Goal: Task Accomplishment & Management: Manage account settings

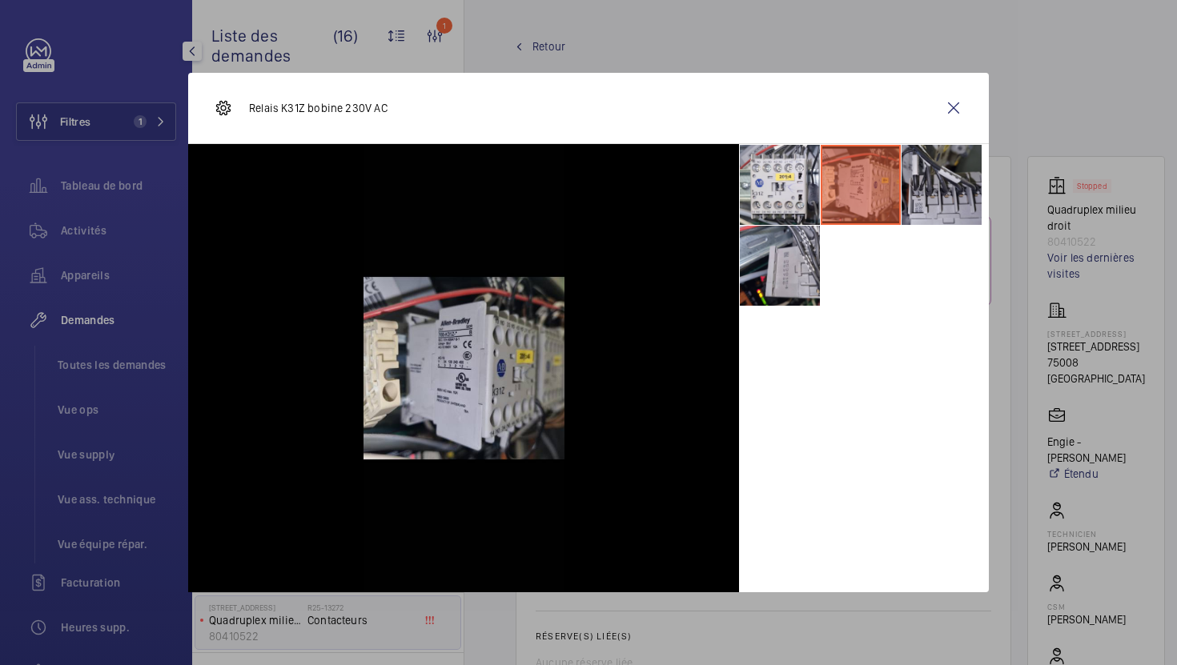
scroll to position [953, 0]
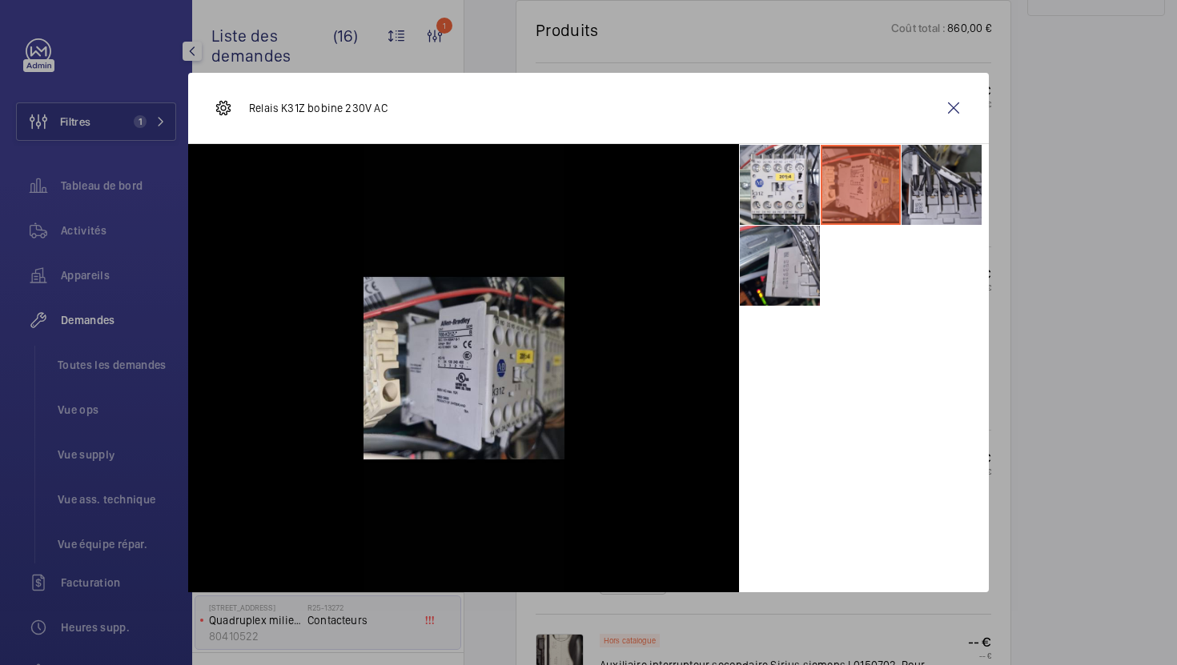
click at [1085, 428] on div at bounding box center [588, 332] width 1177 height 665
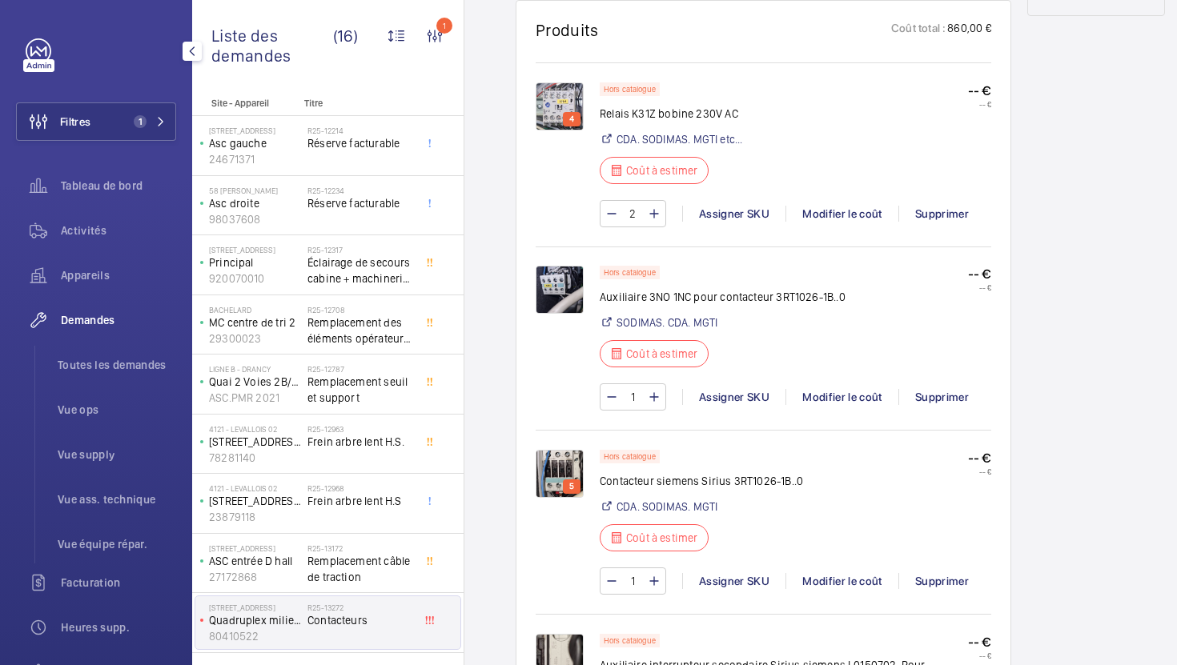
scroll to position [1305, 0]
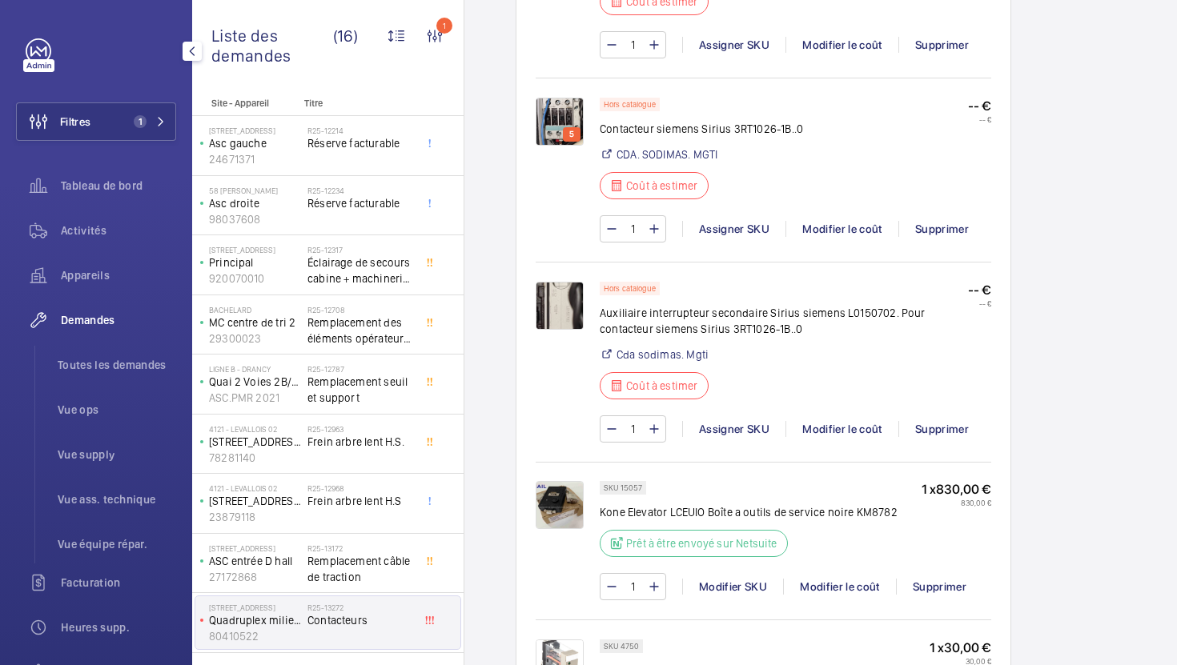
click at [546, 315] on img at bounding box center [560, 306] width 48 height 48
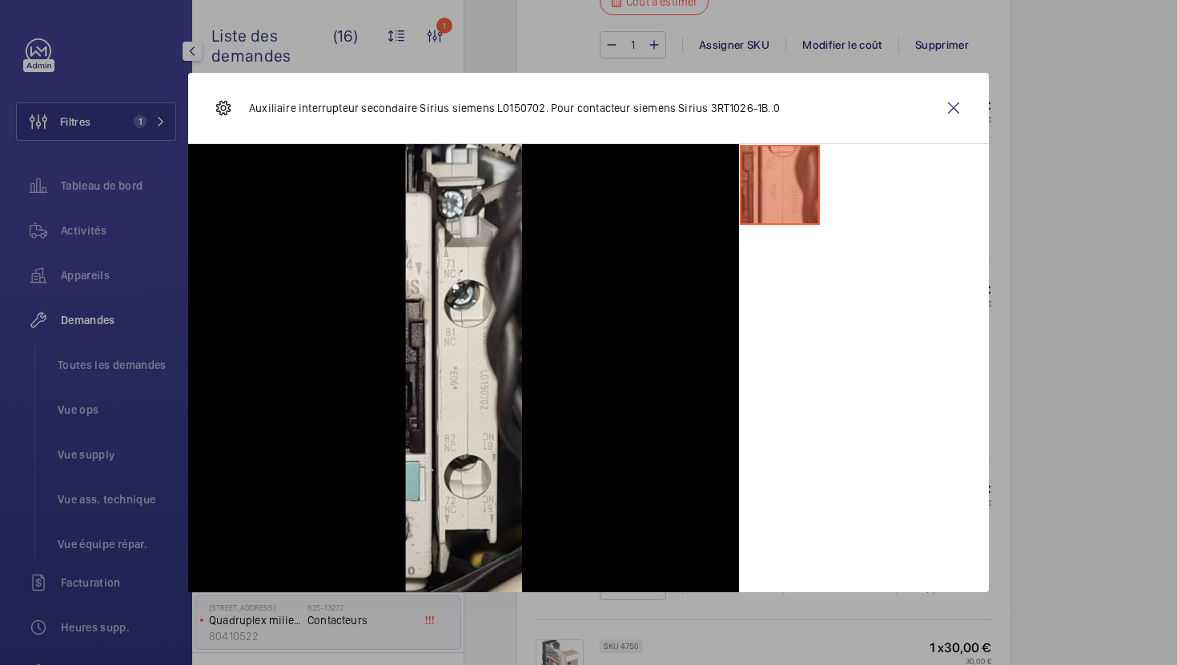
click at [1079, 388] on div at bounding box center [588, 332] width 1177 height 665
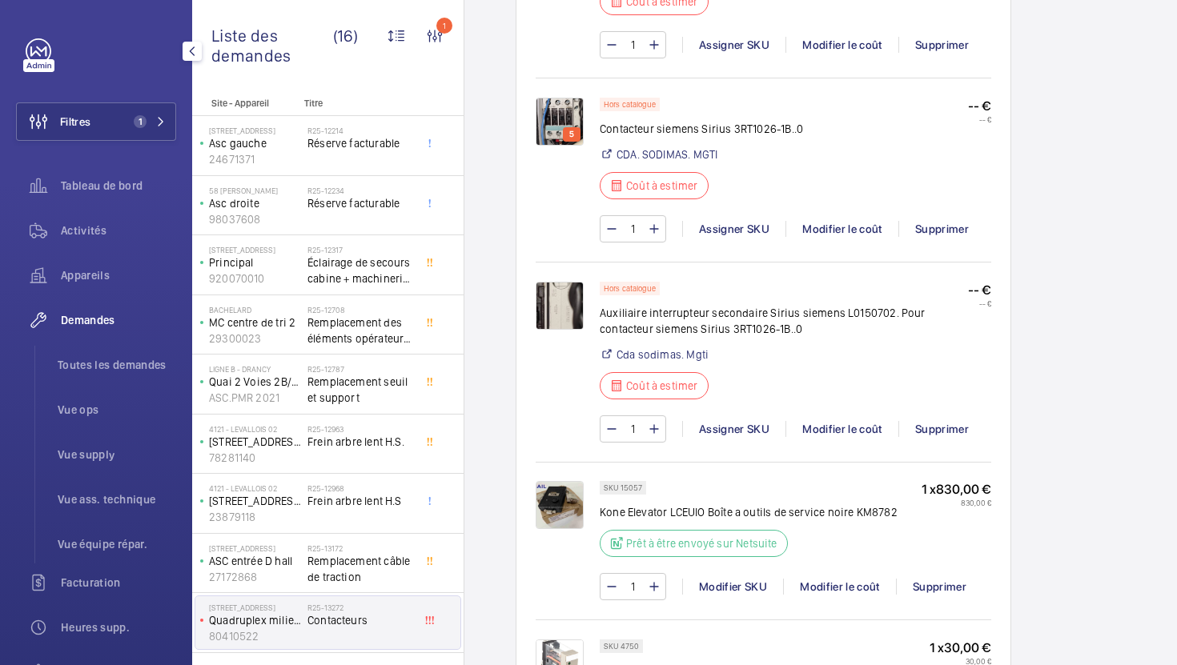
click at [1027, 290] on div "Stopped Quadruplex milieu droit 80410522 Voir les dernières visites [STREET_ADD…" at bounding box center [1096, 150] width 138 height 2599
click at [947, 104] on div "Hors catalogue Contacteur siemens Sirius 3RT1026-1B..0 CDA. SODIMAS. MGTI Coût …" at bounding box center [795, 153] width 391 height 111
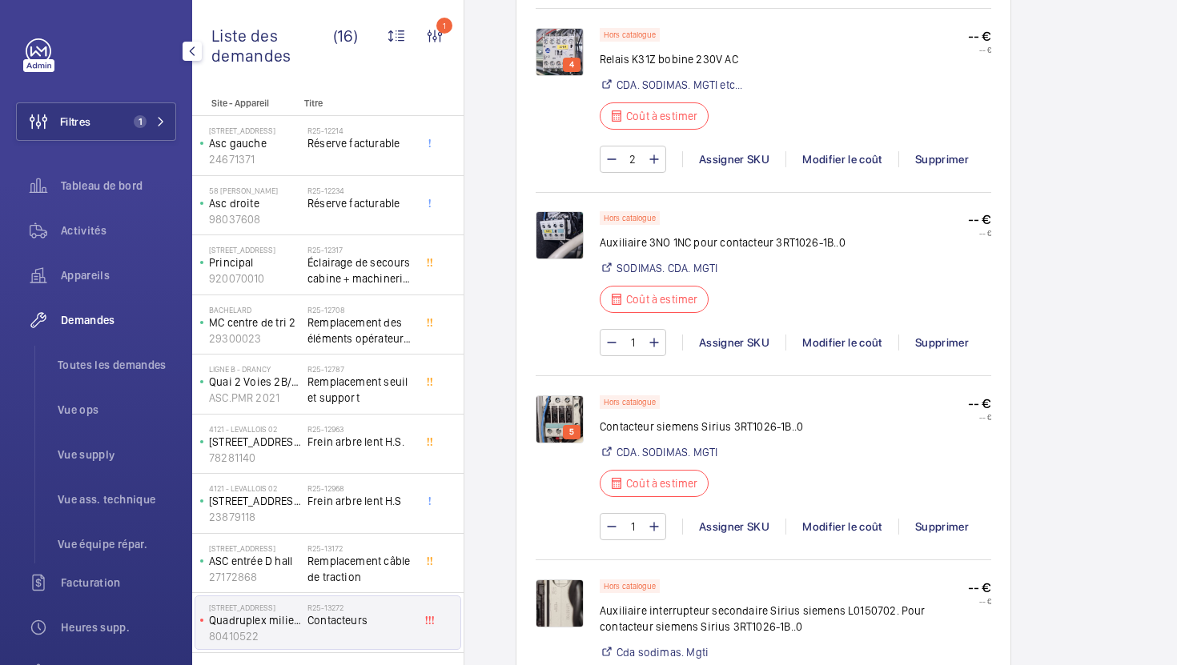
scroll to position [1001, 0]
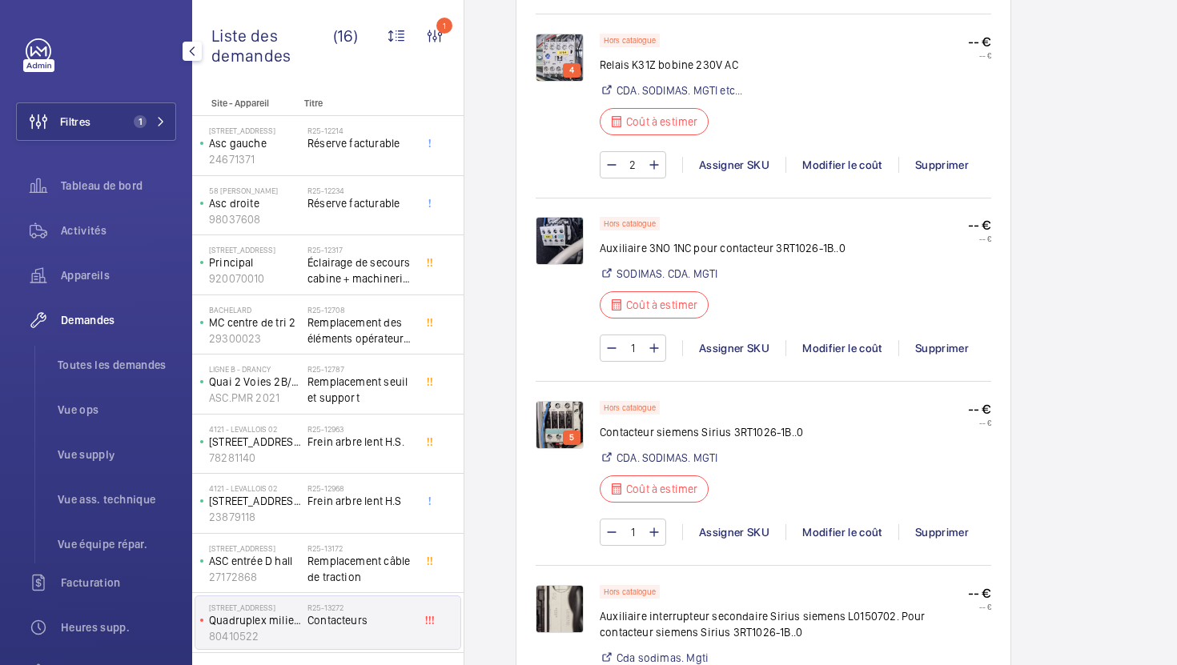
click at [551, 429] on img at bounding box center [560, 425] width 48 height 48
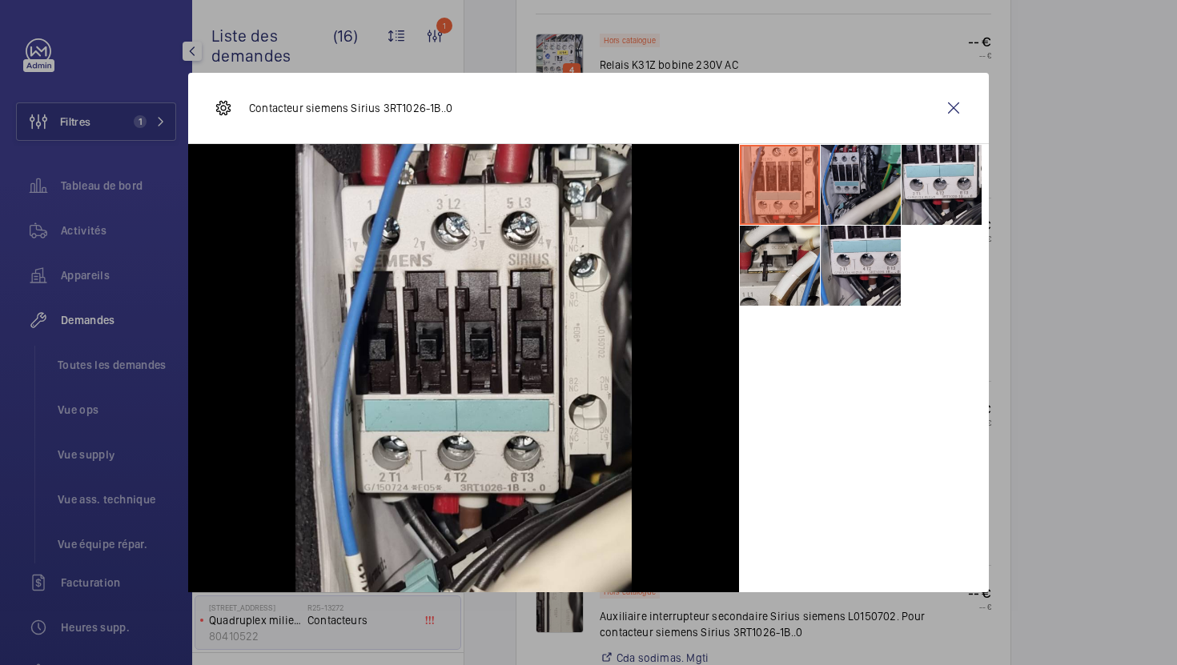
click at [867, 198] on li at bounding box center [861, 185] width 80 height 80
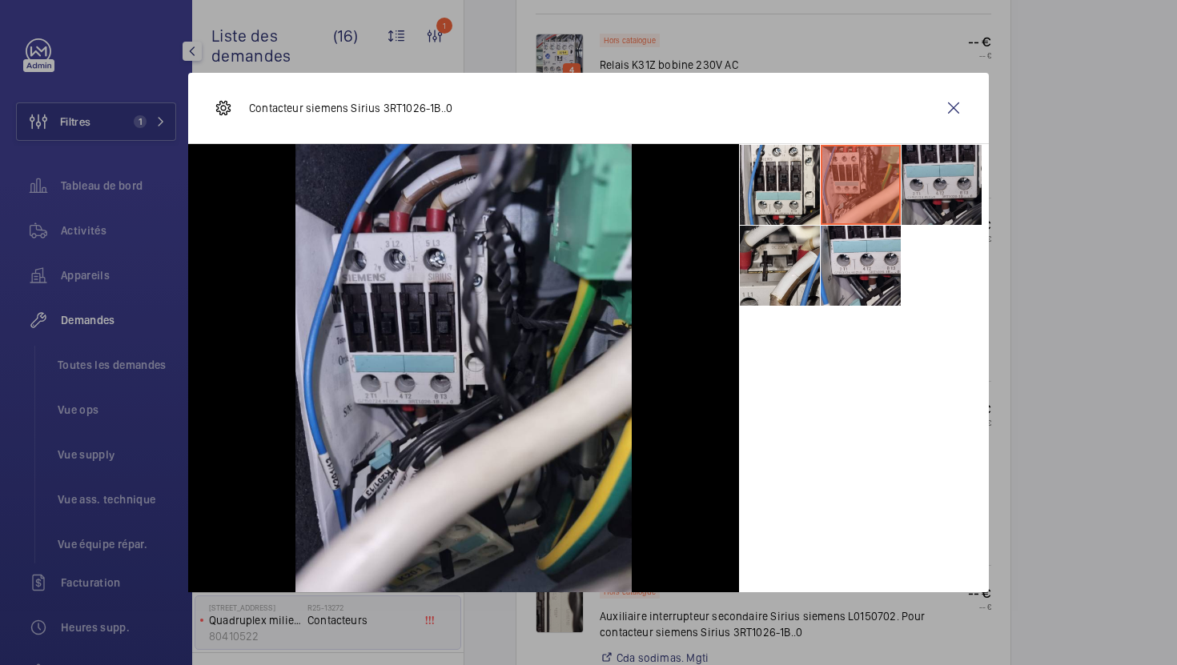
click at [961, 182] on li at bounding box center [941, 185] width 80 height 80
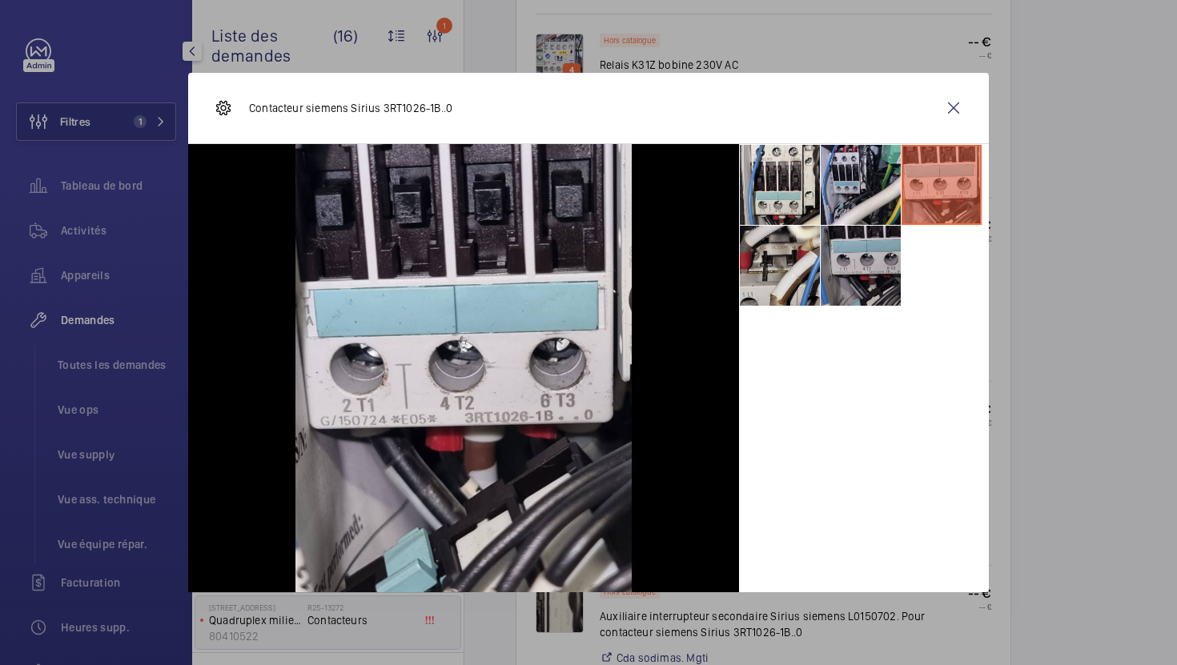
click at [864, 255] on li at bounding box center [861, 266] width 80 height 80
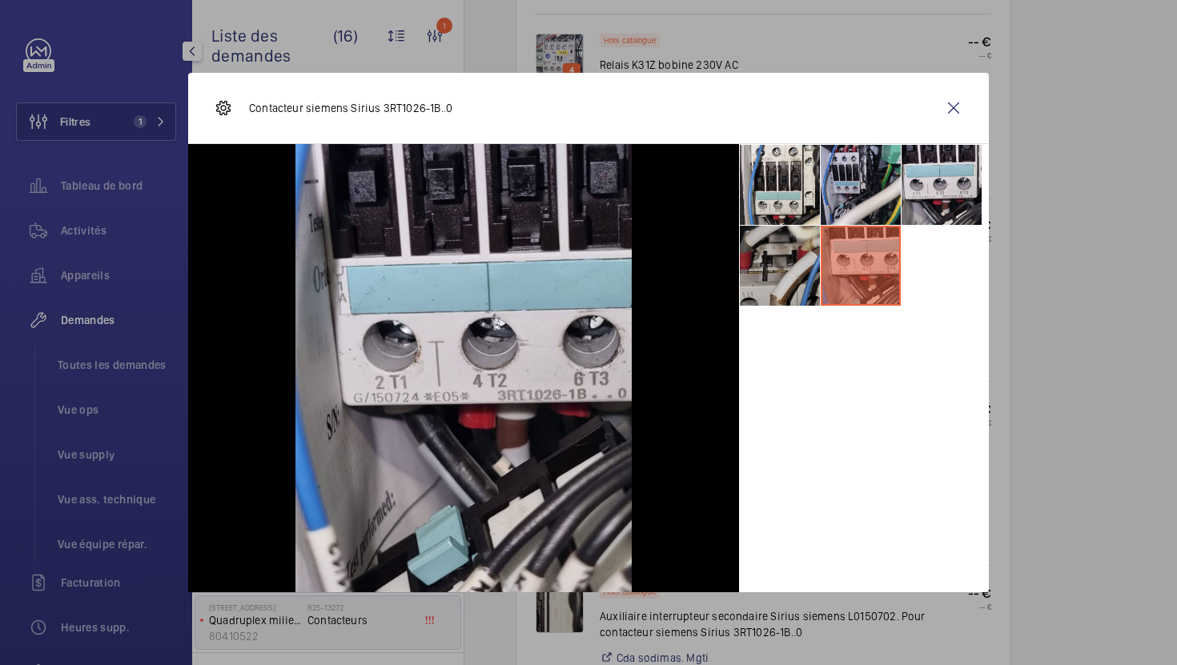
click at [789, 277] on li at bounding box center [780, 266] width 80 height 80
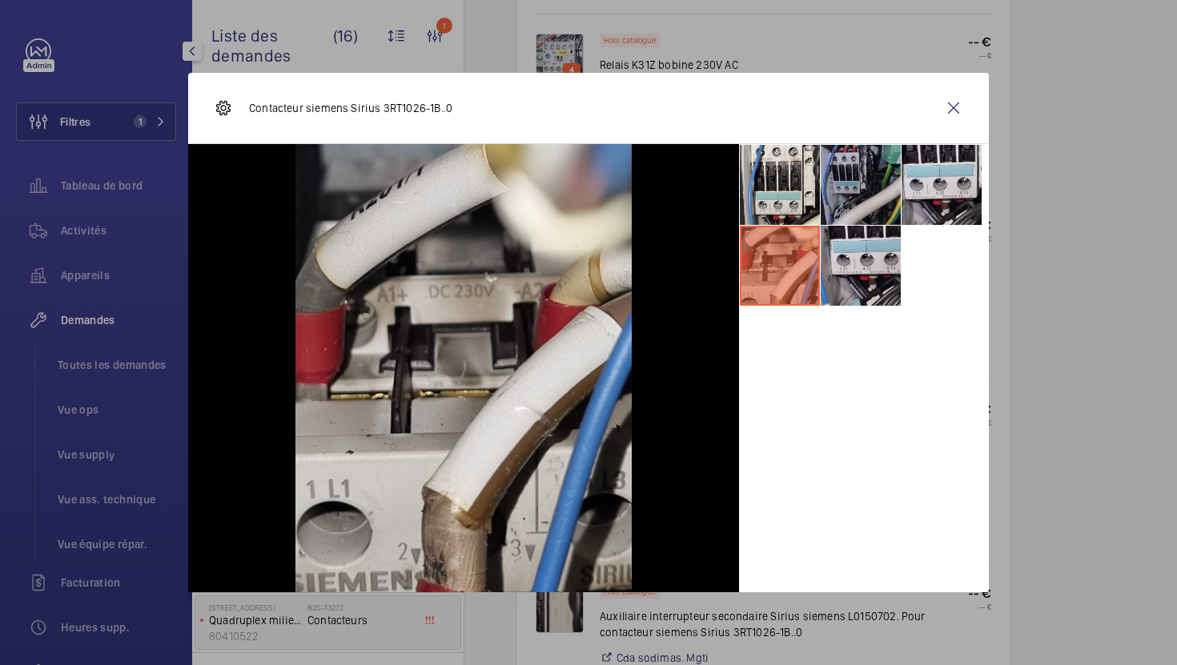
click at [840, 207] on li at bounding box center [861, 185] width 80 height 80
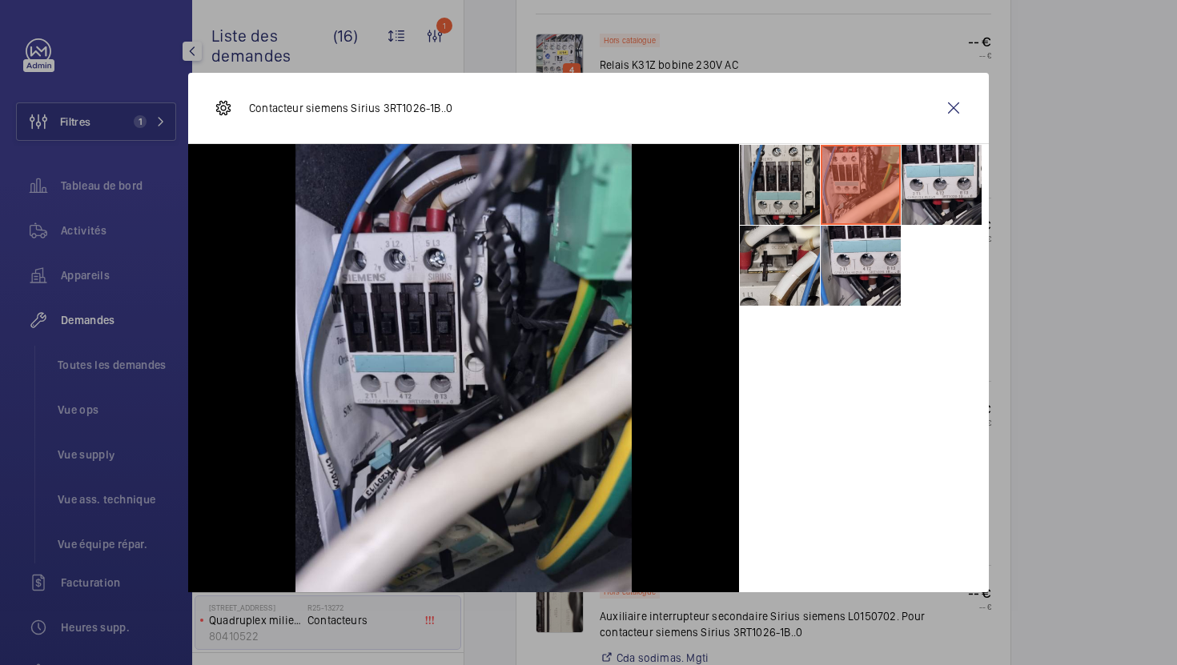
click at [787, 203] on li at bounding box center [780, 185] width 80 height 80
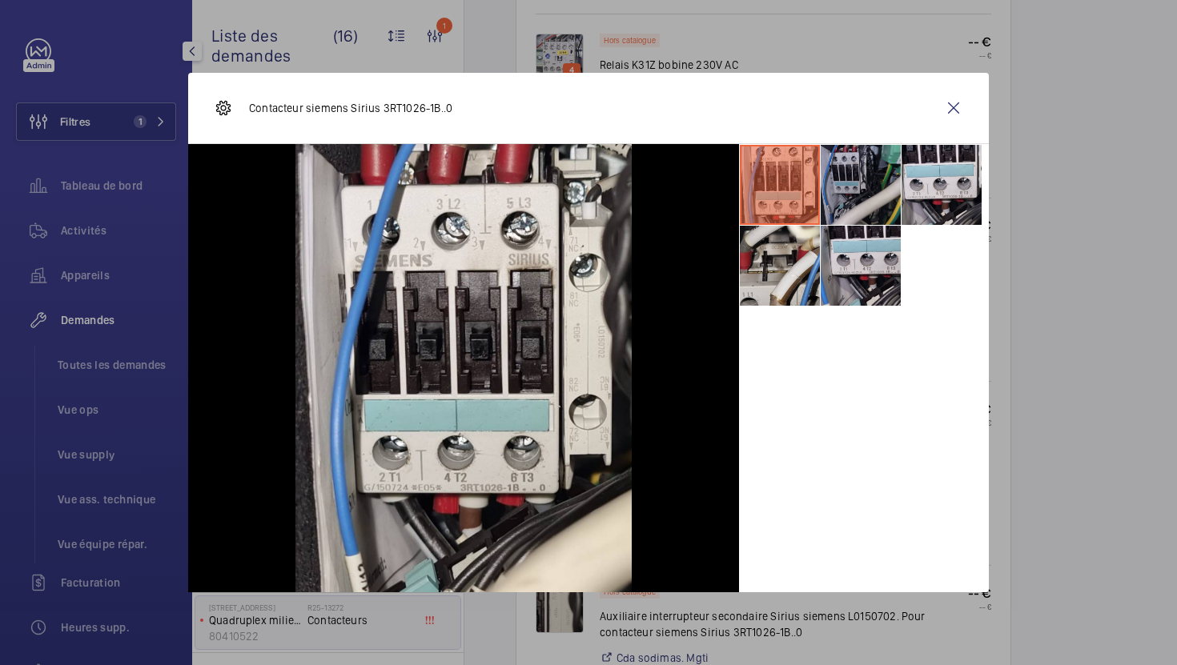
click at [854, 174] on li at bounding box center [861, 185] width 80 height 80
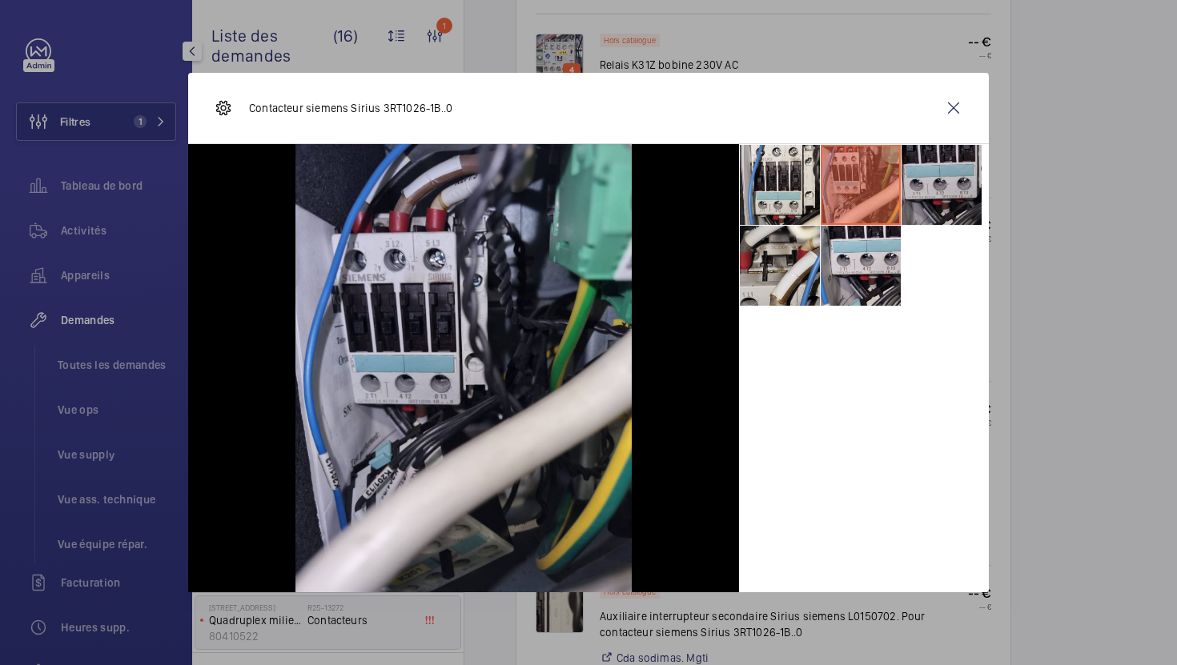
click at [954, 189] on li at bounding box center [941, 185] width 80 height 80
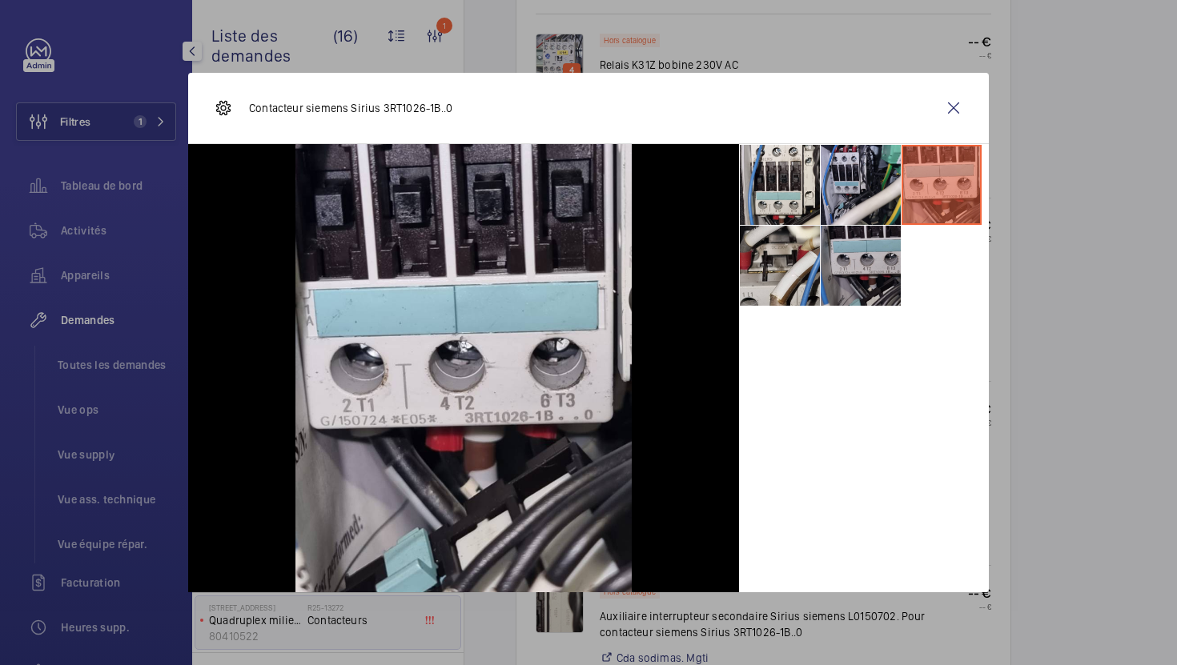
click at [861, 281] on li at bounding box center [861, 266] width 80 height 80
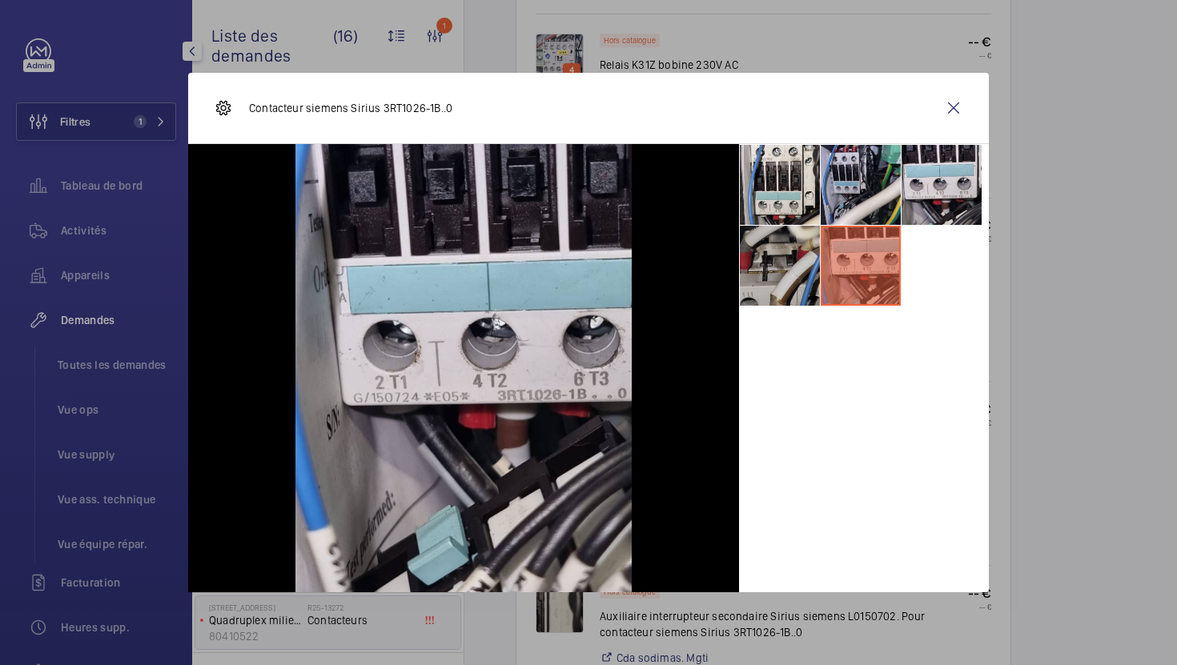
click at [772, 296] on li at bounding box center [780, 266] width 80 height 80
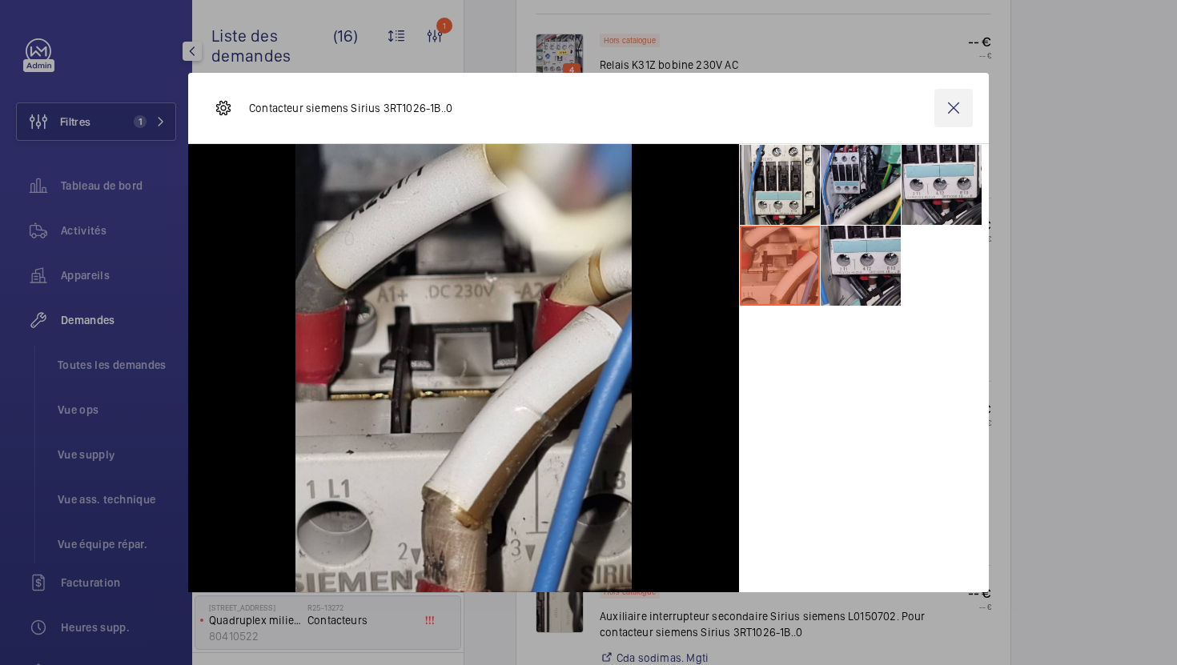
click at [953, 106] on wm-front-icon-button at bounding box center [953, 108] width 38 height 38
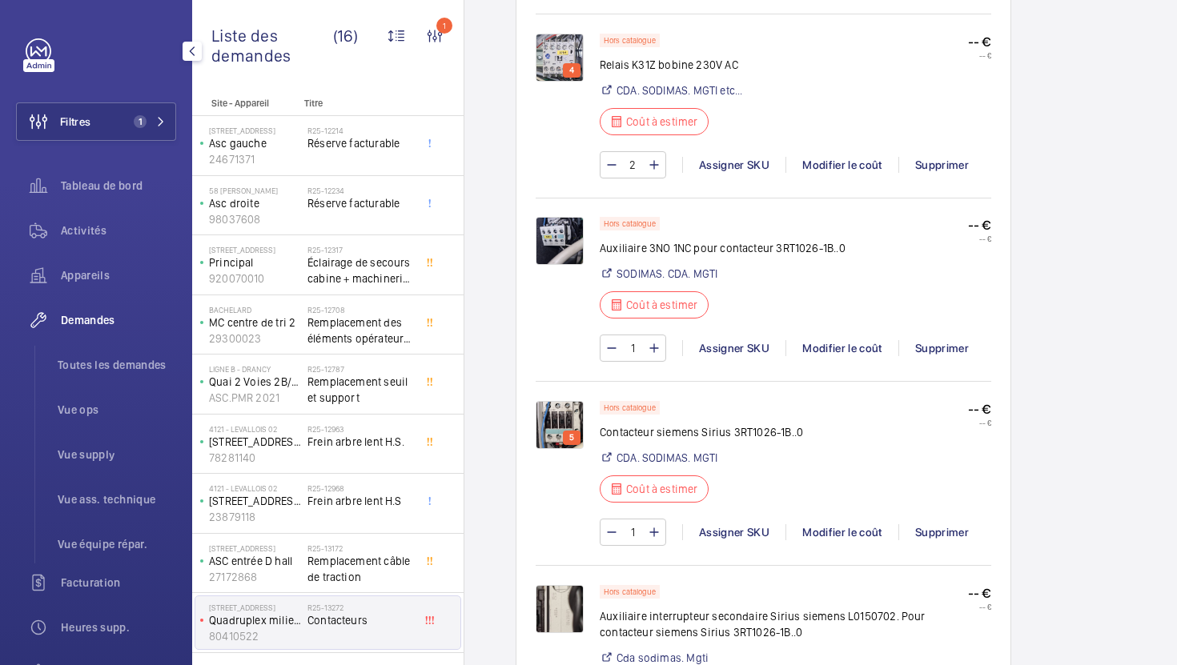
click at [557, 249] on img at bounding box center [560, 241] width 48 height 48
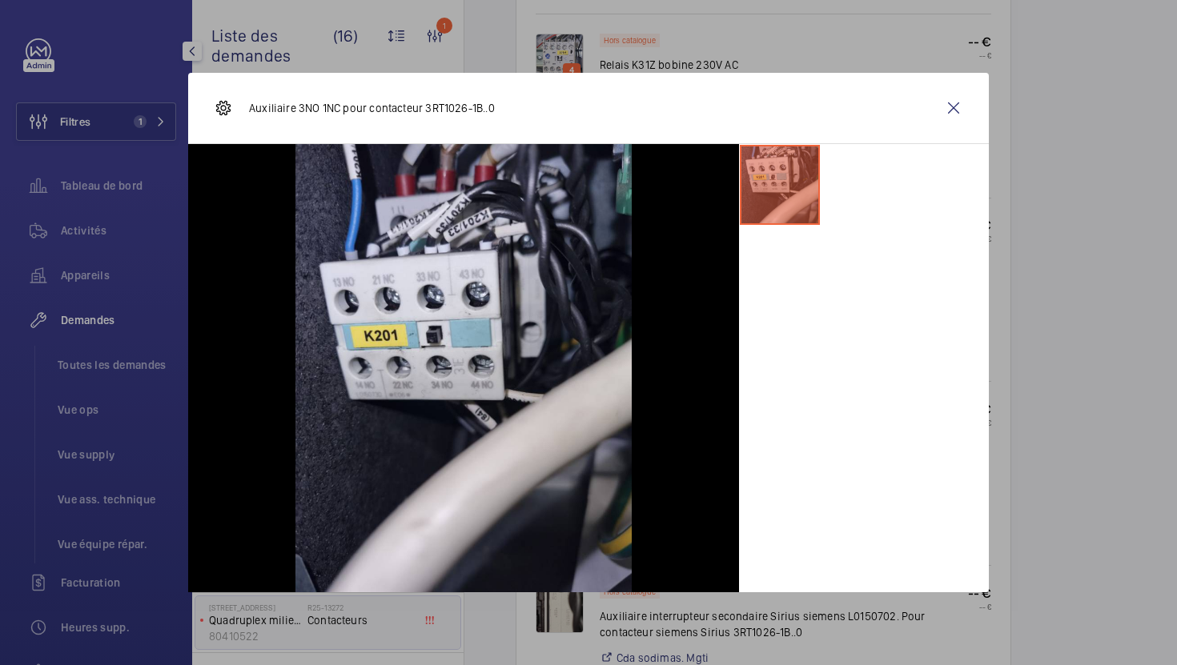
click at [954, 107] on wm-front-icon-button at bounding box center [953, 108] width 38 height 38
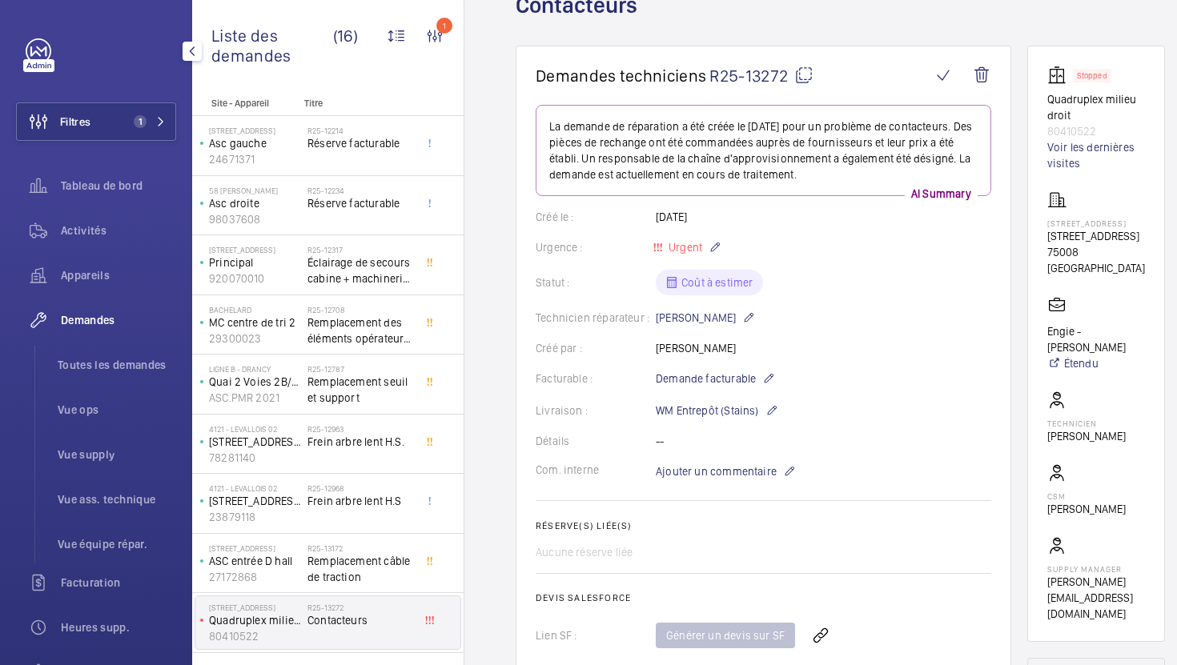
scroll to position [187, 0]
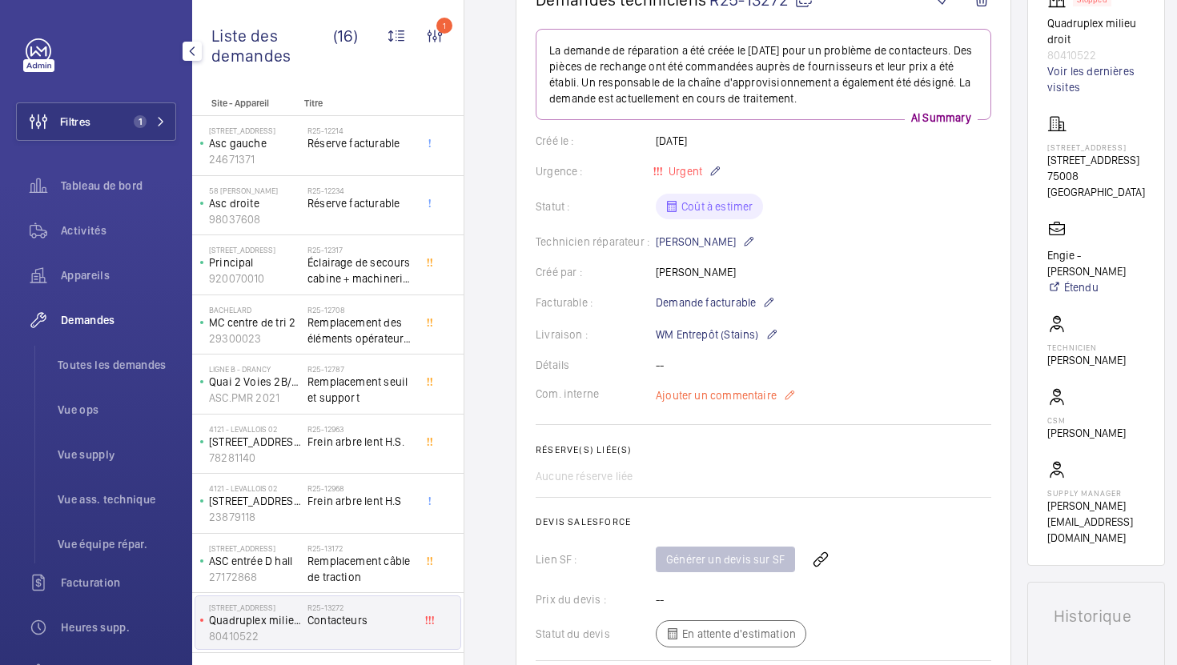
click at [728, 402] on span "Ajouter un commentaire" at bounding box center [716, 395] width 121 height 16
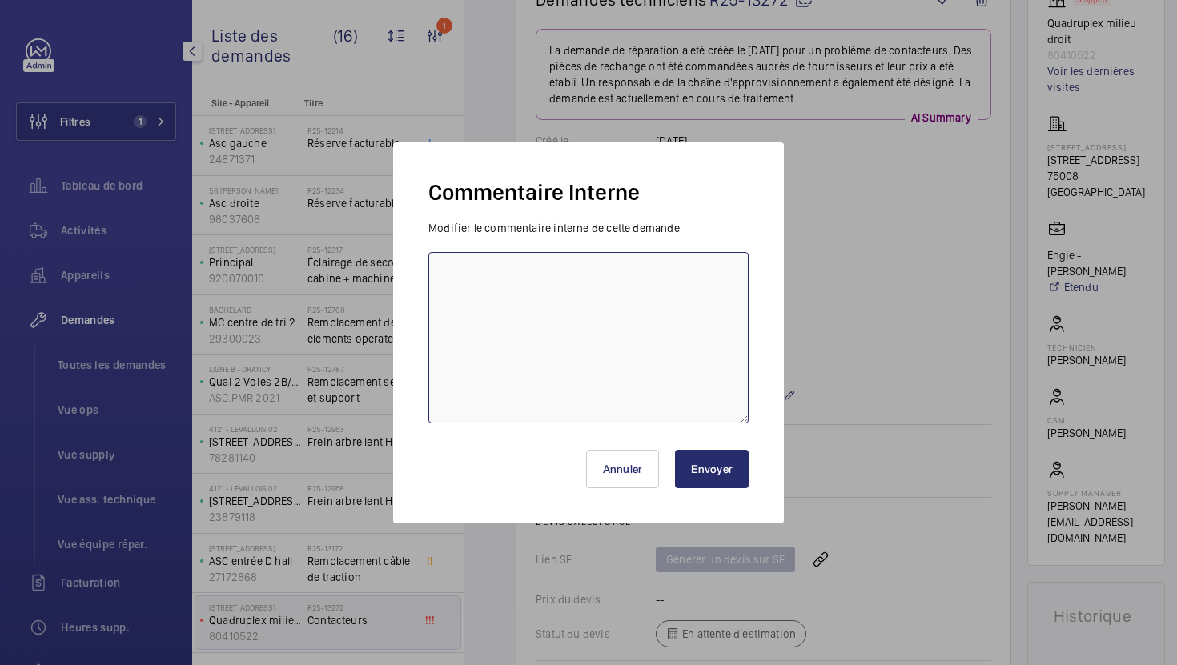
click at [569, 365] on textarea at bounding box center [588, 337] width 320 height 171
type textarea "07/10 en attente du retour frs pour les contacteurs"
click at [704, 465] on button "Envoyer" at bounding box center [712, 469] width 74 height 38
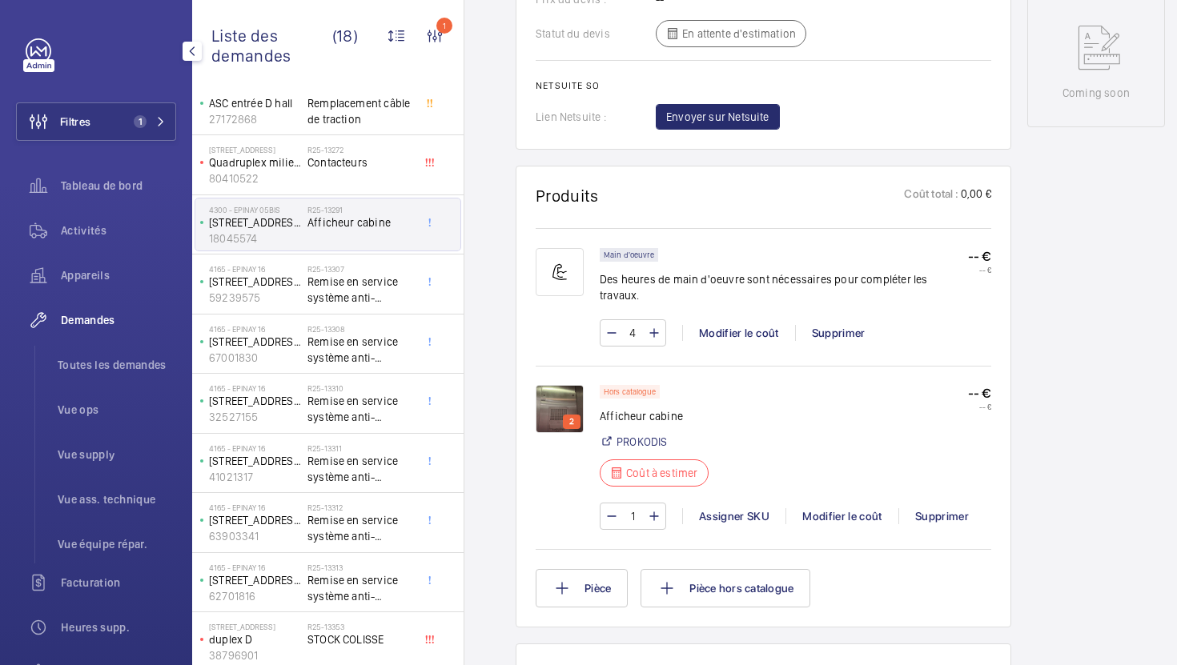
scroll to position [833, 0]
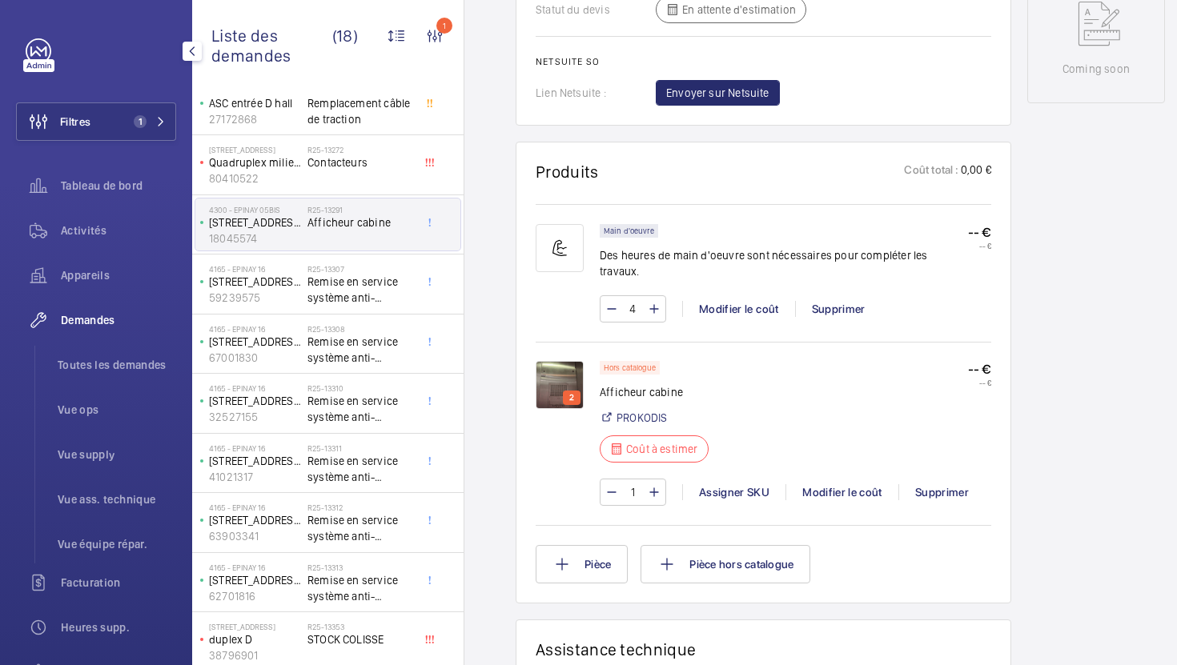
click at [559, 368] on img at bounding box center [560, 385] width 48 height 48
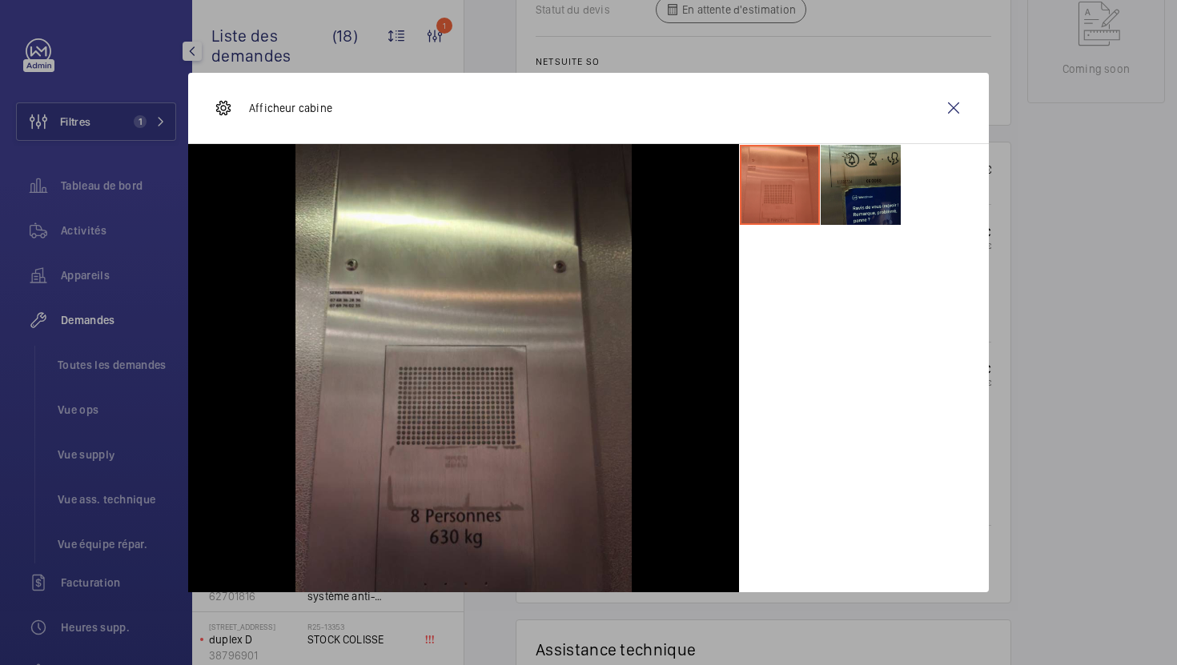
click at [851, 213] on li at bounding box center [861, 185] width 80 height 80
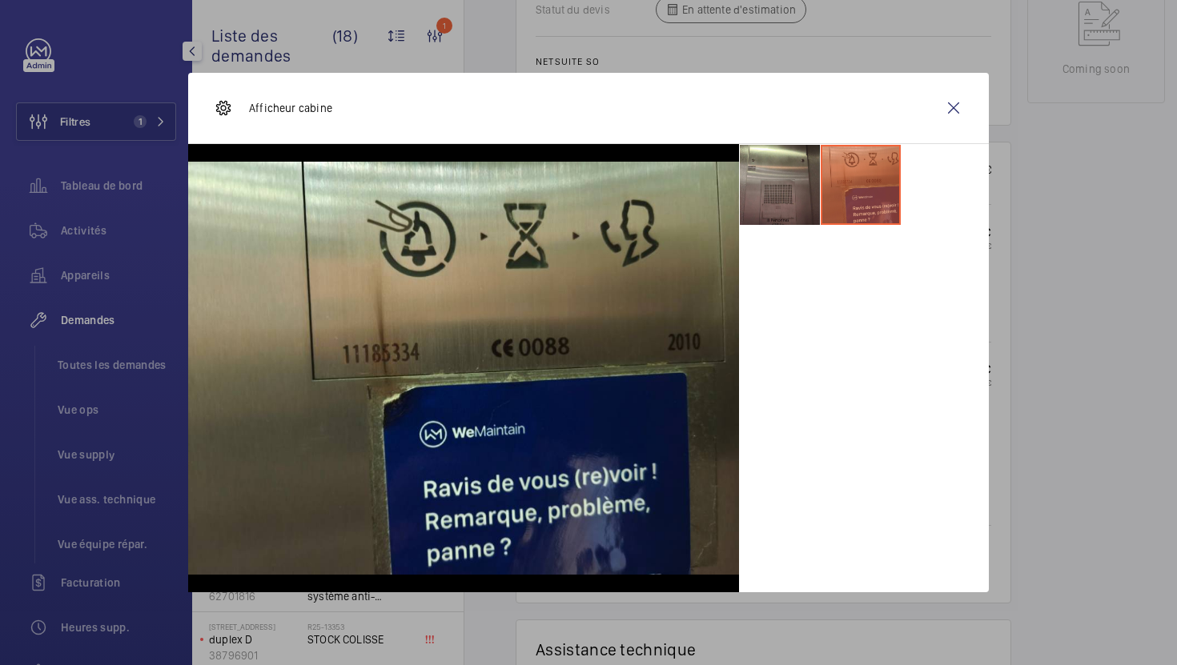
click at [1063, 388] on div at bounding box center [588, 332] width 1177 height 665
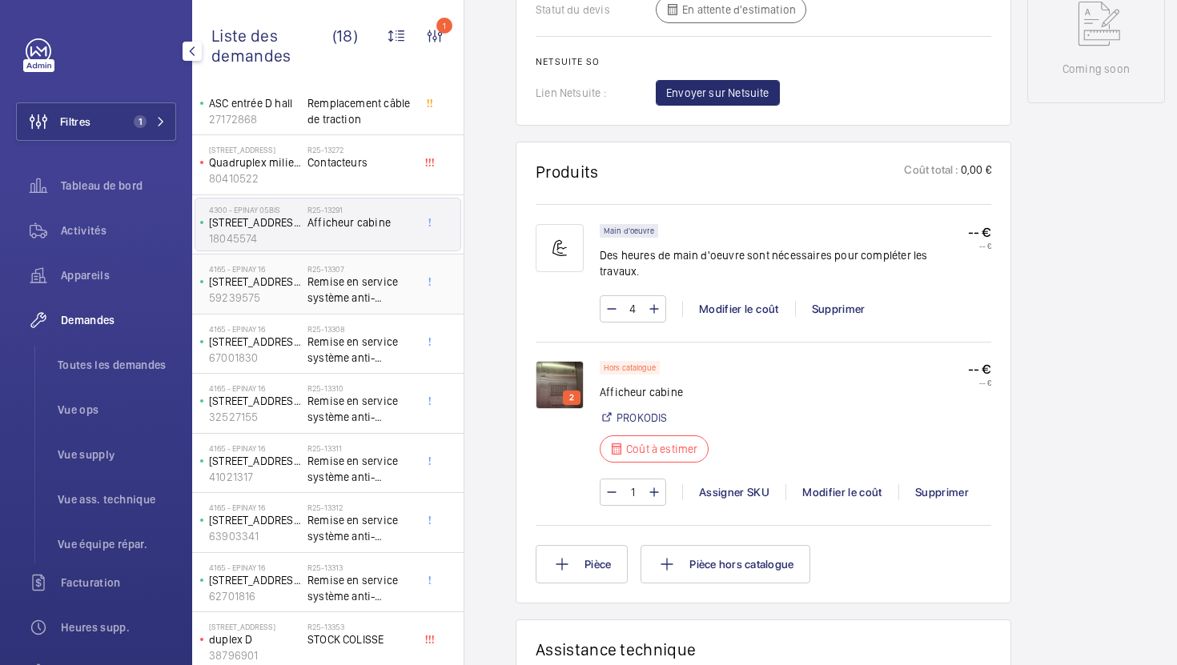
click at [380, 295] on span "Remise en service système anti-intrusion" at bounding box center [360, 290] width 106 height 32
click at [336, 286] on span "Remise en service système anti-intrusion" at bounding box center [360, 290] width 106 height 32
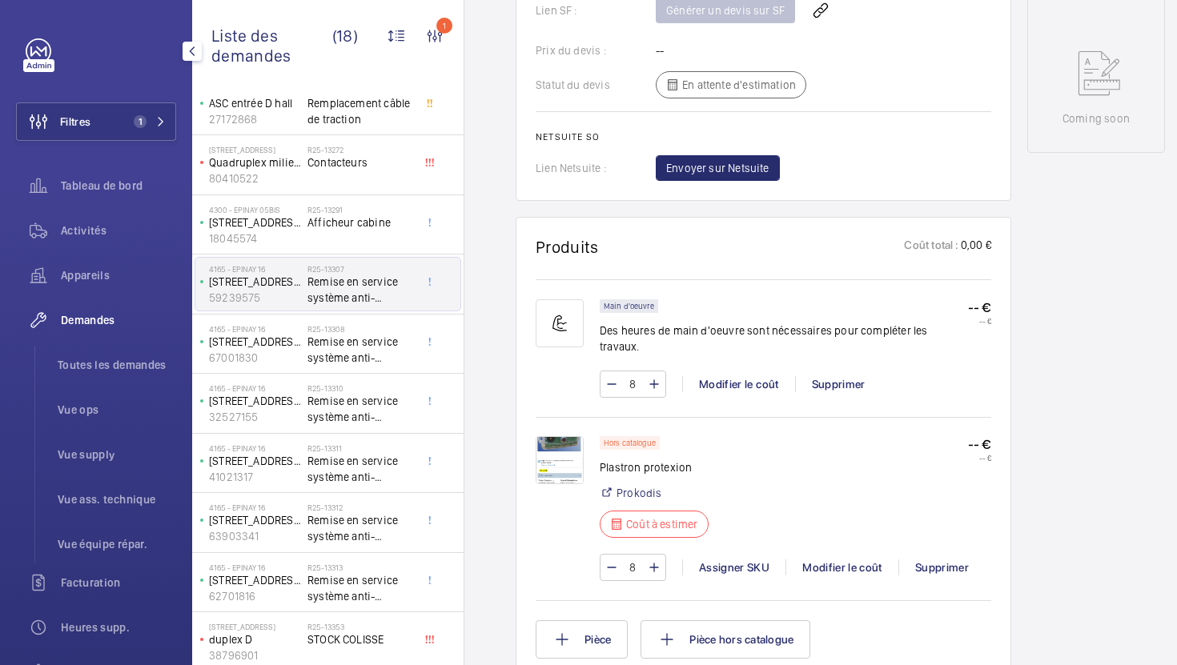
scroll to position [821, 0]
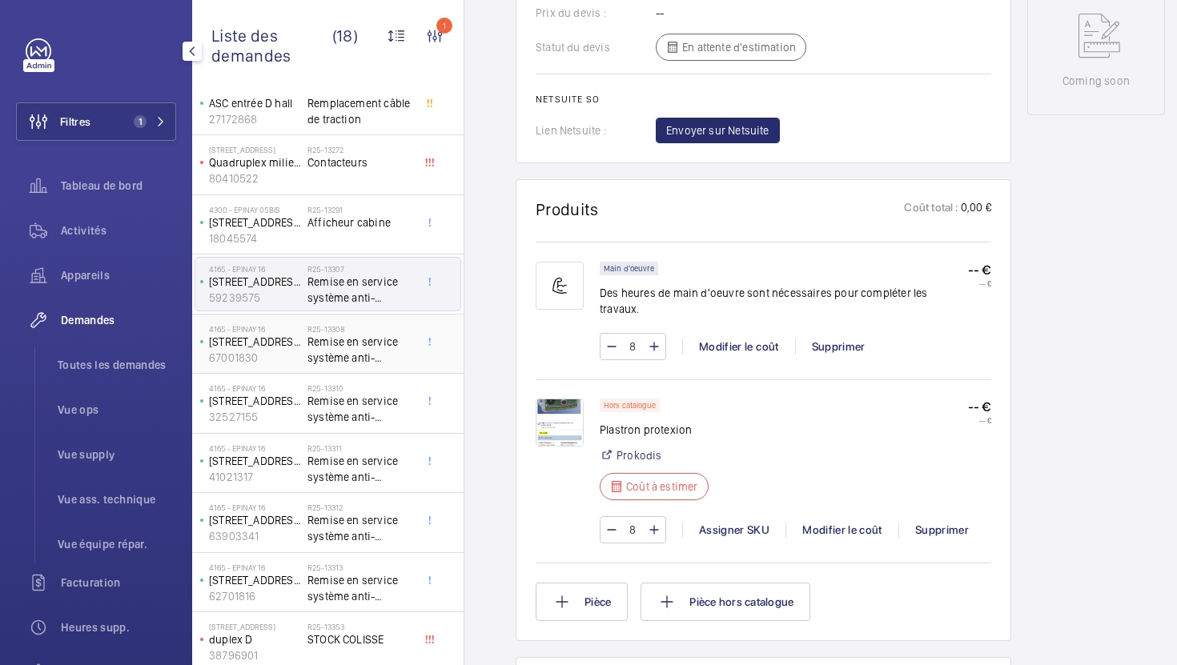
click at [324, 347] on span "Remise en service système anti-intrusion" at bounding box center [360, 350] width 106 height 32
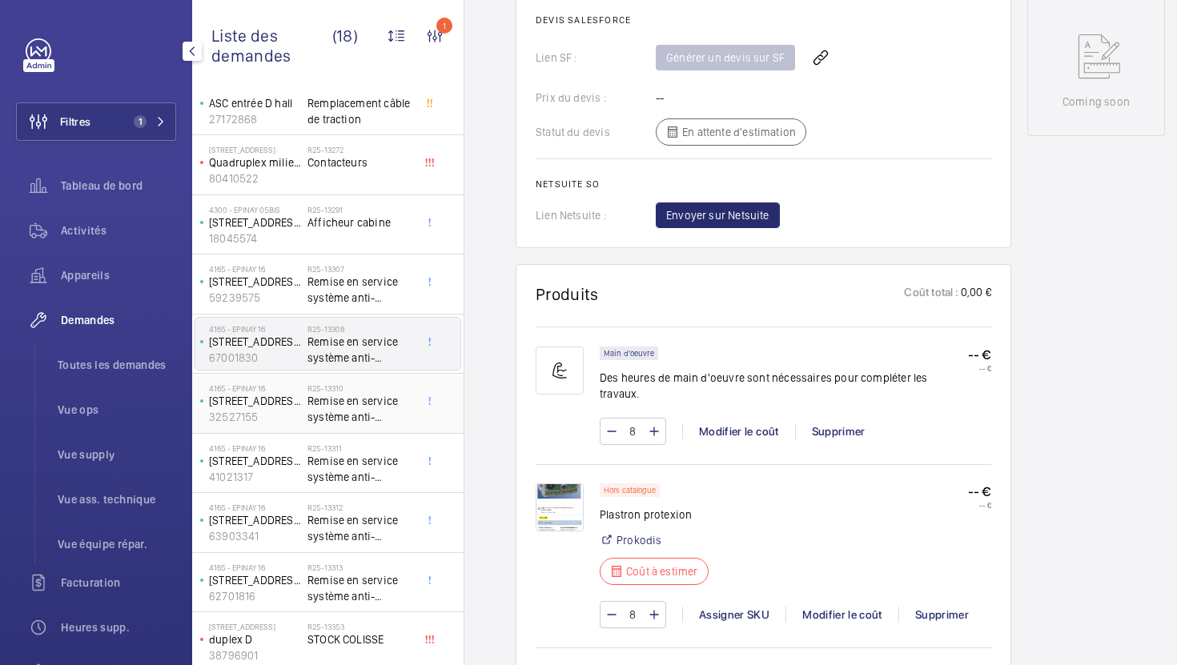
scroll to position [817, 0]
click at [351, 404] on span "Remise en service système anti-intrusion" at bounding box center [360, 409] width 106 height 32
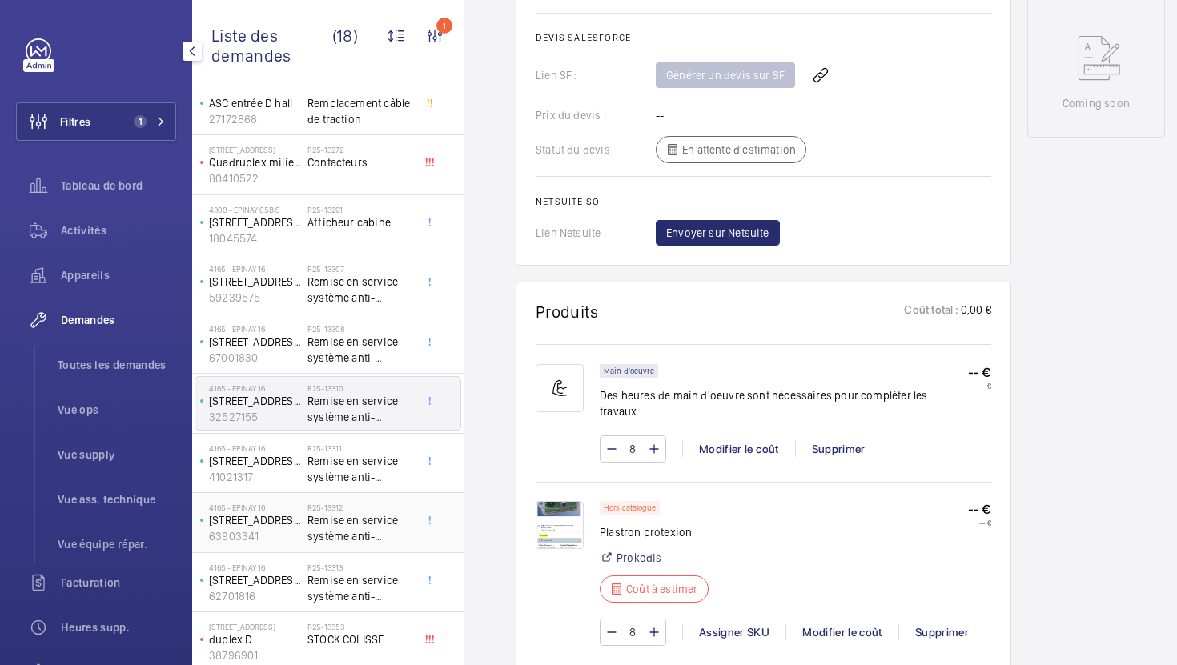
scroll to position [524, 0]
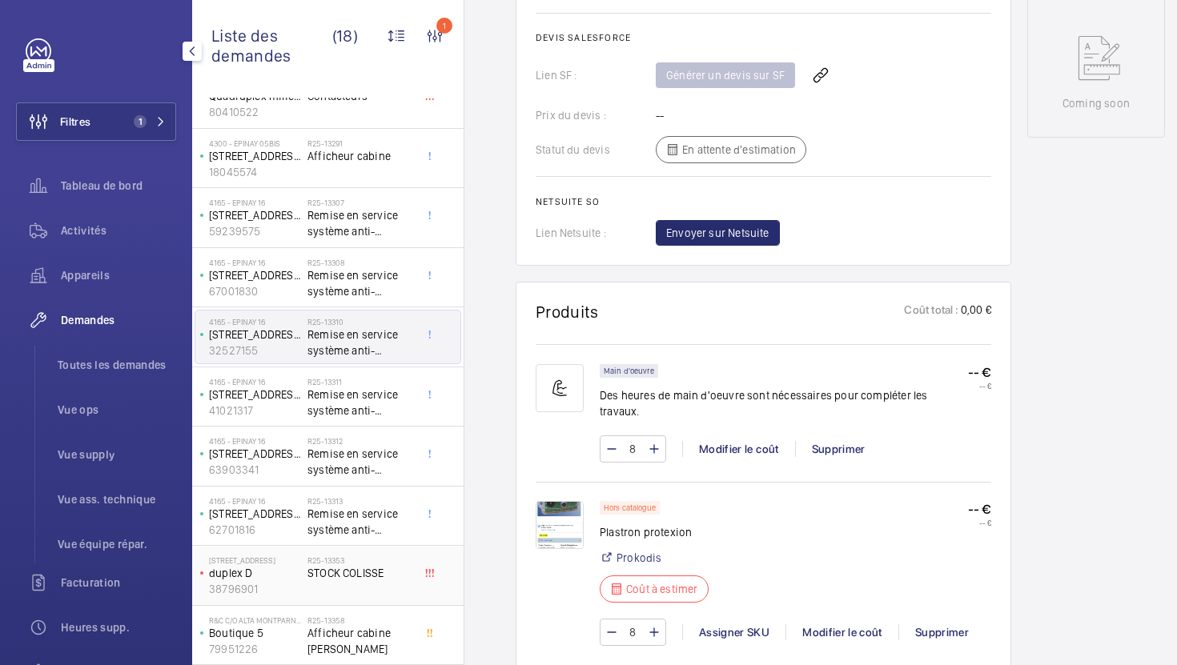
click at [351, 598] on div "R25-13353 STOCK COLISSE" at bounding box center [360, 579] width 106 height 46
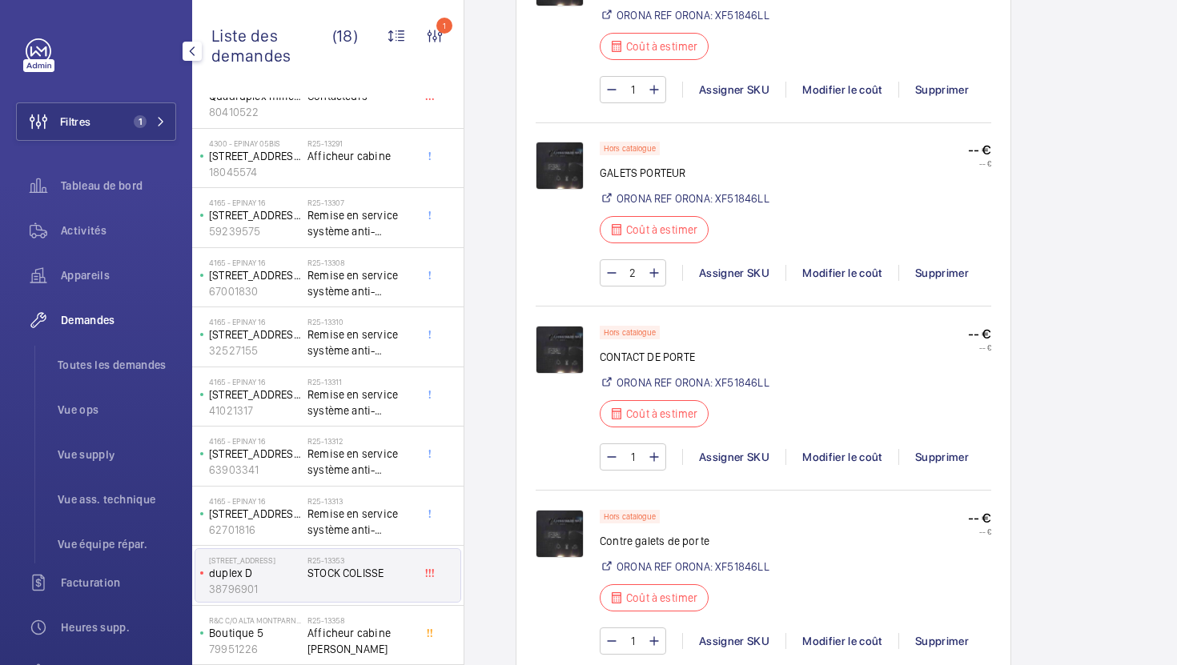
scroll to position [916, 0]
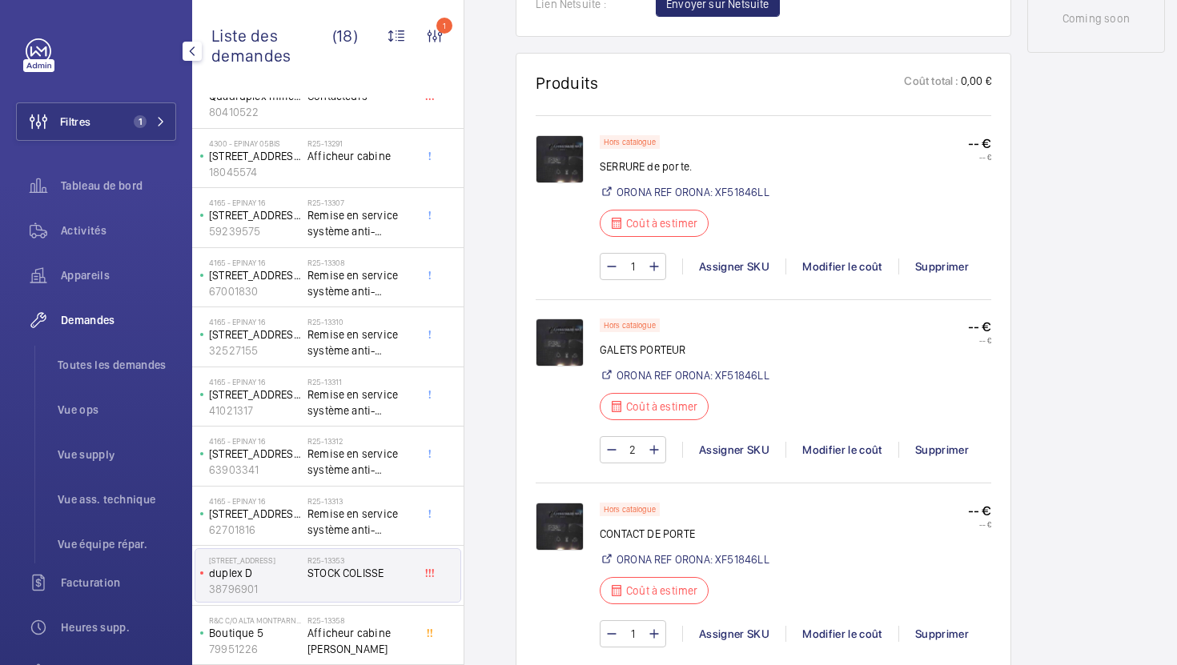
click at [563, 158] on img at bounding box center [560, 159] width 48 height 48
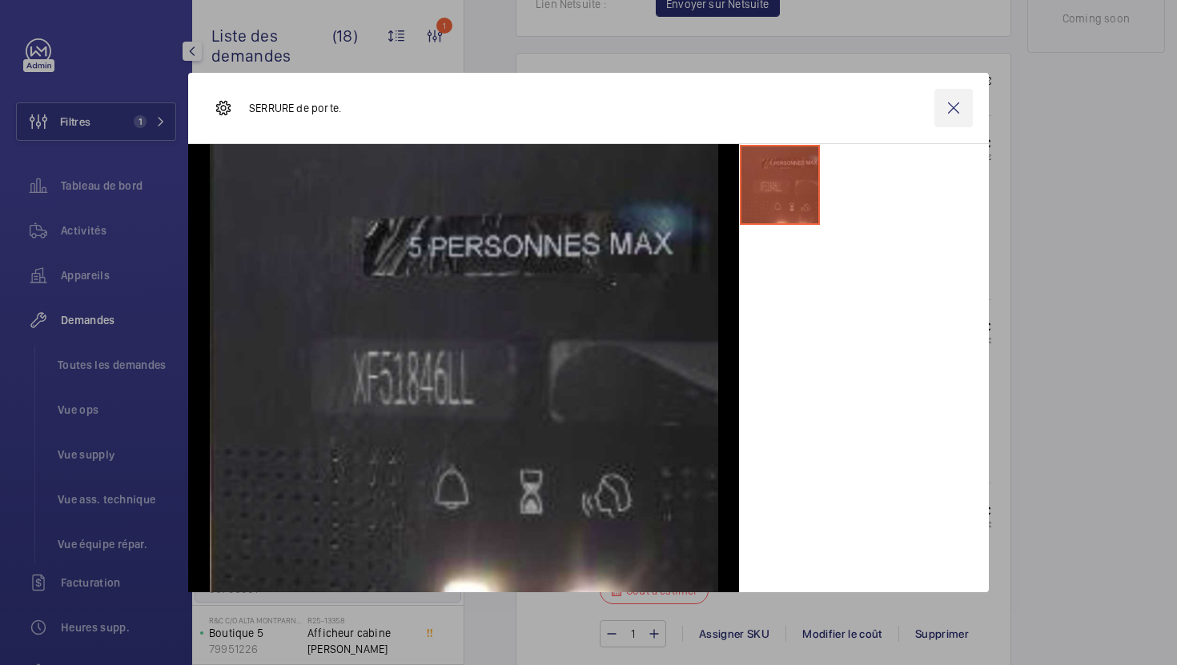
click at [944, 110] on wm-front-icon-button at bounding box center [953, 108] width 38 height 38
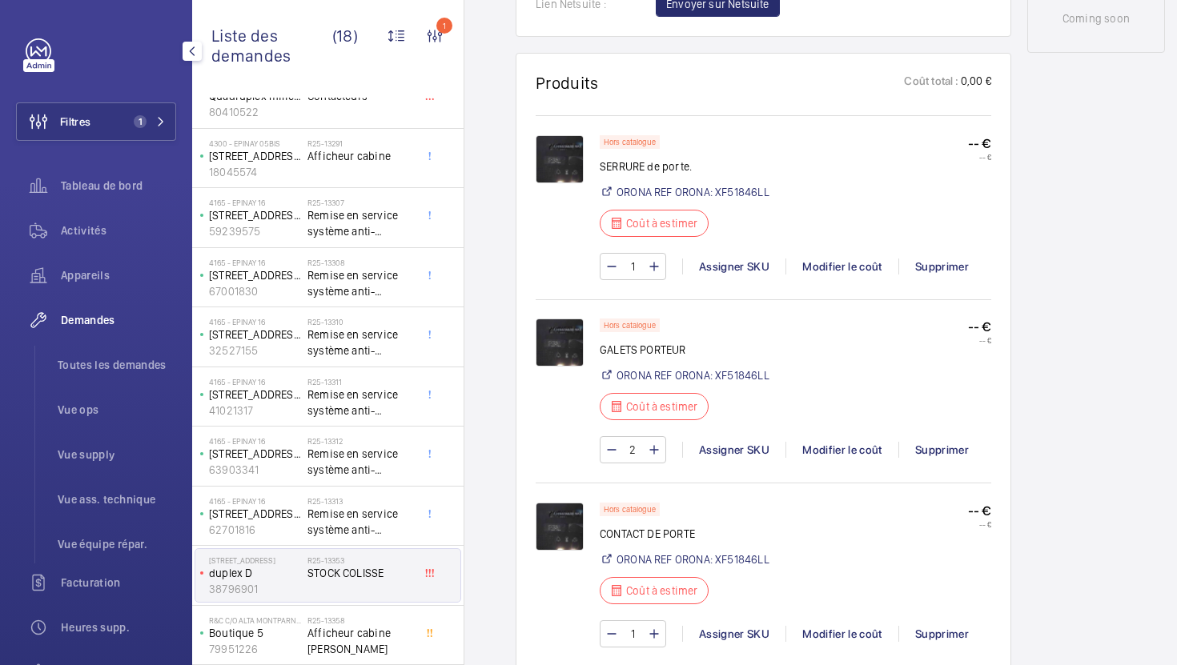
click at [568, 528] on img at bounding box center [560, 527] width 48 height 48
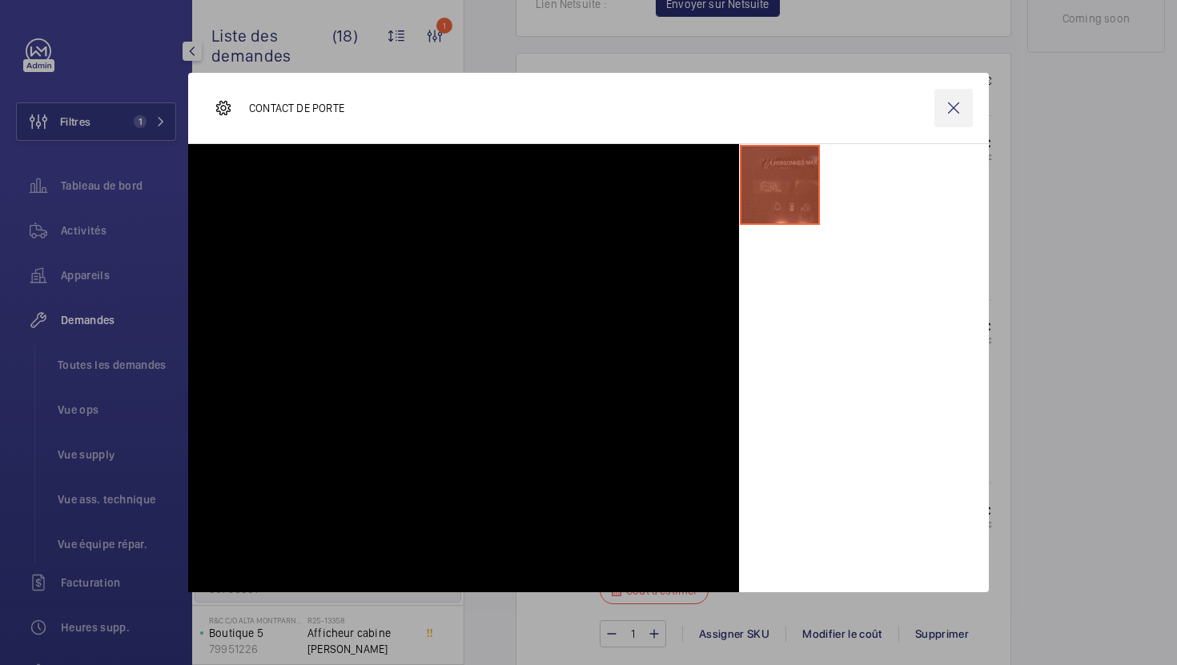
scroll to position [1209, 0]
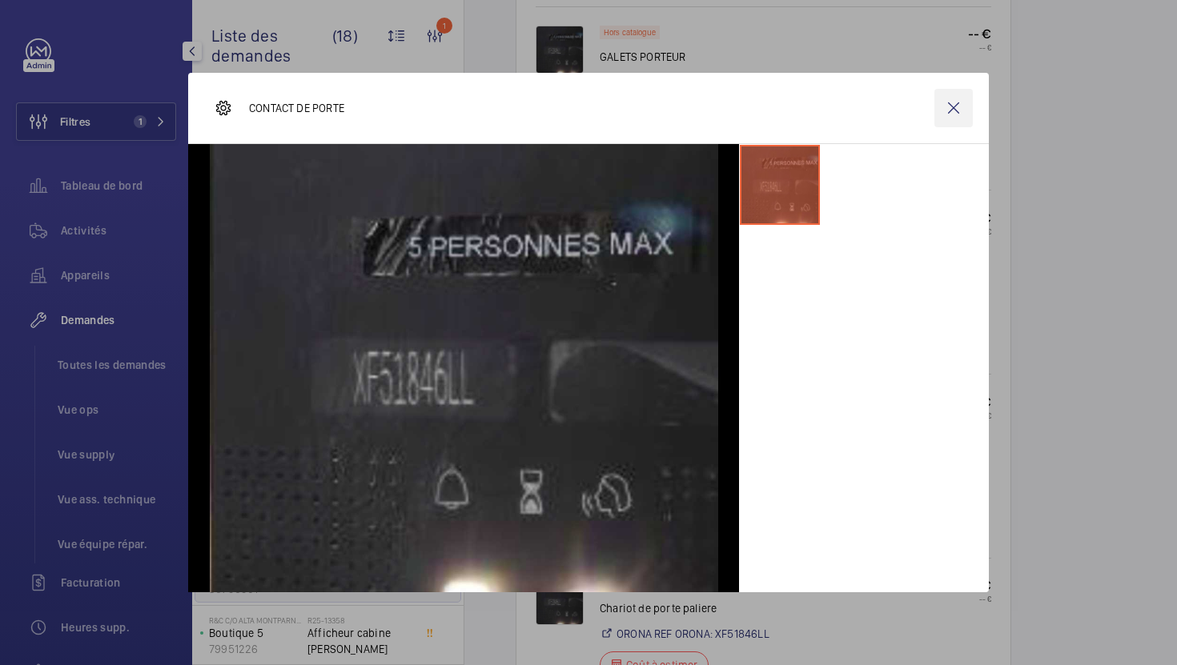
click at [957, 109] on wm-front-icon-button at bounding box center [953, 108] width 38 height 38
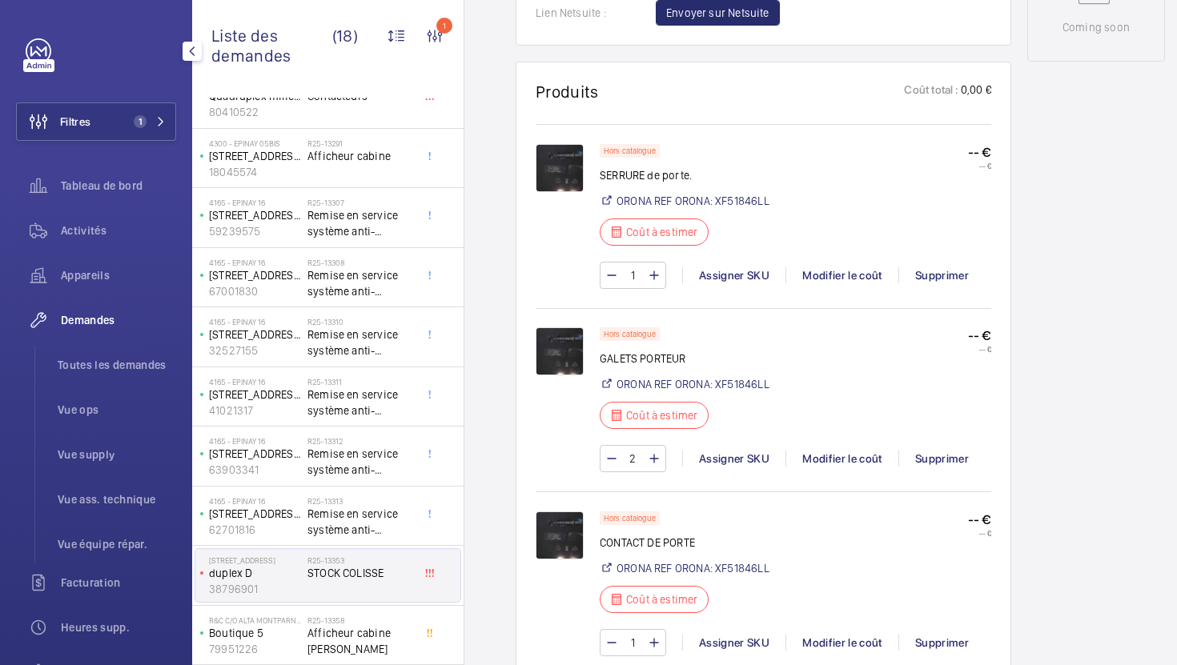
scroll to position [1519, 0]
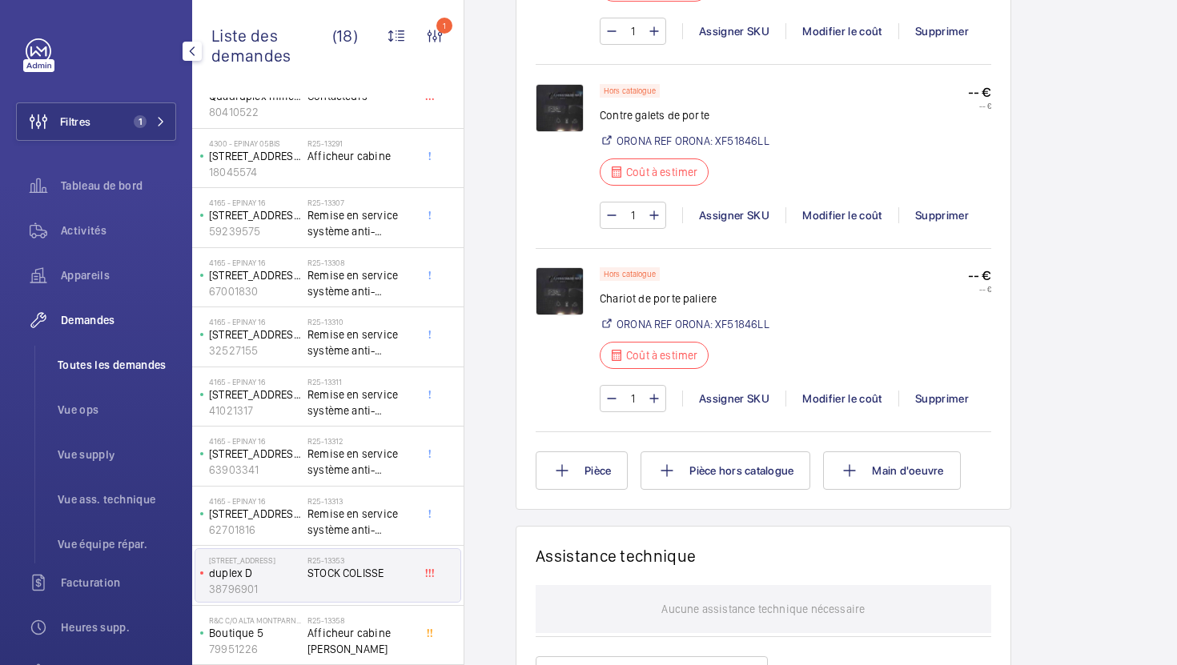
click at [116, 365] on span "Toutes les demandes" at bounding box center [117, 365] width 118 height 16
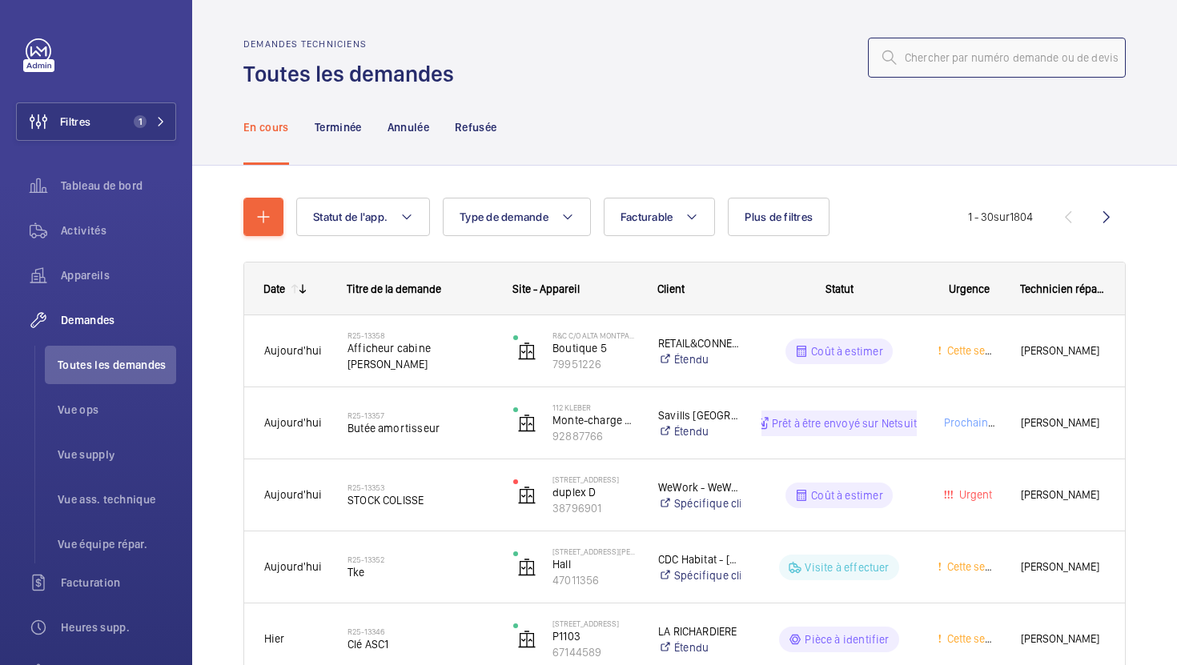
click at [914, 70] on input "text" at bounding box center [997, 58] width 258 height 40
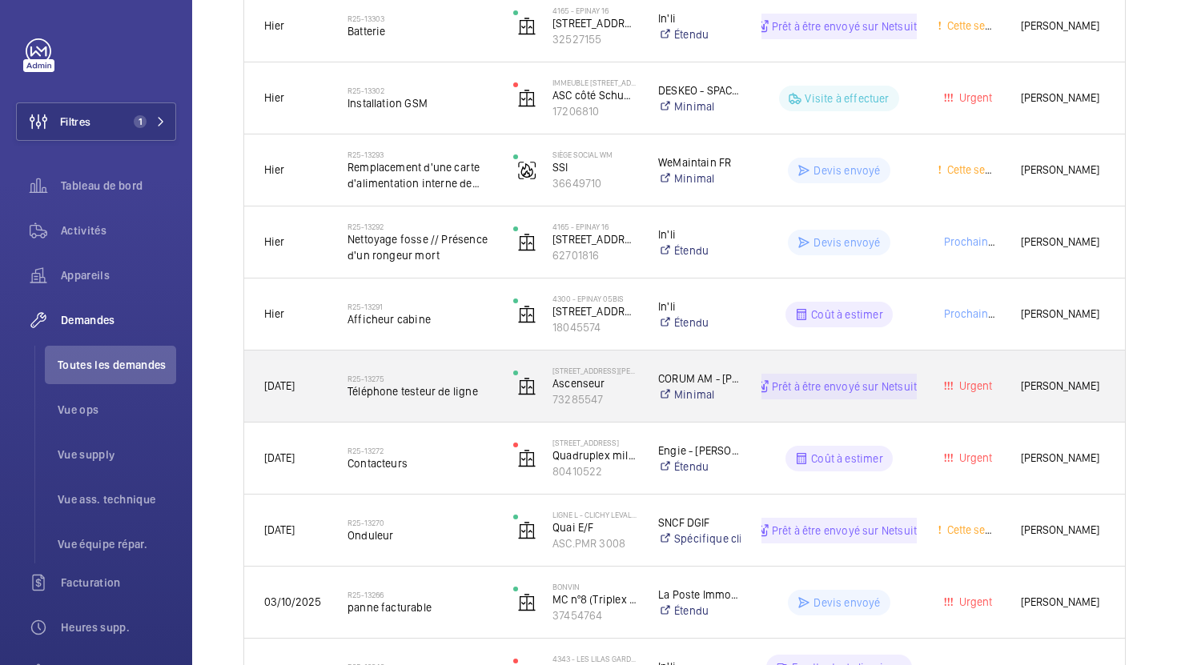
scroll to position [1408, 0]
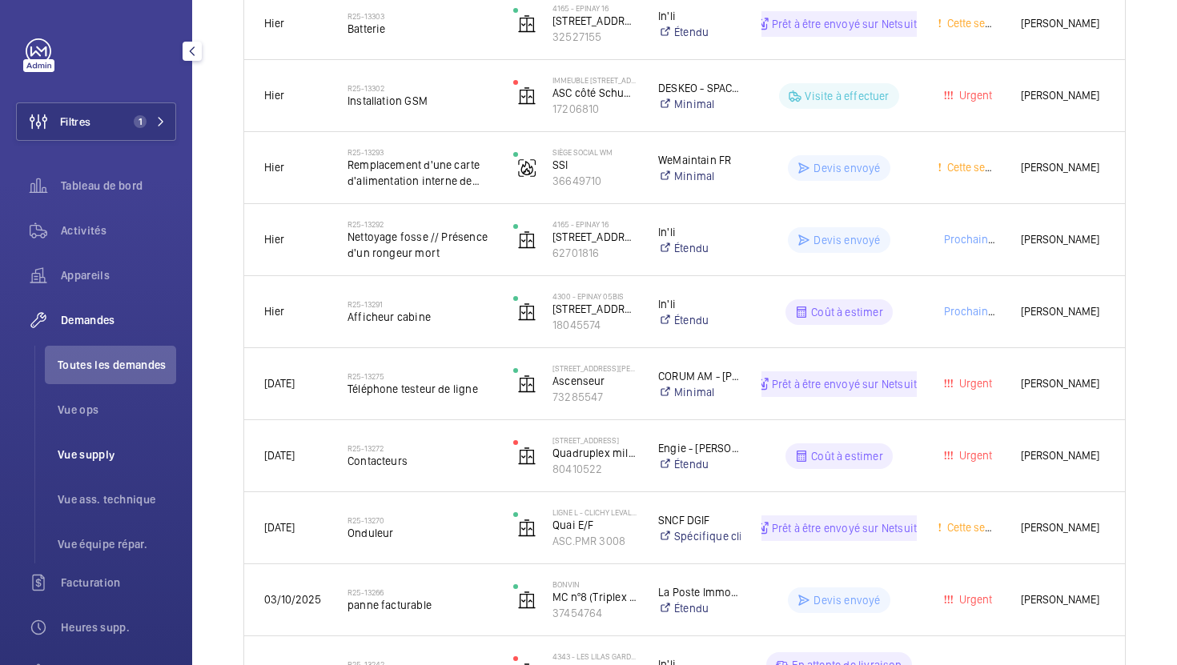
click at [105, 459] on span "Vue supply" at bounding box center [117, 455] width 118 height 16
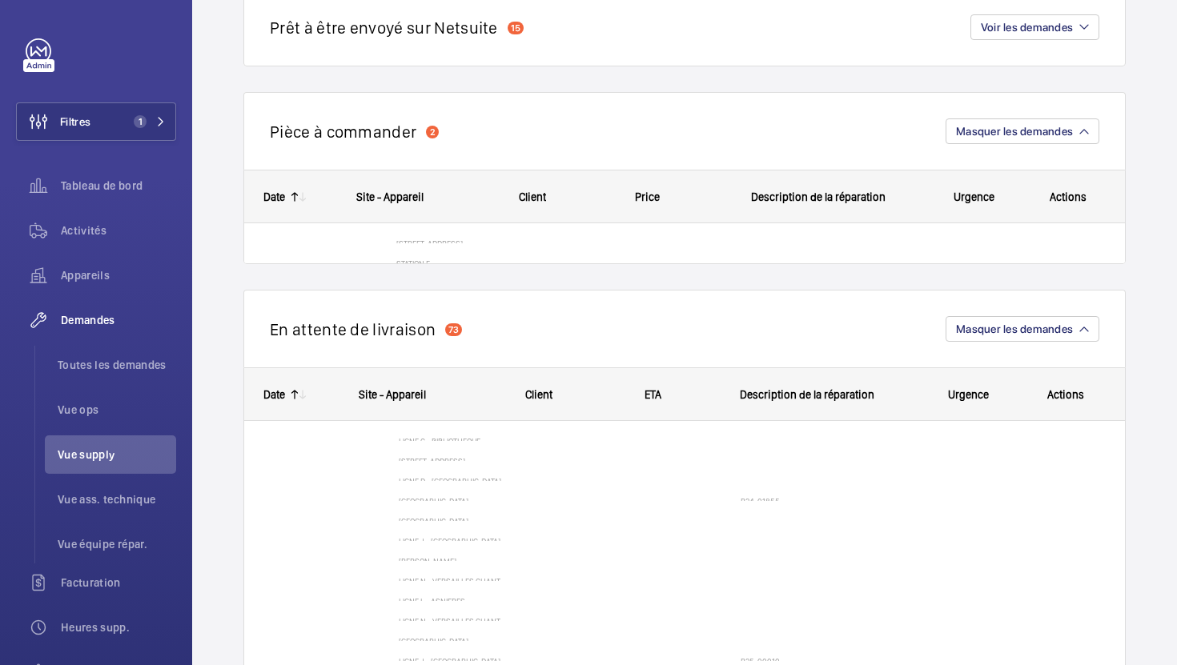
scroll to position [1607, 0]
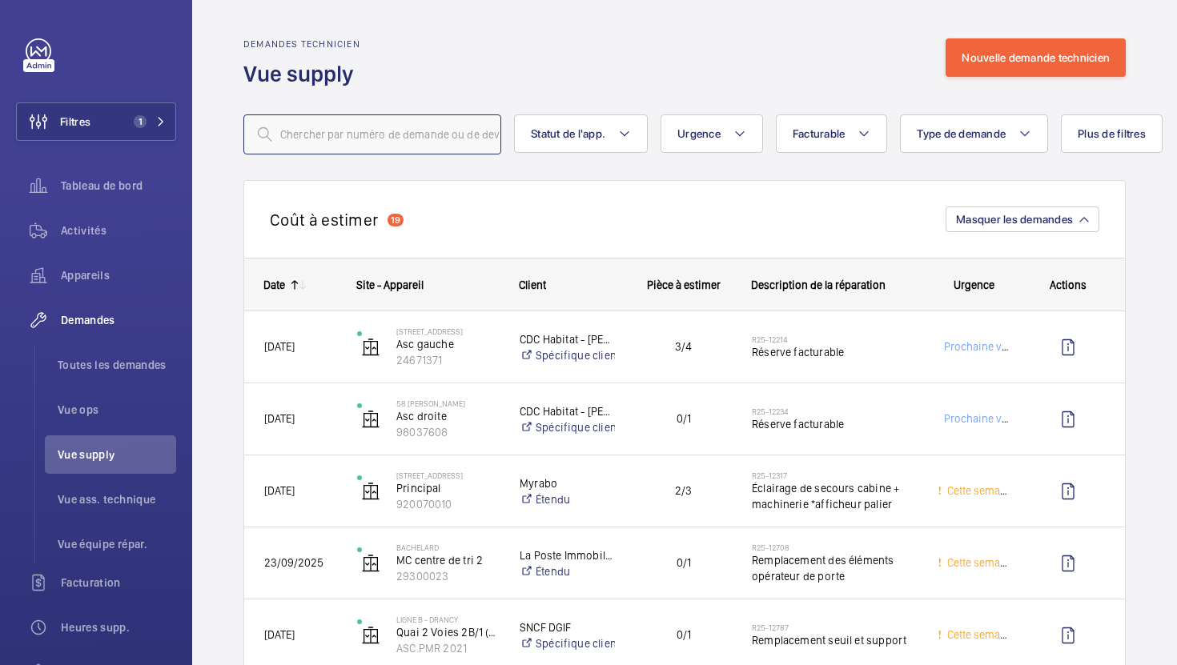
click at [395, 138] on input "text" at bounding box center [372, 134] width 258 height 40
paste input "R25-13207"
type input "R25-13207"
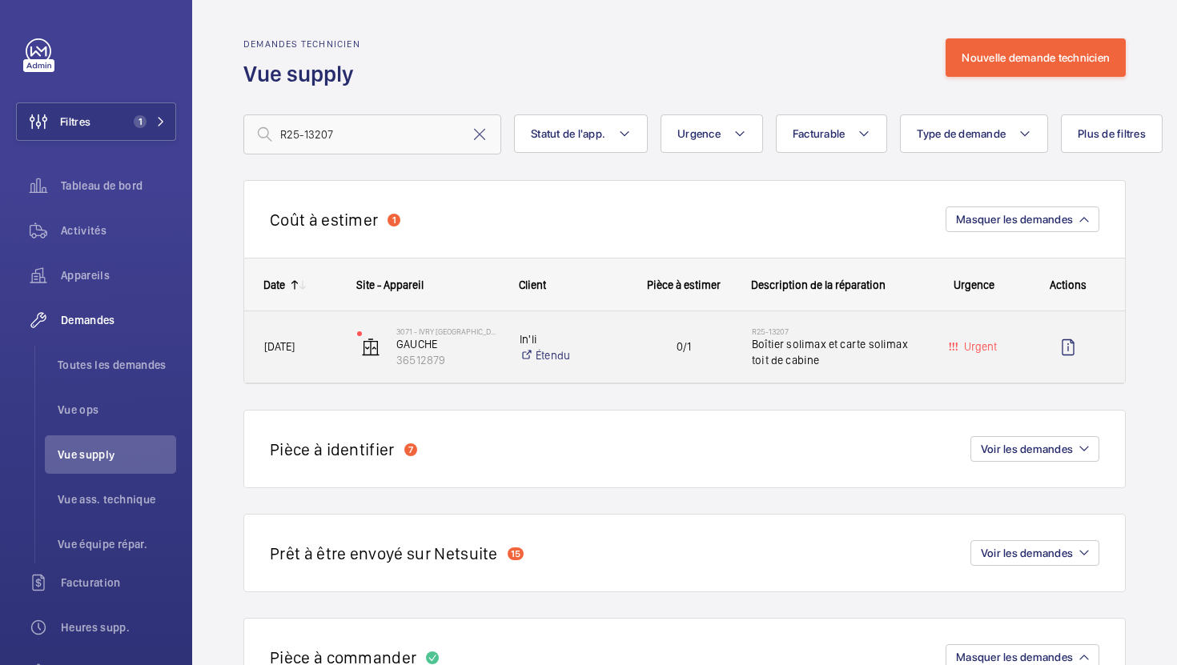
click at [649, 371] on div "0/1" at bounding box center [673, 347] width 114 height 50
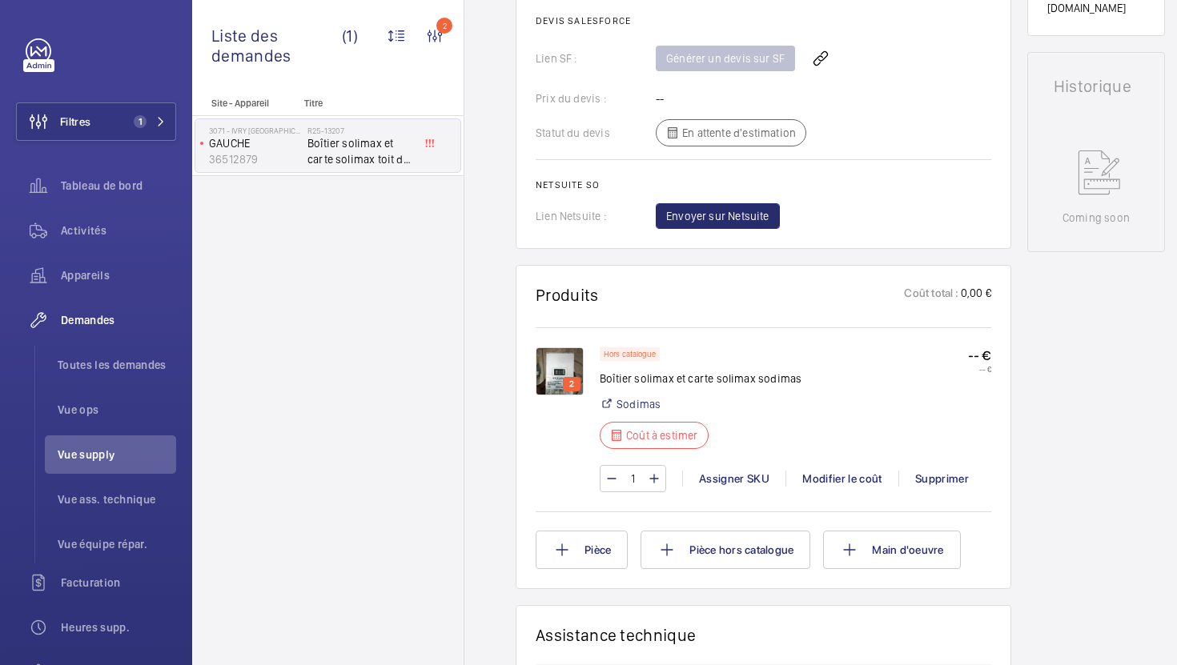
scroll to position [724, 0]
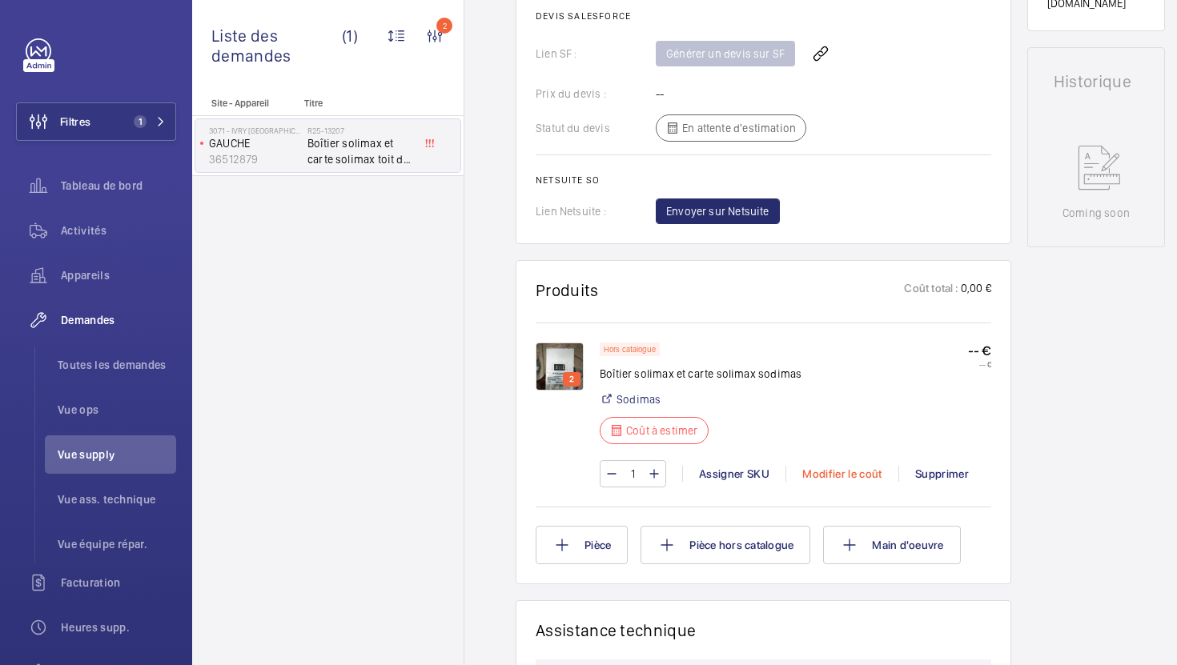
click at [817, 478] on div "Modifier le coût" at bounding box center [841, 474] width 113 height 16
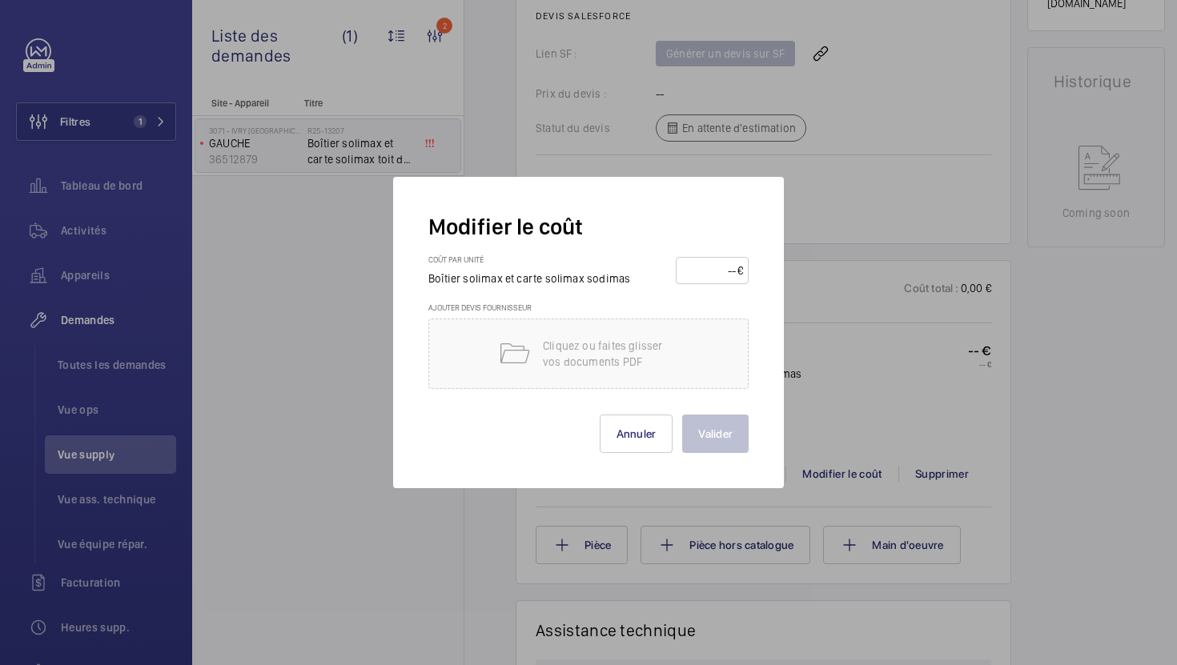
click at [712, 274] on input "number" at bounding box center [709, 271] width 56 height 26
type input "1210"
click at [725, 428] on button "Valider" at bounding box center [715, 434] width 66 height 38
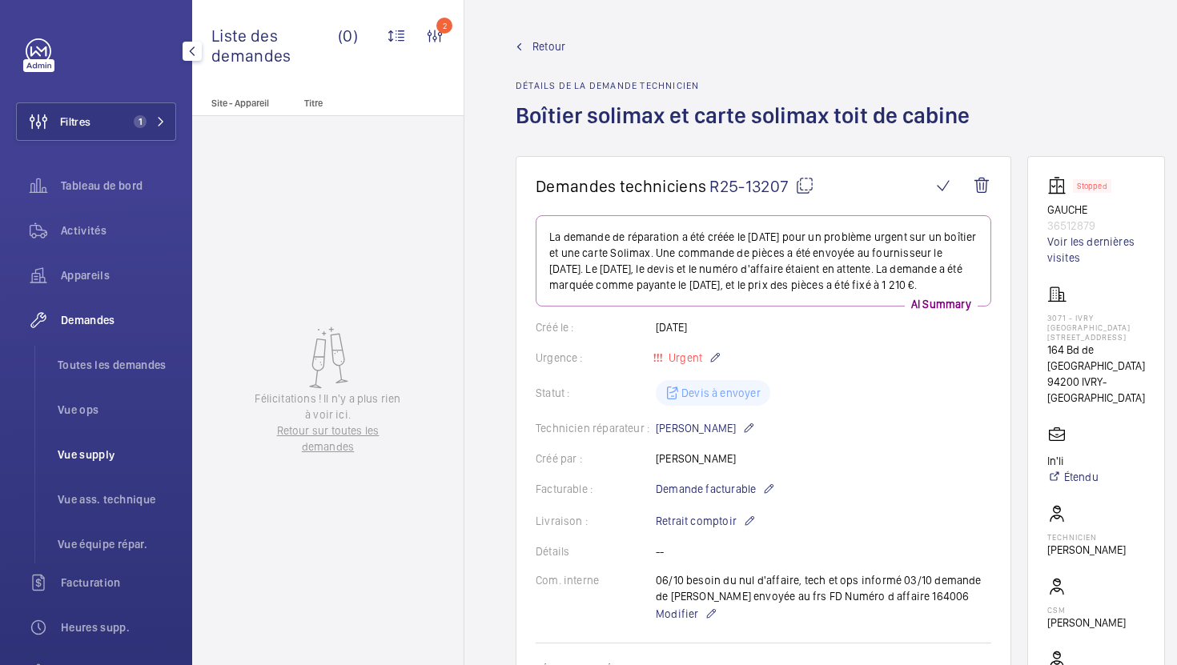
click at [89, 458] on span "Vue supply" at bounding box center [117, 455] width 118 height 16
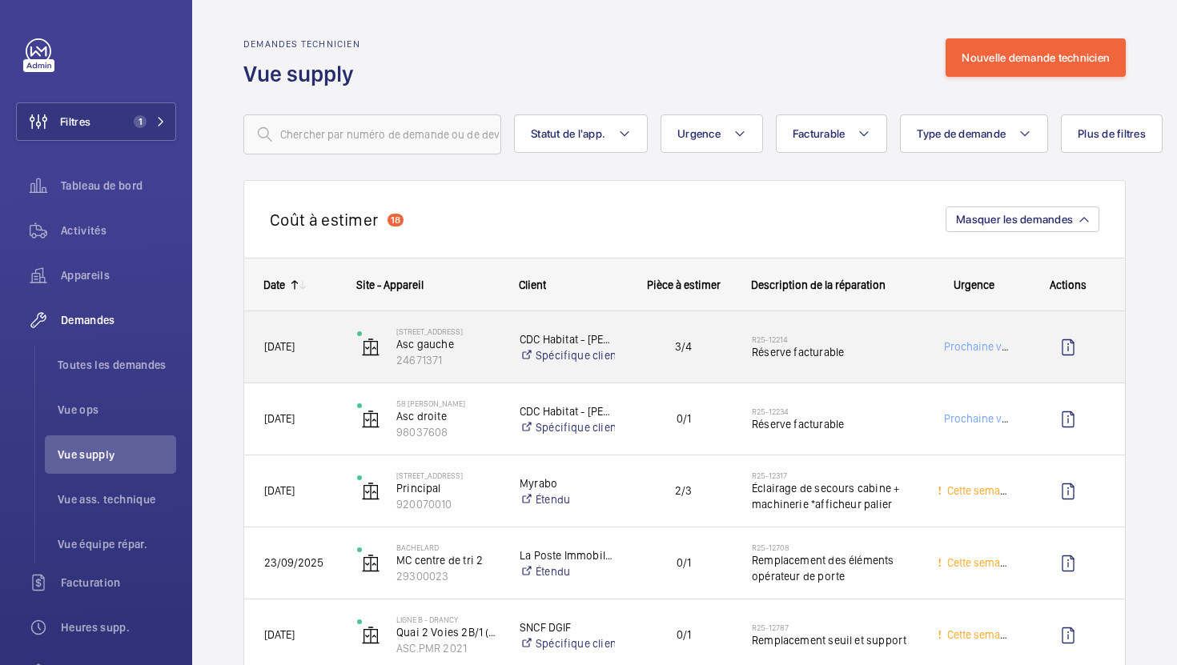
click at [716, 377] on div "3/4" at bounding box center [674, 346] width 116 height 71
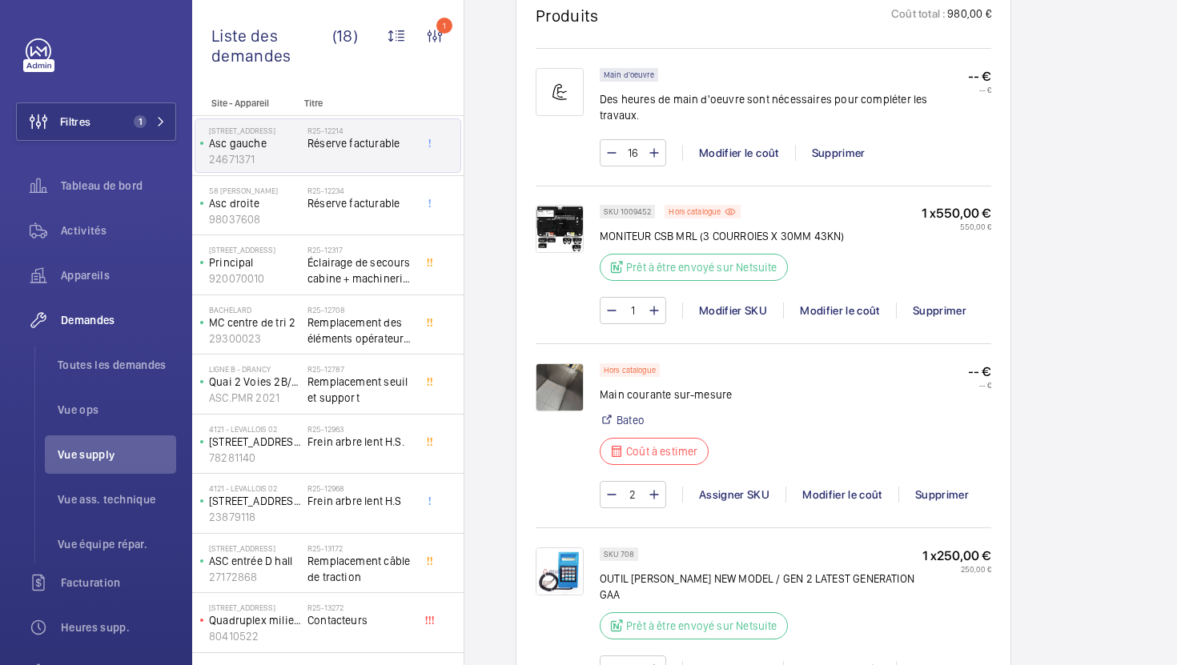
scroll to position [1264, 0]
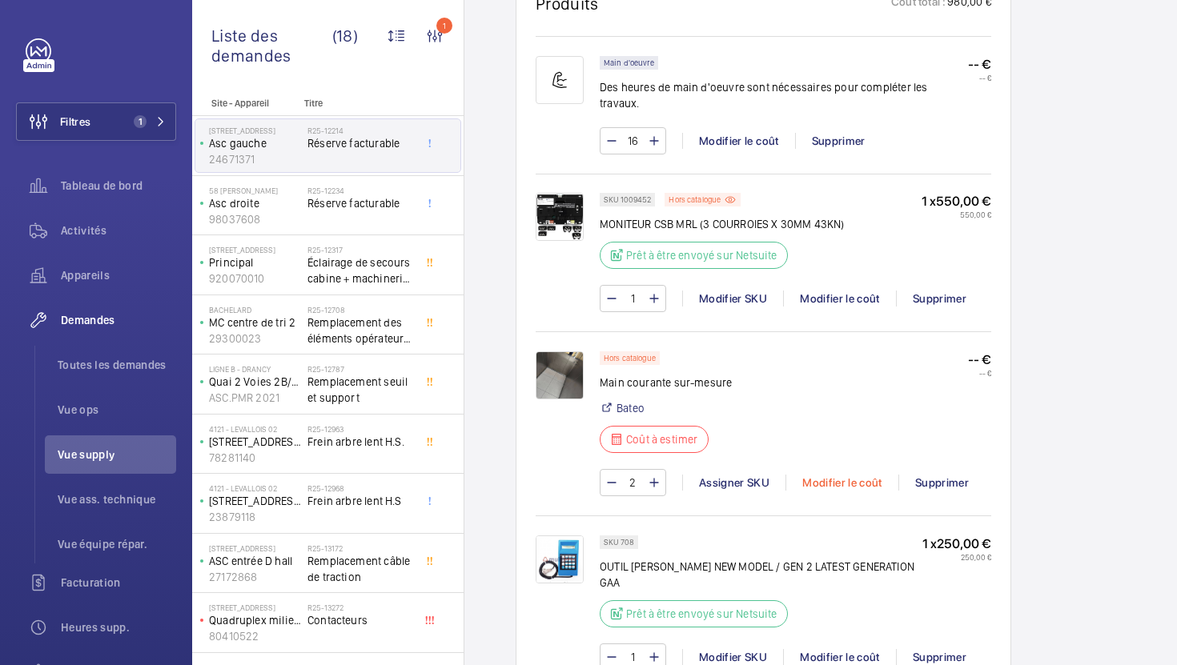
click at [837, 475] on div "Modifier le coût" at bounding box center [841, 483] width 113 height 16
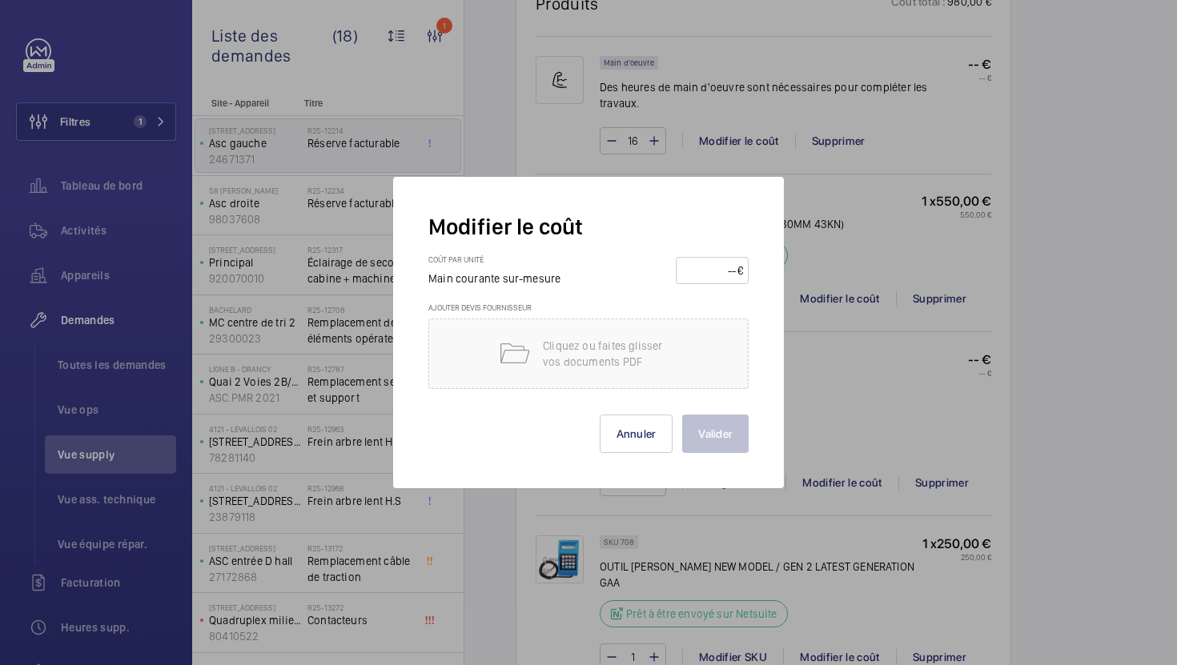
click at [699, 274] on input "number" at bounding box center [709, 271] width 56 height 26
type input "155"
click at [728, 435] on button "Valider" at bounding box center [715, 434] width 66 height 38
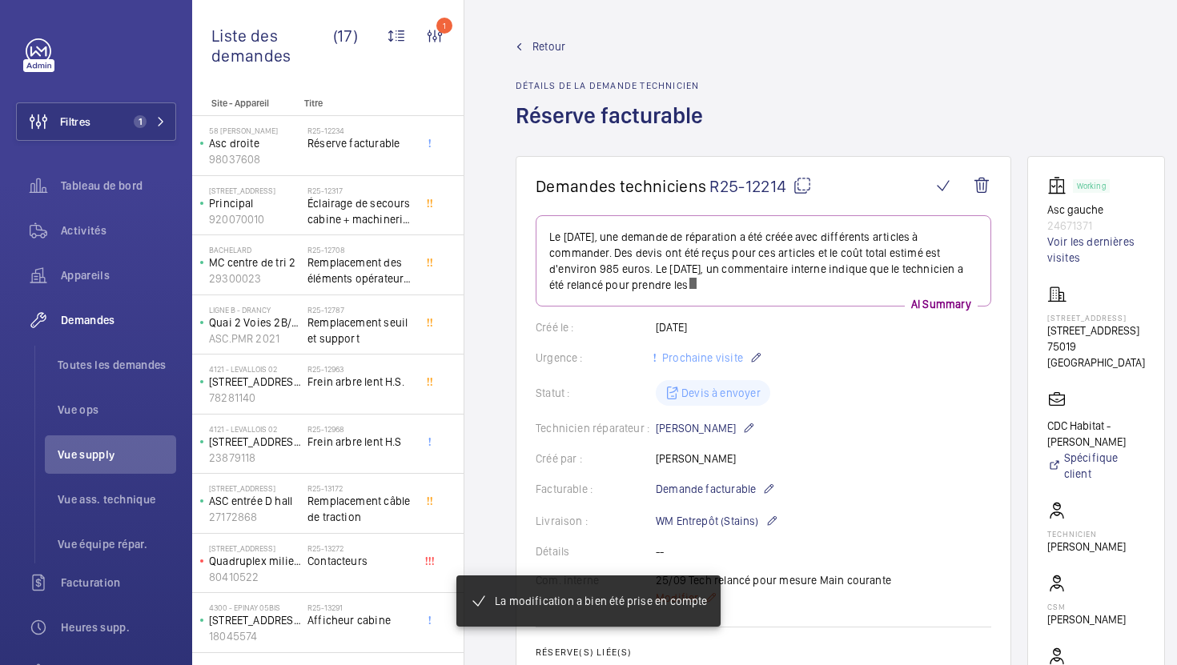
click at [679, 572] on div "25/09 Tech relancé pour mesure Main courante Modifier" at bounding box center [773, 589] width 235 height 35
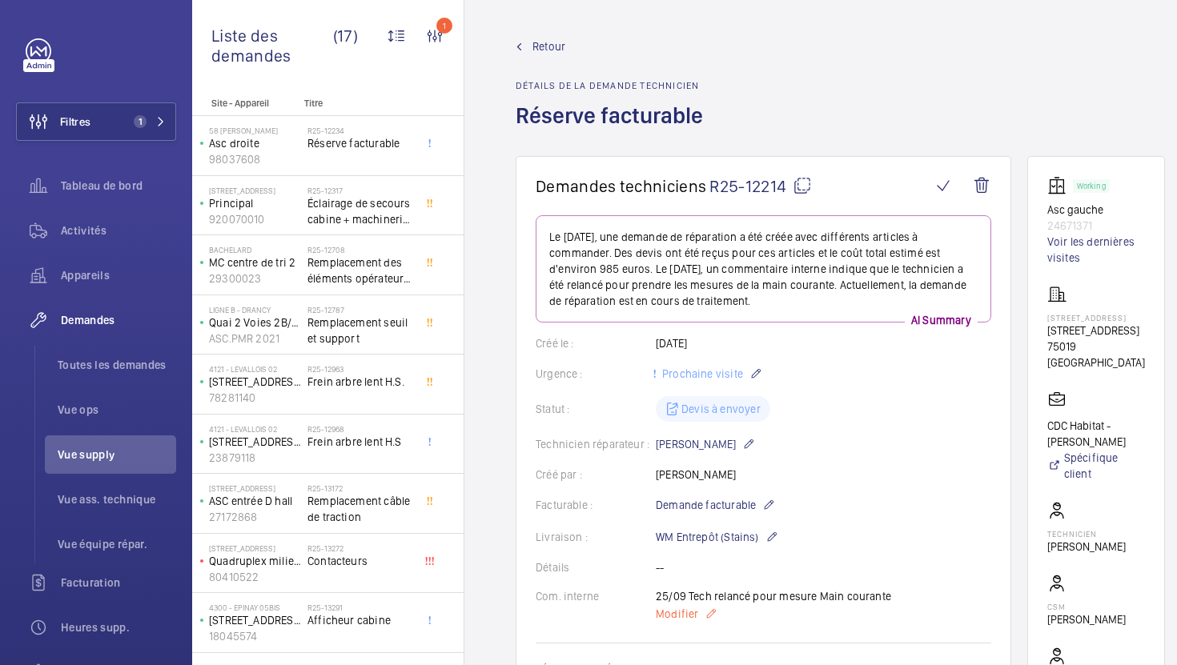
scroll to position [95, 0]
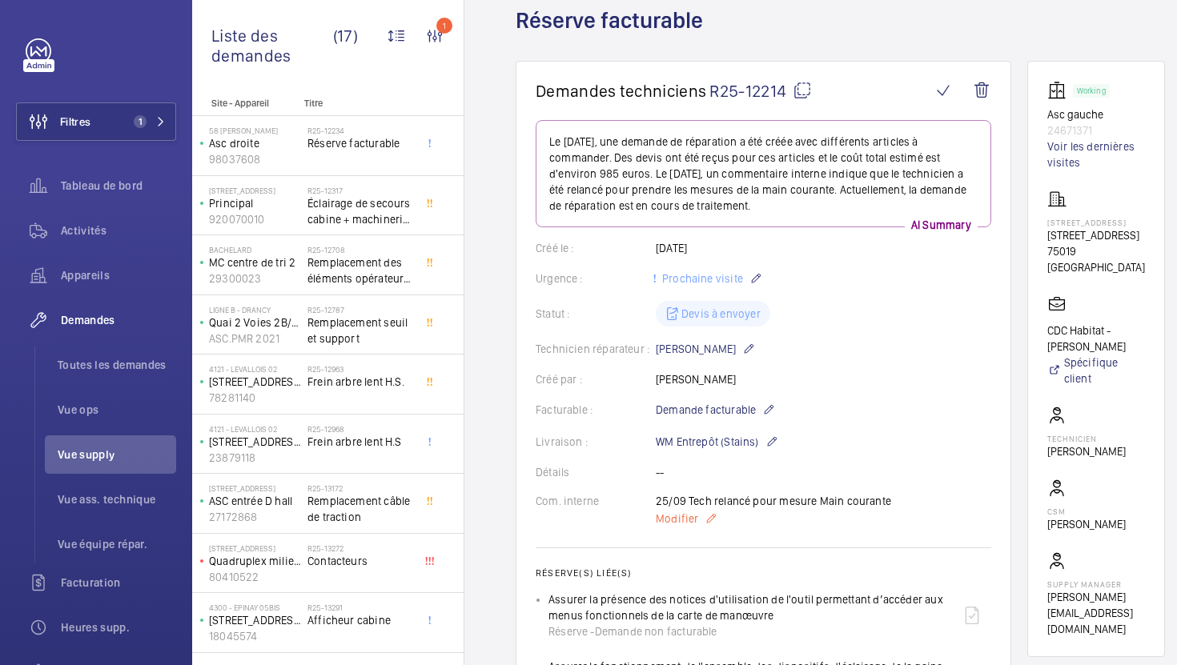
click at [672, 523] on span "Modifier" at bounding box center [677, 519] width 42 height 16
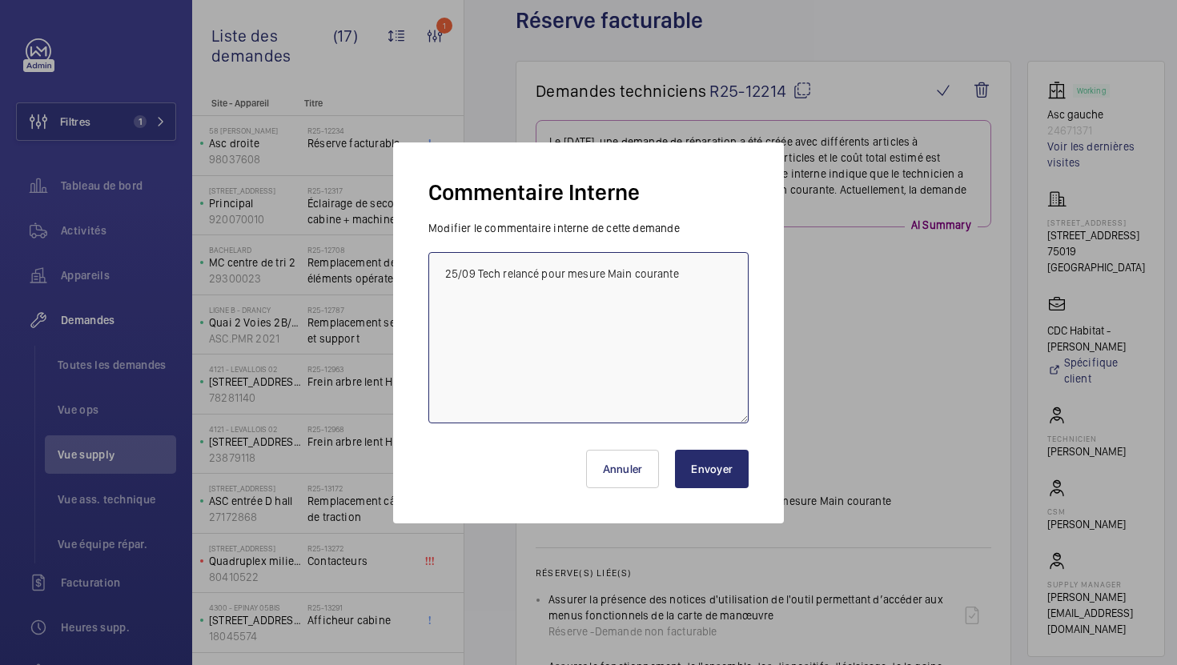
click at [439, 278] on textarea "25/09 Tech relancé pour mesure Main courante" at bounding box center [588, 337] width 320 height 171
paste textarea "[URL][DOMAIN_NAME]"
type textarea "Ref main courante : [URL][DOMAIN_NAME] 25/09 Tech relancé pour mesure Main cour…"
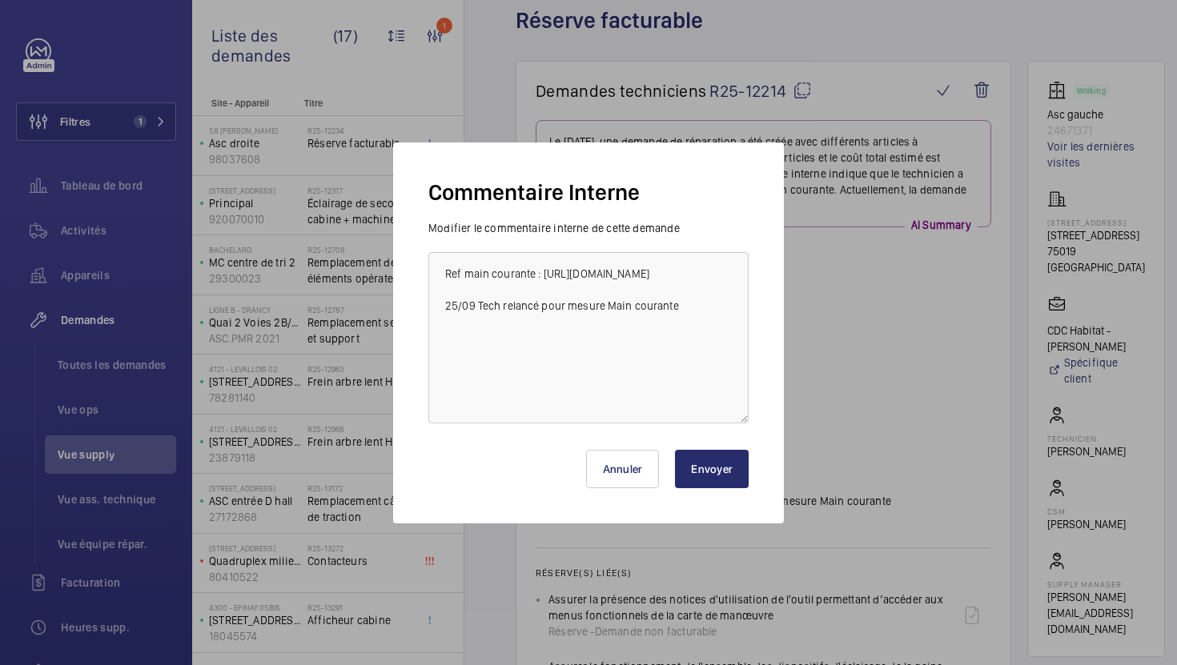
click at [703, 461] on button "Envoyer" at bounding box center [712, 469] width 74 height 38
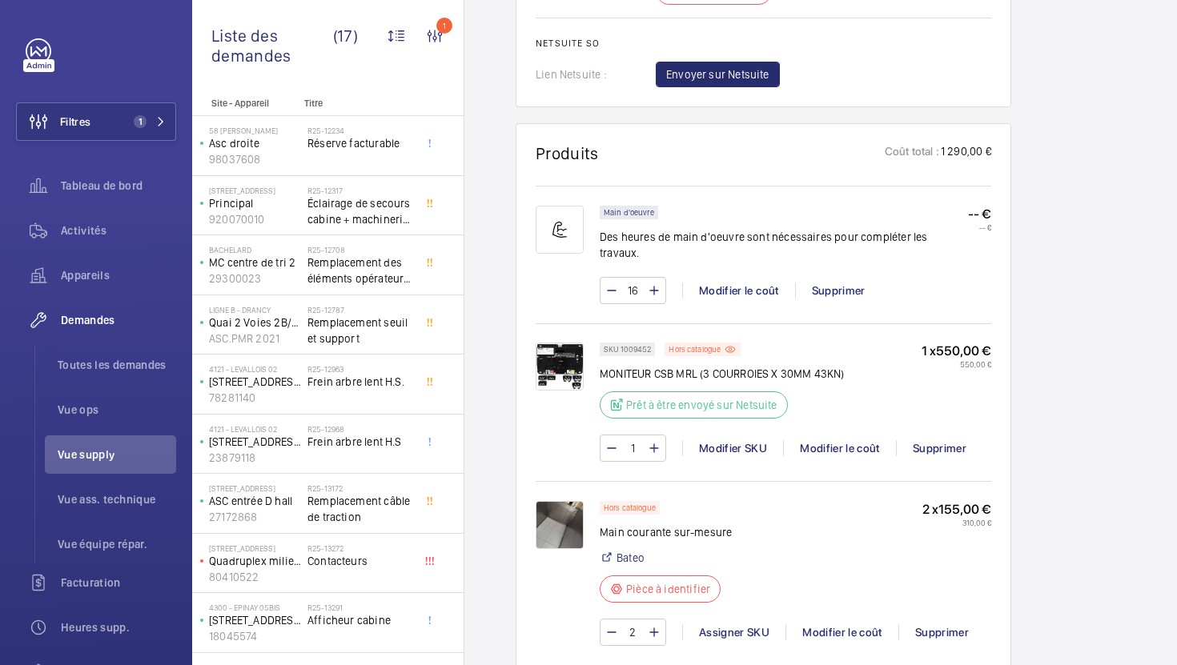
scroll to position [0, 0]
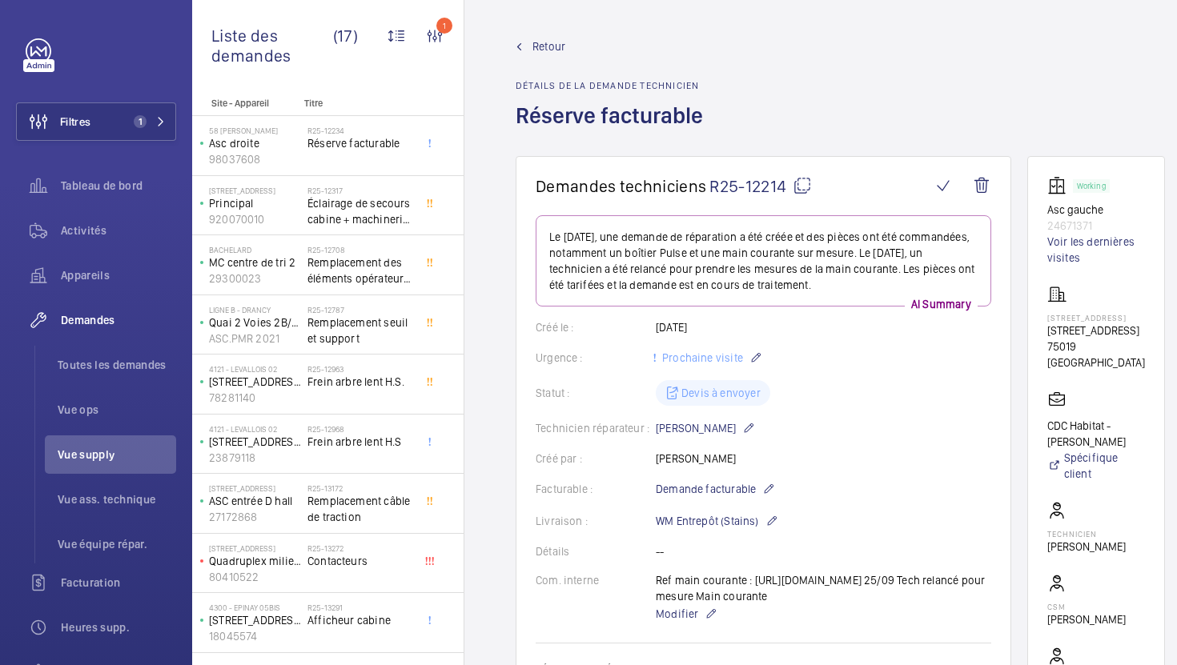
drag, startPoint x: 805, startPoint y: 613, endPoint x: 747, endPoint y: 618, distance: 58.6
click at [747, 618] on div "Com. interne Ref main courante : [URL][DOMAIN_NAME] 25/09 Tech relancé pour mes…" at bounding box center [763, 597] width 455 height 51
copy div "Ref main courante : [URL][DOMAIN_NAME]"
click at [379, 165] on div "R25-12234 Réserve facturable" at bounding box center [360, 149] width 106 height 46
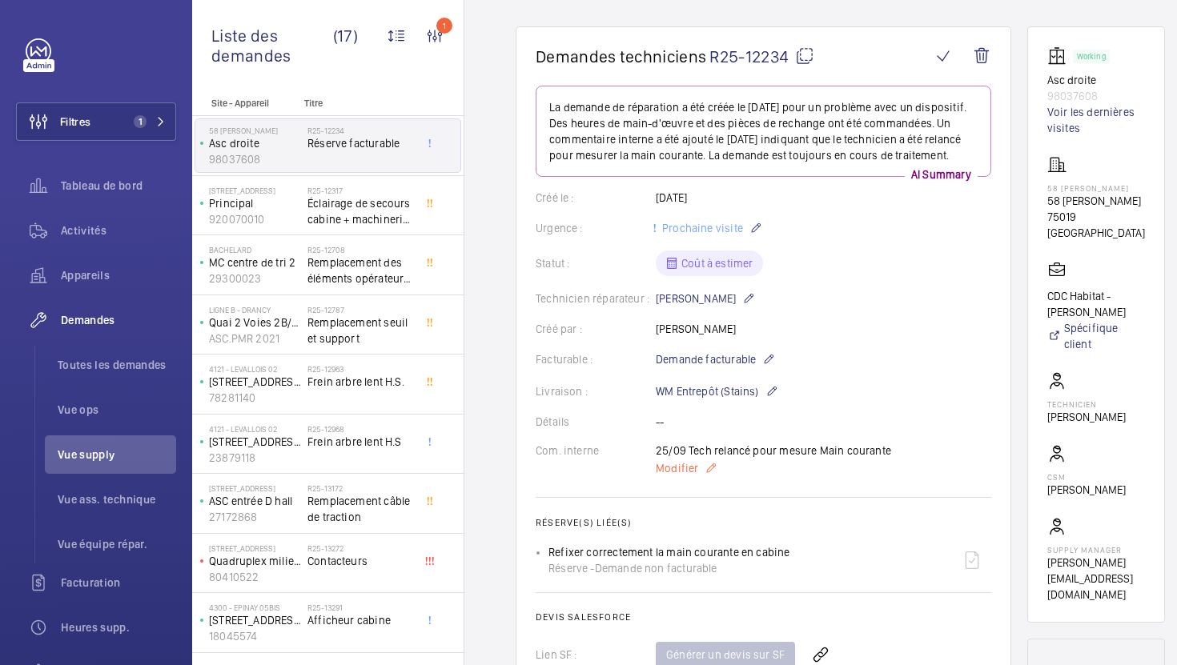
scroll to position [145, 0]
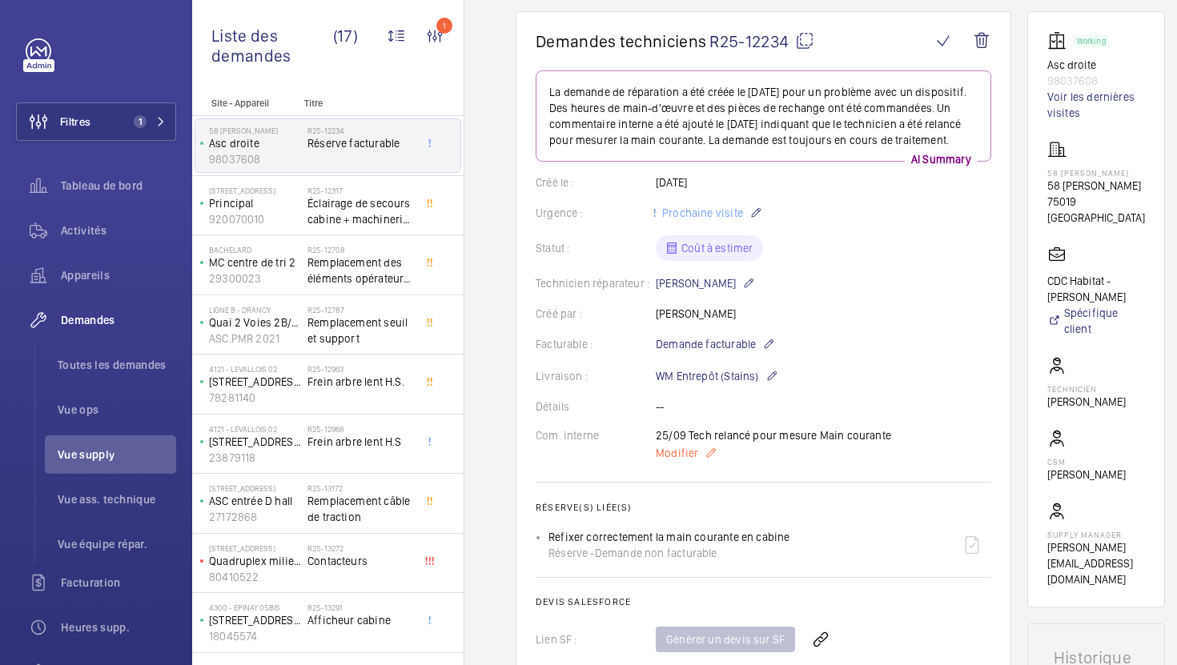
click at [684, 461] on span "Modifier" at bounding box center [677, 453] width 42 height 16
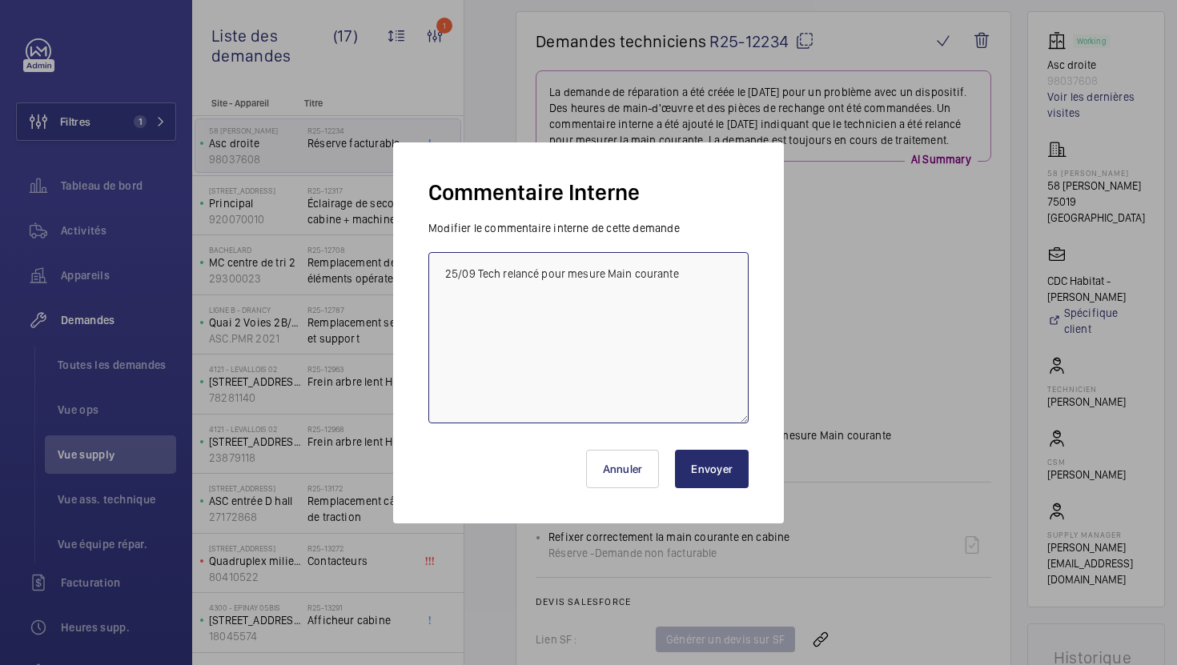
click at [440, 271] on textarea "25/09 Tech relancé pour mesure Main courante" at bounding box center [588, 337] width 320 height 171
paste textarea "Ref main courante : [URL][DOMAIN_NAME]"
type textarea "Ref main courante : [URL][DOMAIN_NAME] 25/09 Tech relancé pour mesure Main cour…"
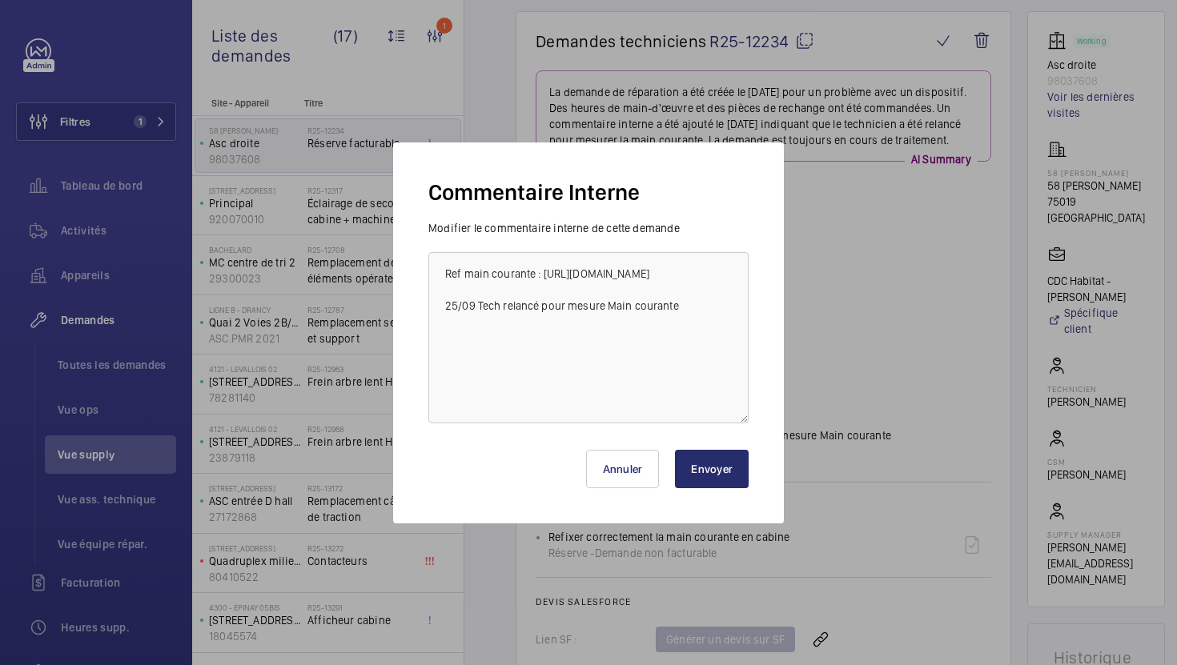
click at [696, 464] on button "Envoyer" at bounding box center [712, 469] width 74 height 38
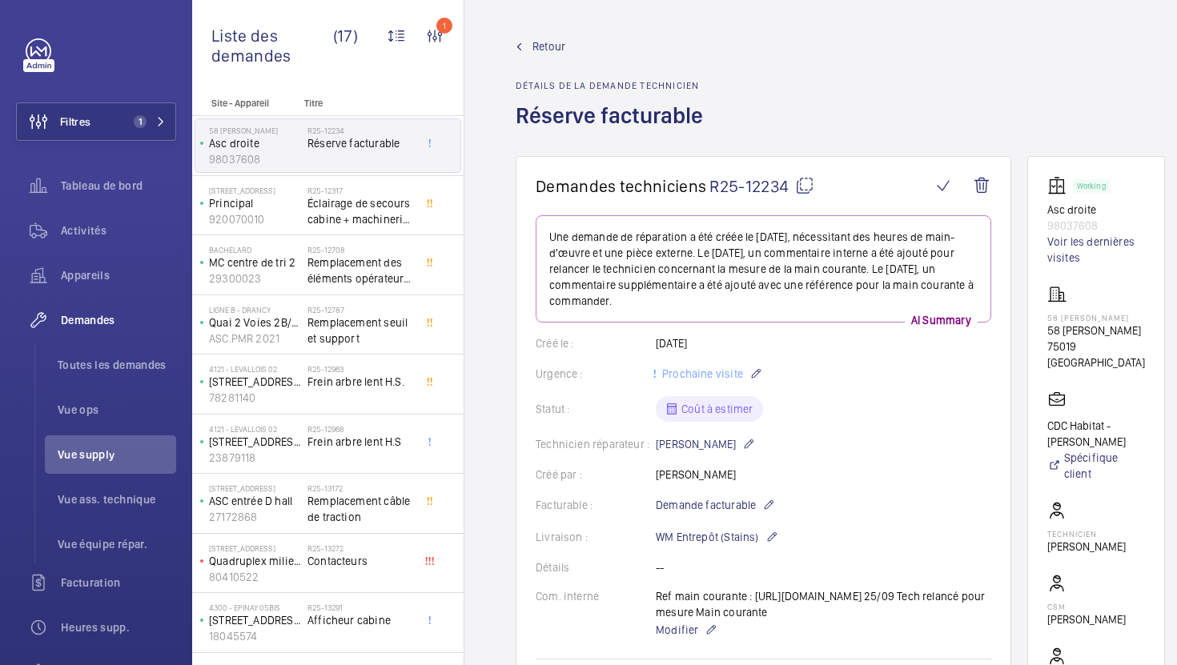
scroll to position [684, 0]
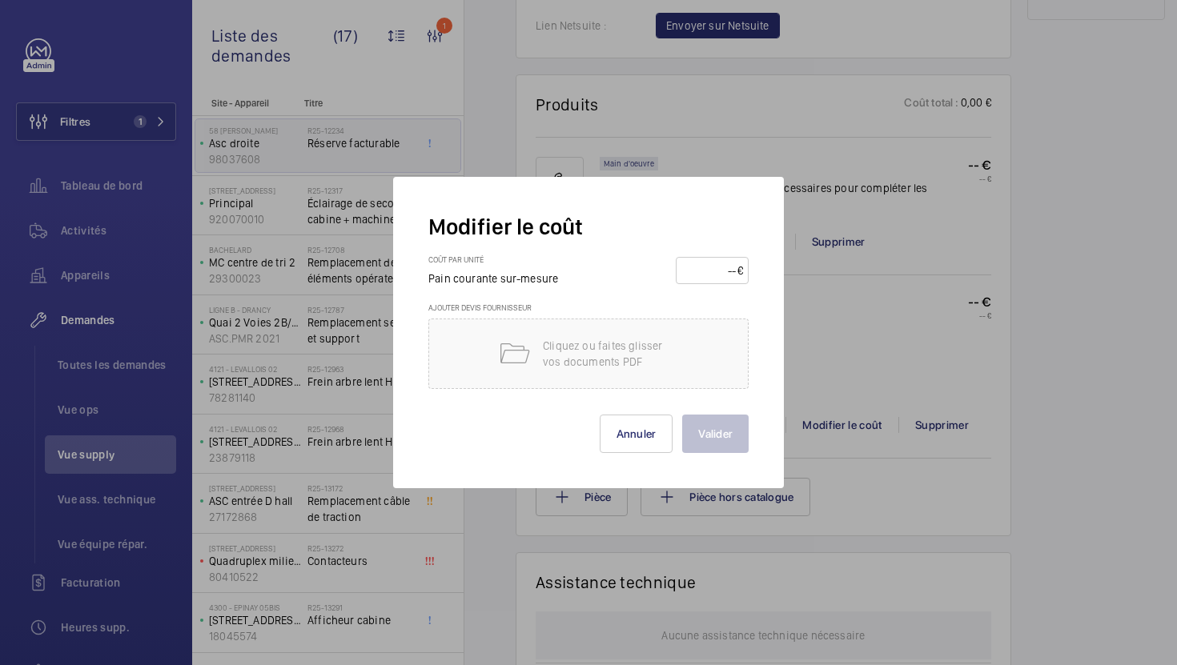
click at [702, 271] on input "number" at bounding box center [709, 271] width 56 height 26
type input "155"
click at [736, 423] on button "Valider" at bounding box center [715, 434] width 66 height 38
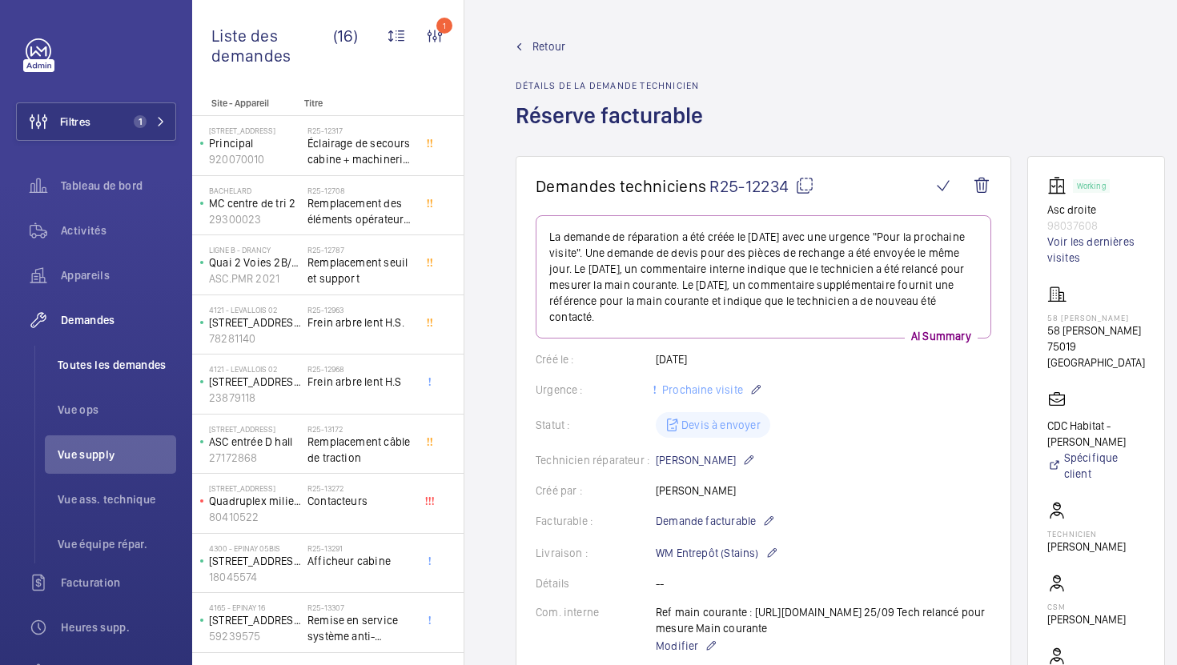
click at [124, 366] on span "Toutes les demandes" at bounding box center [117, 365] width 118 height 16
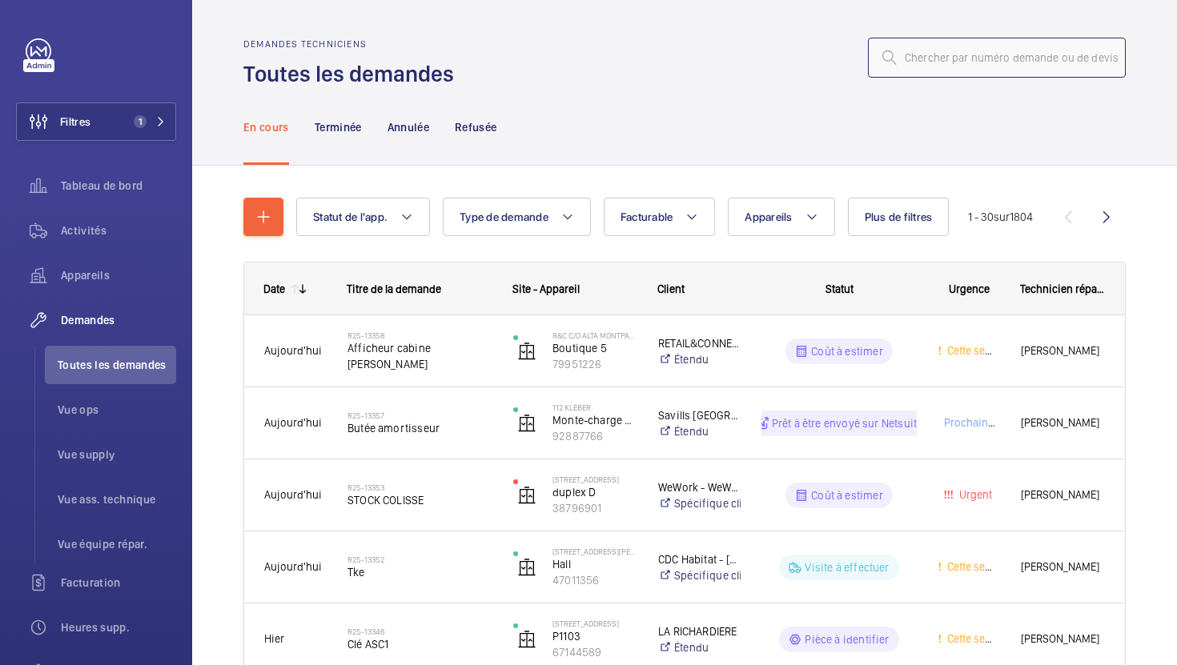
click at [977, 56] on input "text" at bounding box center [997, 58] width 258 height 40
paste input "R25-13264"
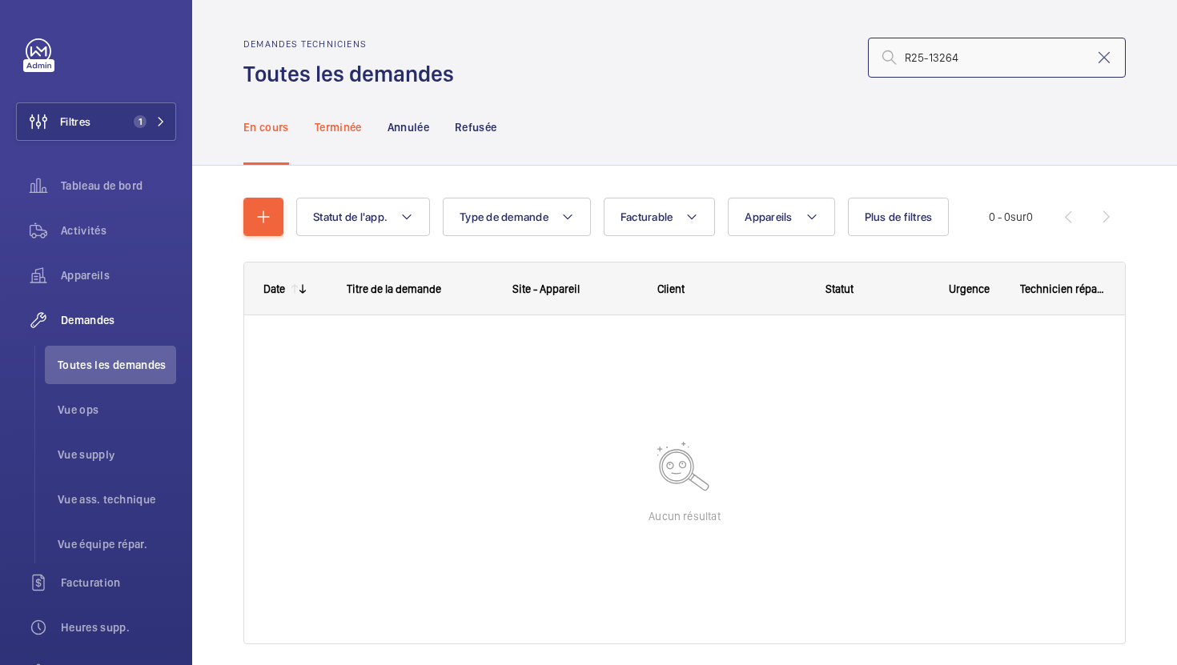
type input "R25-13264"
click at [343, 136] on div "Terminée" at bounding box center [338, 127] width 47 height 76
click at [411, 132] on p "Annulée" at bounding box center [408, 127] width 42 height 16
click at [493, 128] on p "Refusée" at bounding box center [476, 127] width 42 height 16
click at [269, 130] on p "En cours" at bounding box center [266, 127] width 46 height 16
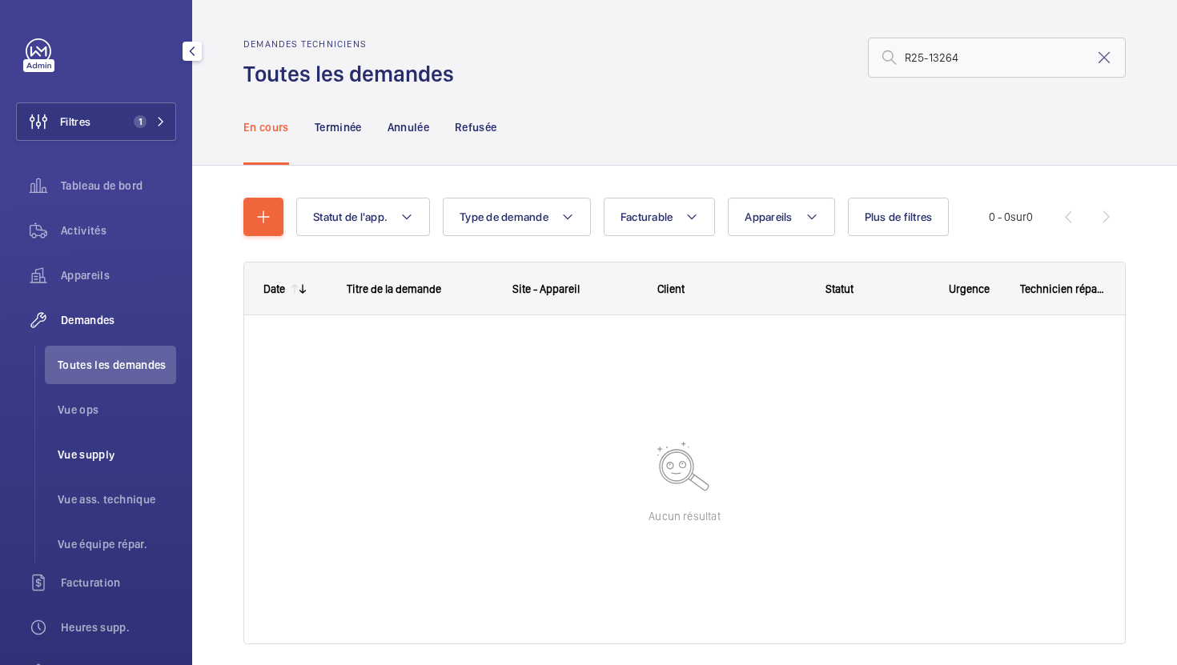
click at [94, 451] on span "Vue supply" at bounding box center [117, 455] width 118 height 16
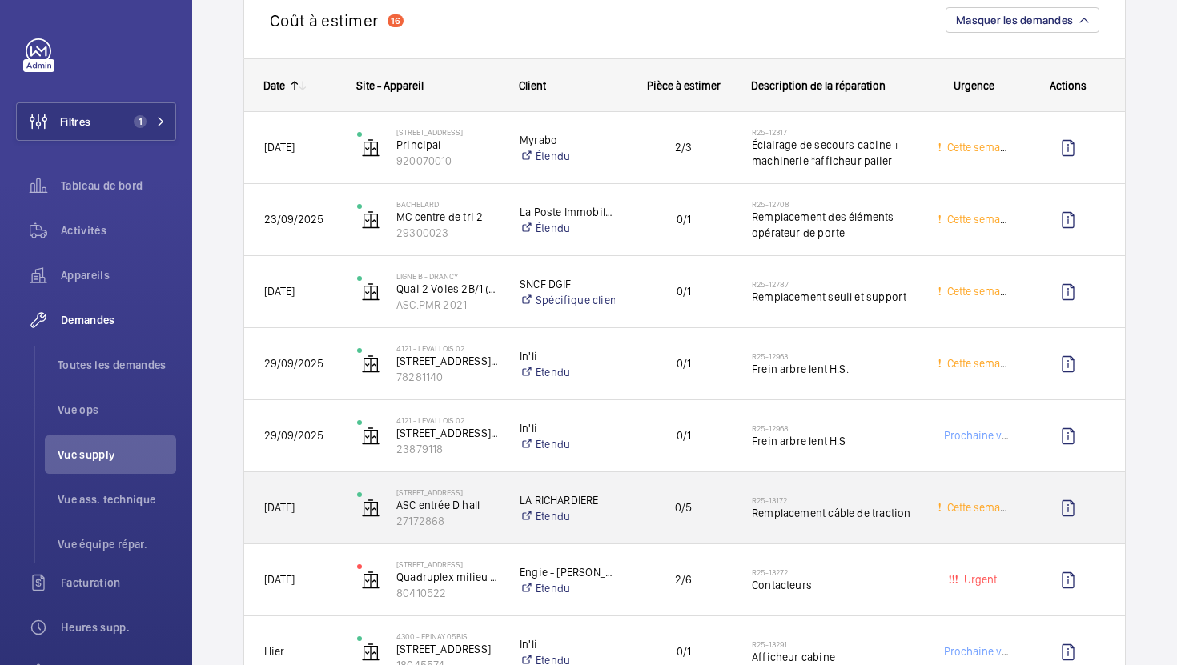
scroll to position [22, 0]
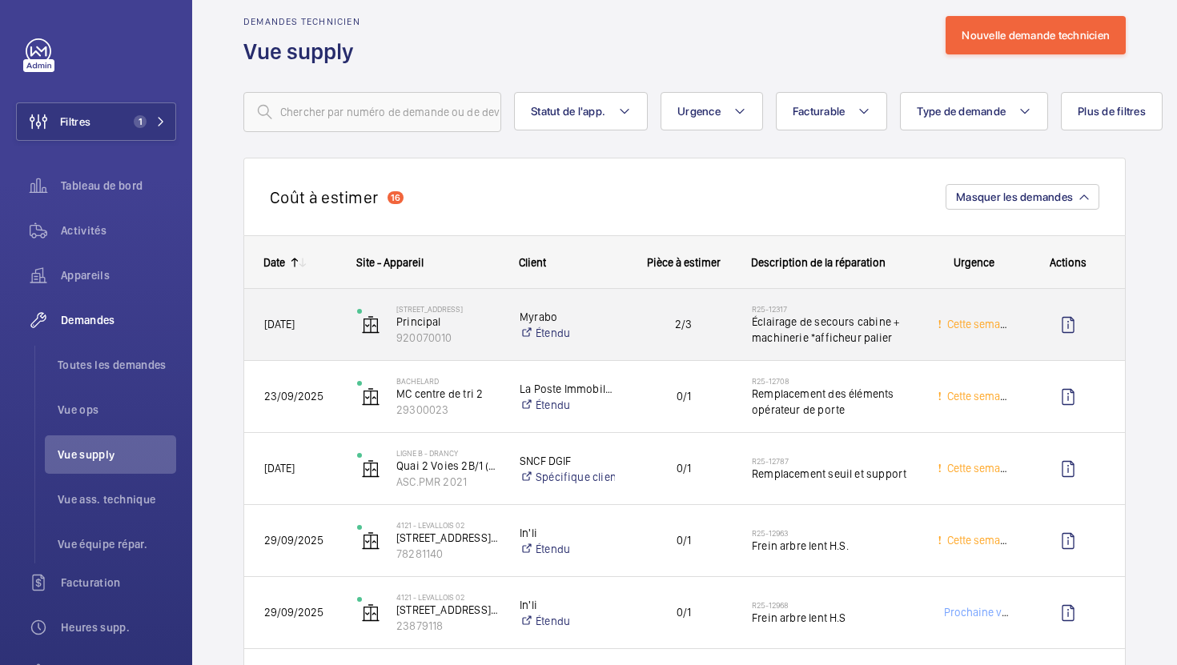
click at [637, 336] on div "2/3" at bounding box center [673, 324] width 114 height 50
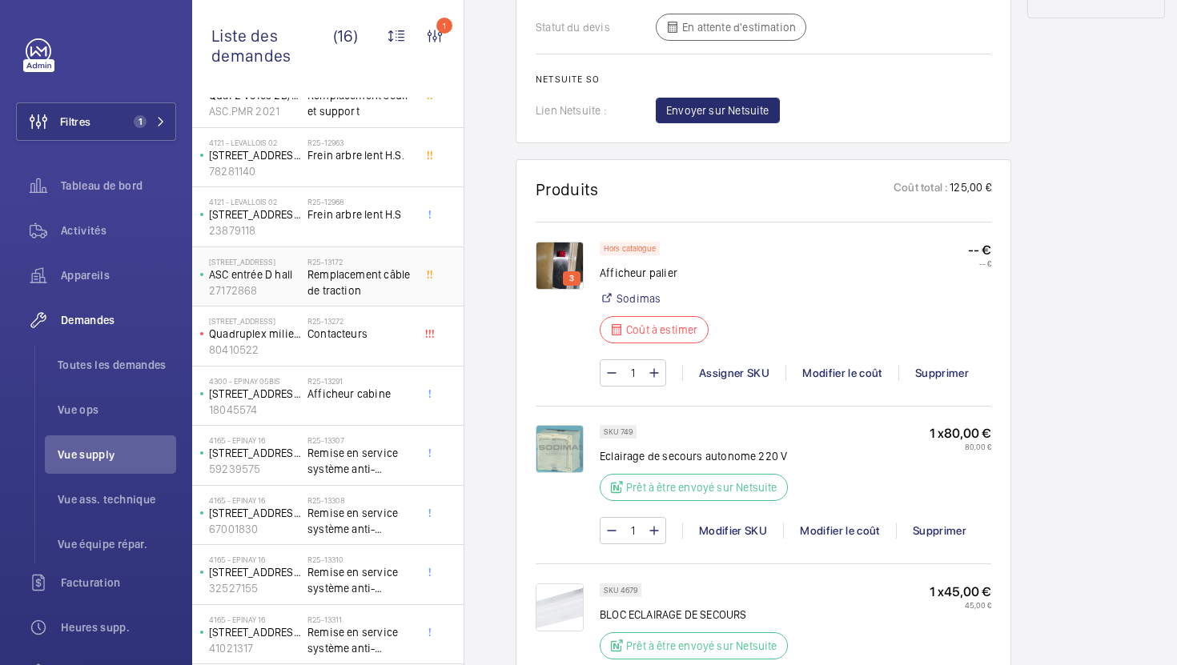
scroll to position [164, 0]
click at [383, 412] on div "R25-13291 Afficheur cabine" at bounding box center [360, 402] width 106 height 46
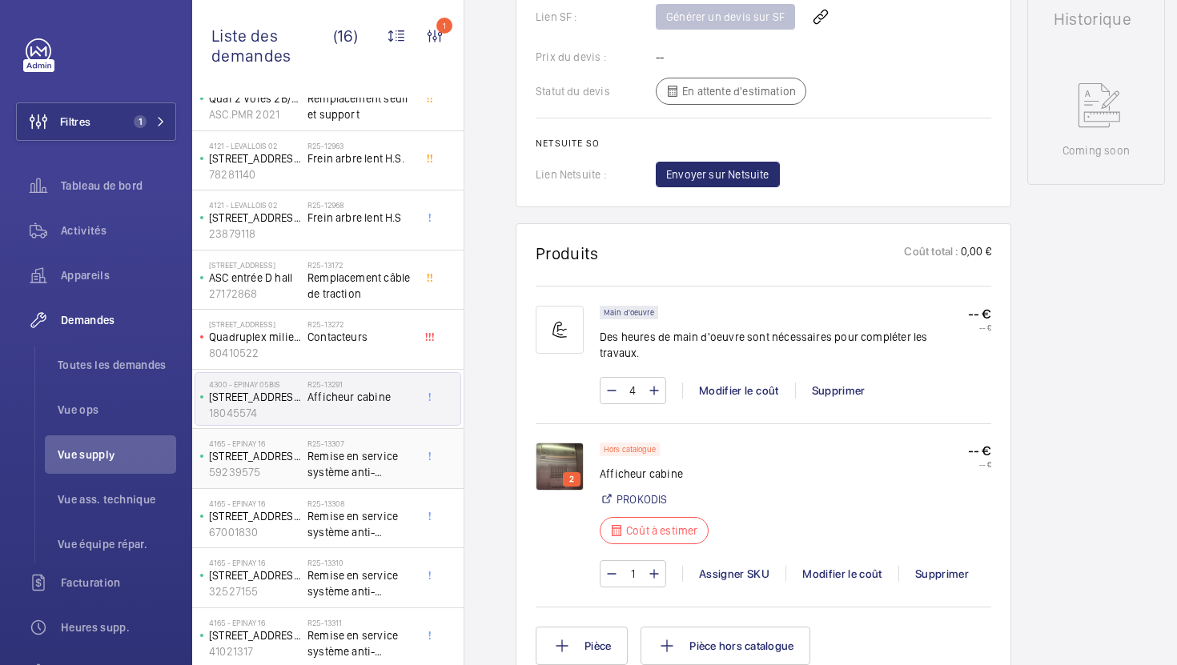
scroll to position [405, 0]
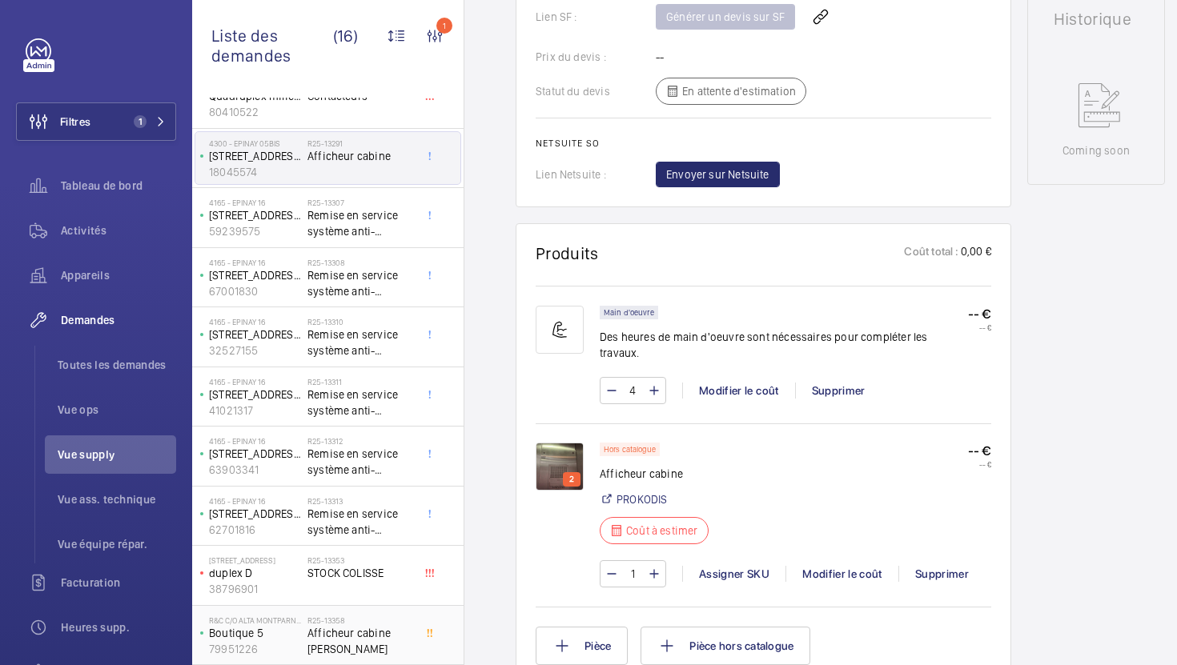
click at [368, 651] on div "R25-13358 Afficheur cabine [PERSON_NAME]" at bounding box center [360, 639] width 106 height 46
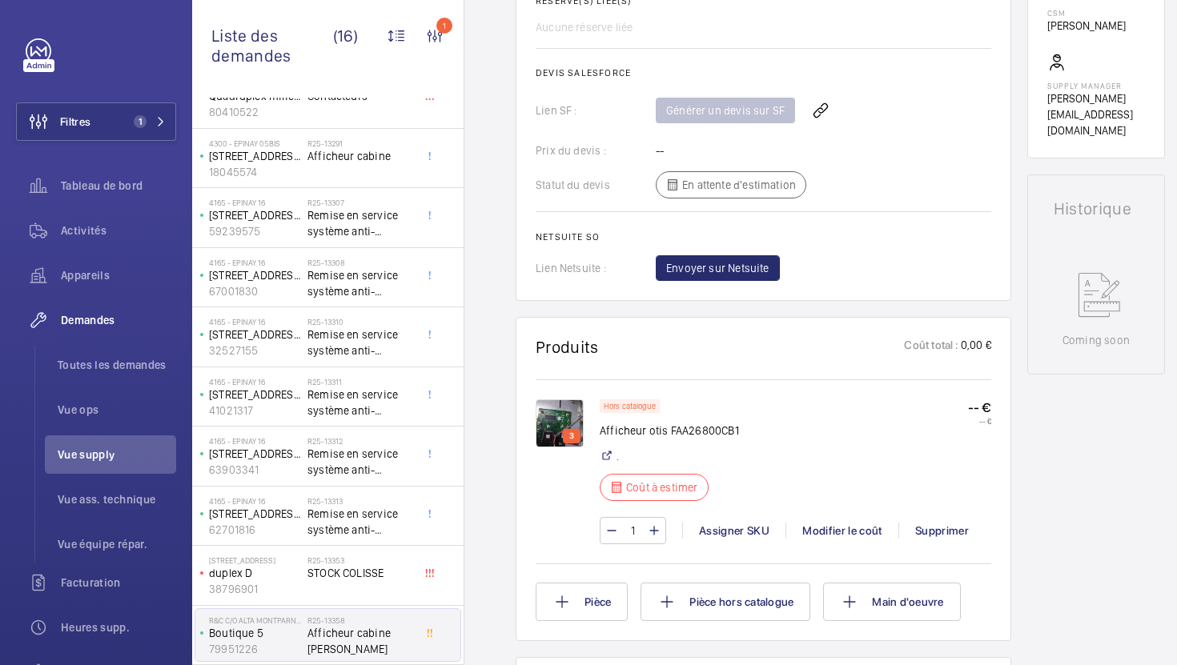
scroll to position [646, 0]
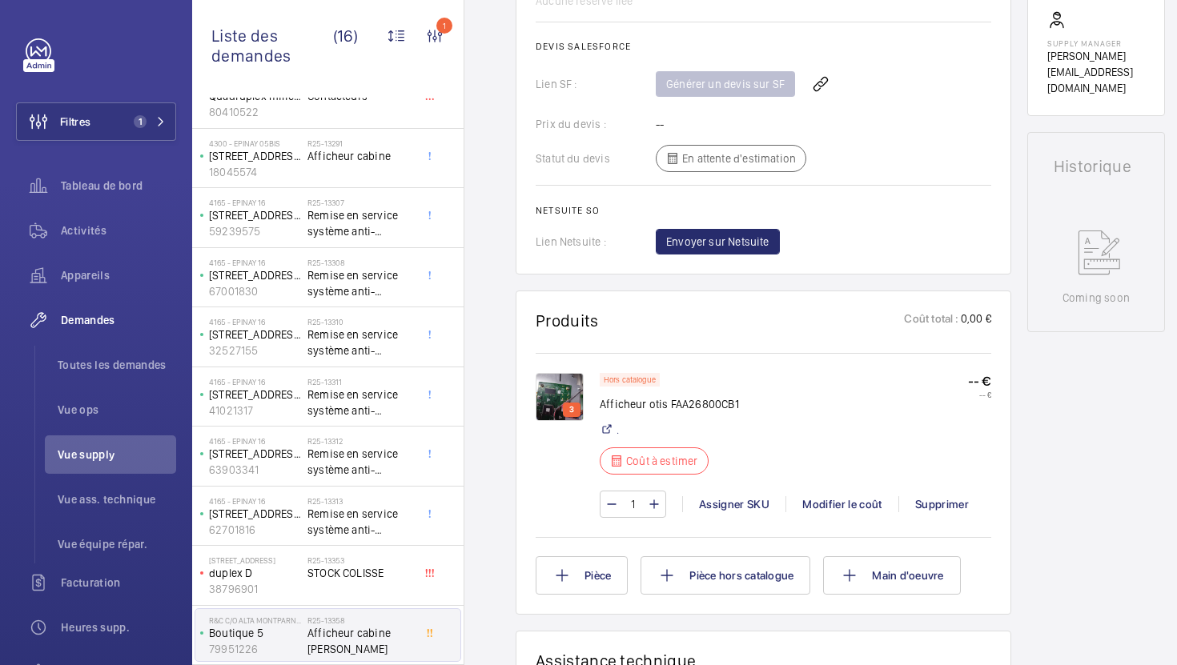
click at [707, 411] on p "Afficheur otis FAA26800CB1" at bounding box center [669, 404] width 139 height 16
copy p "FAA26800CB1"
click at [840, 504] on div "Modifier le coût" at bounding box center [841, 504] width 113 height 16
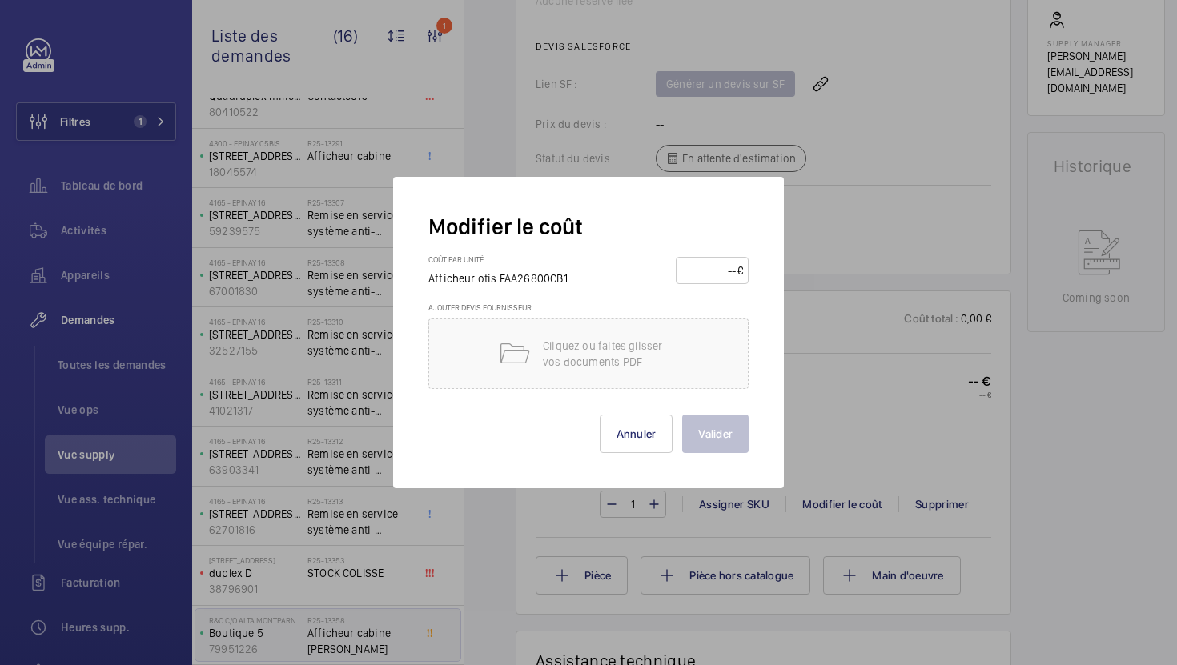
click at [710, 275] on input "number" at bounding box center [709, 271] width 56 height 26
type input "390"
click at [717, 423] on button "Valider" at bounding box center [715, 434] width 66 height 38
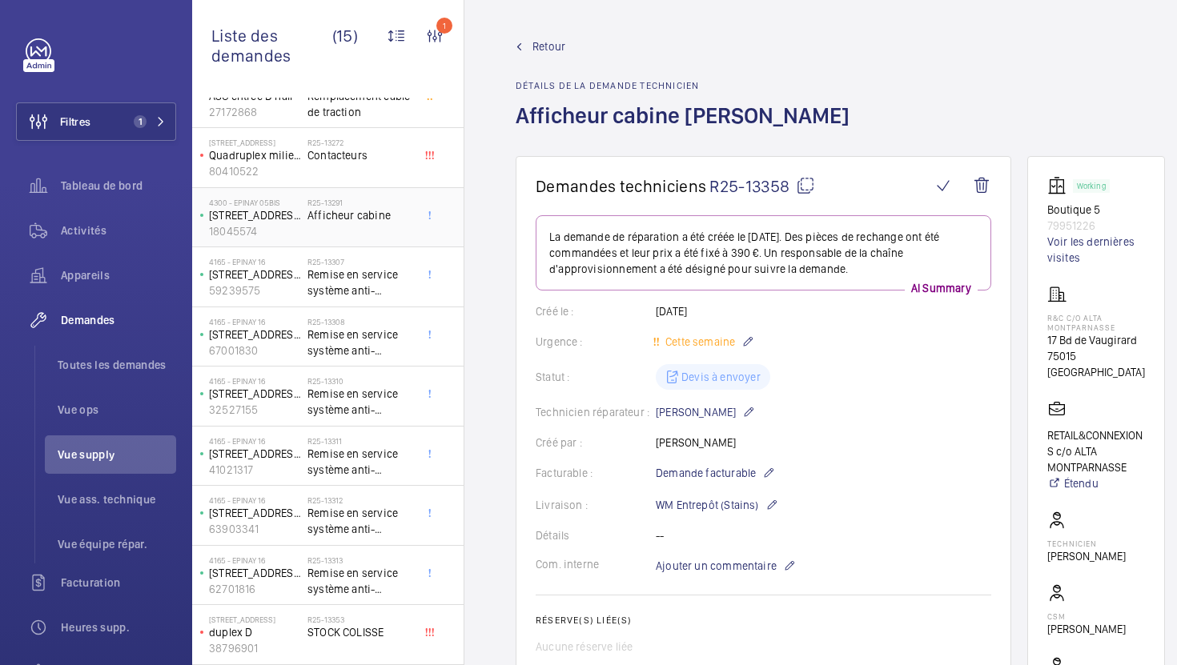
scroll to position [0, 0]
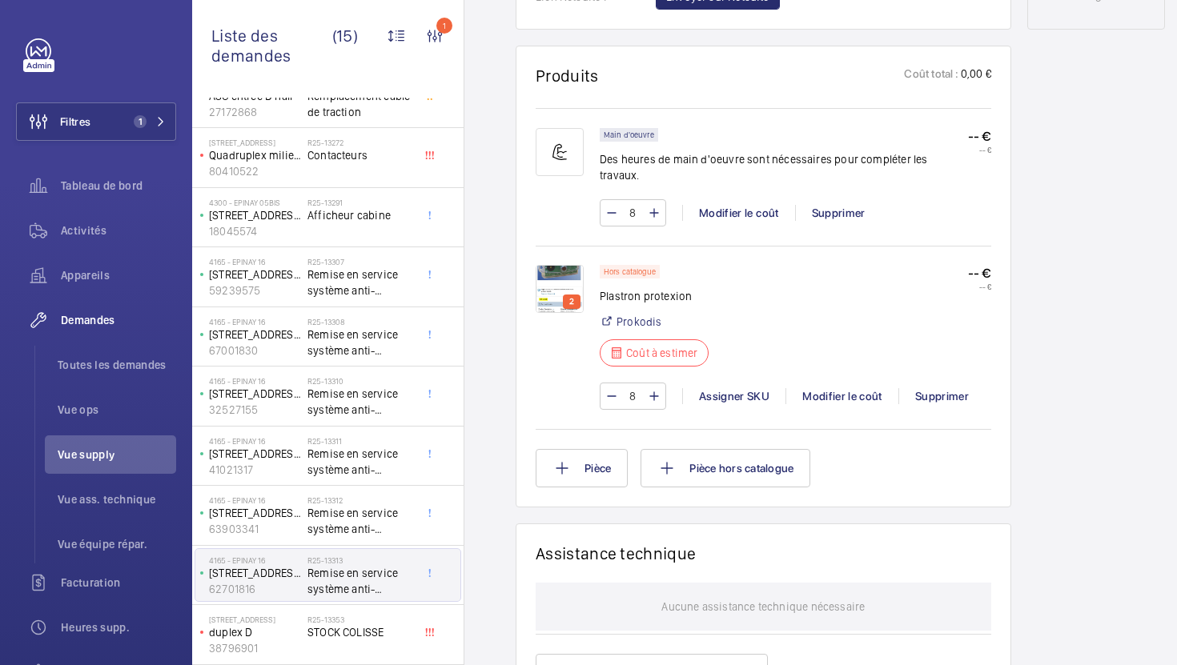
scroll to position [920, 0]
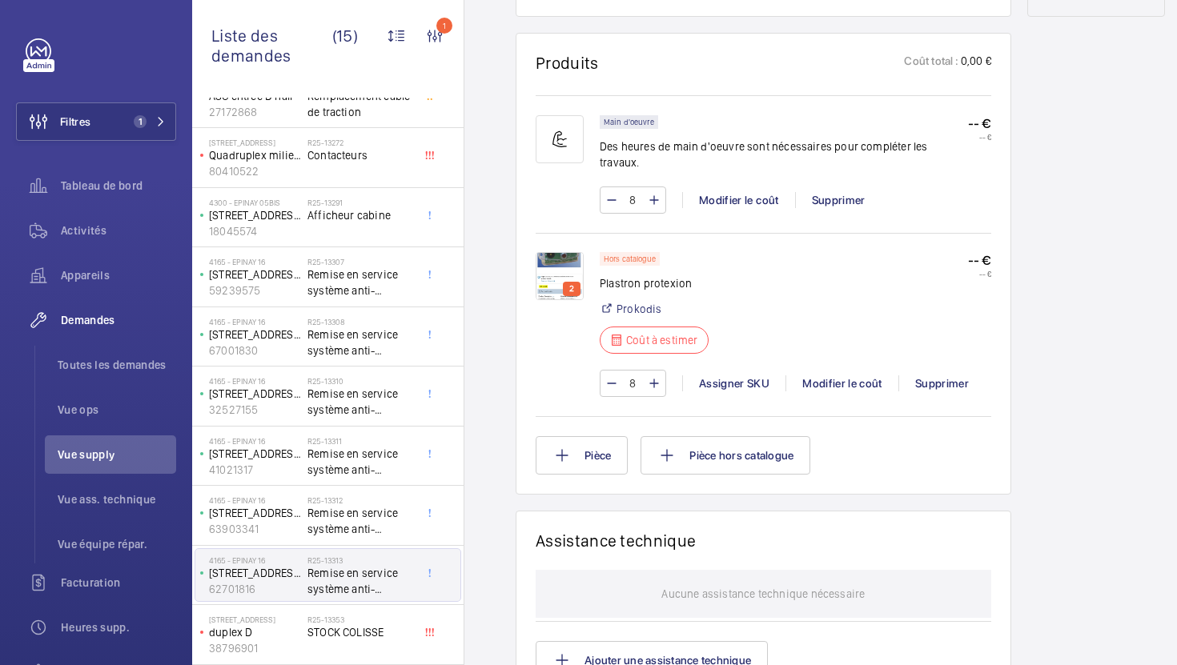
click at [549, 256] on img at bounding box center [560, 276] width 48 height 48
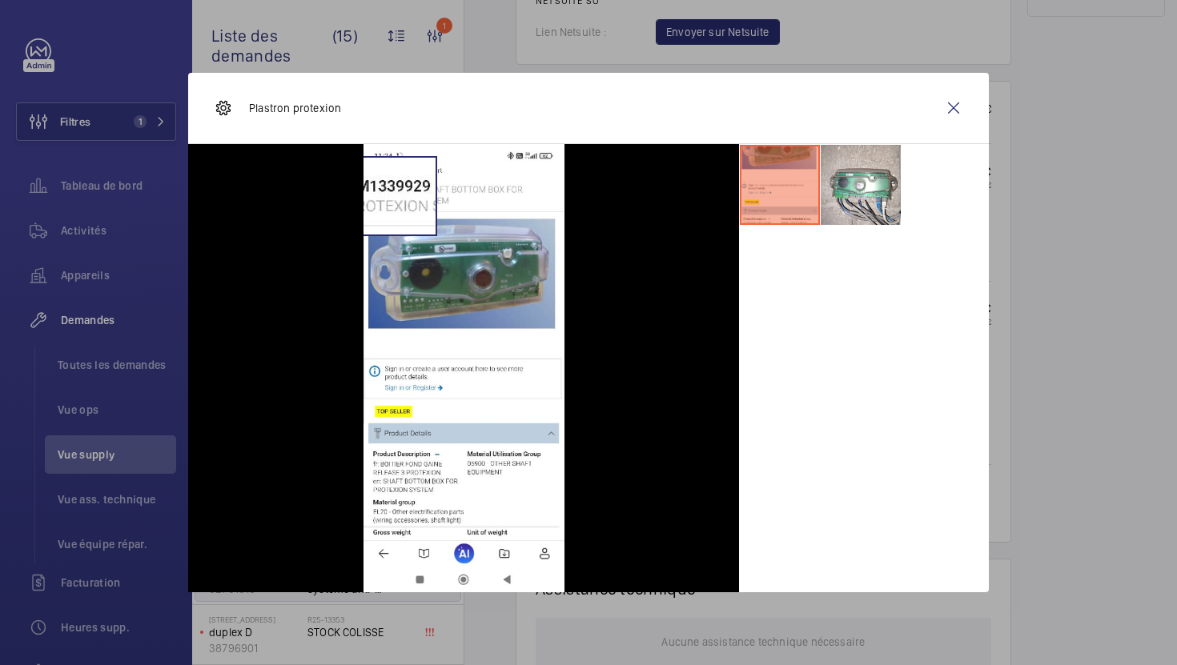
click at [396, 195] on img at bounding box center [463, 368] width 201 height 448
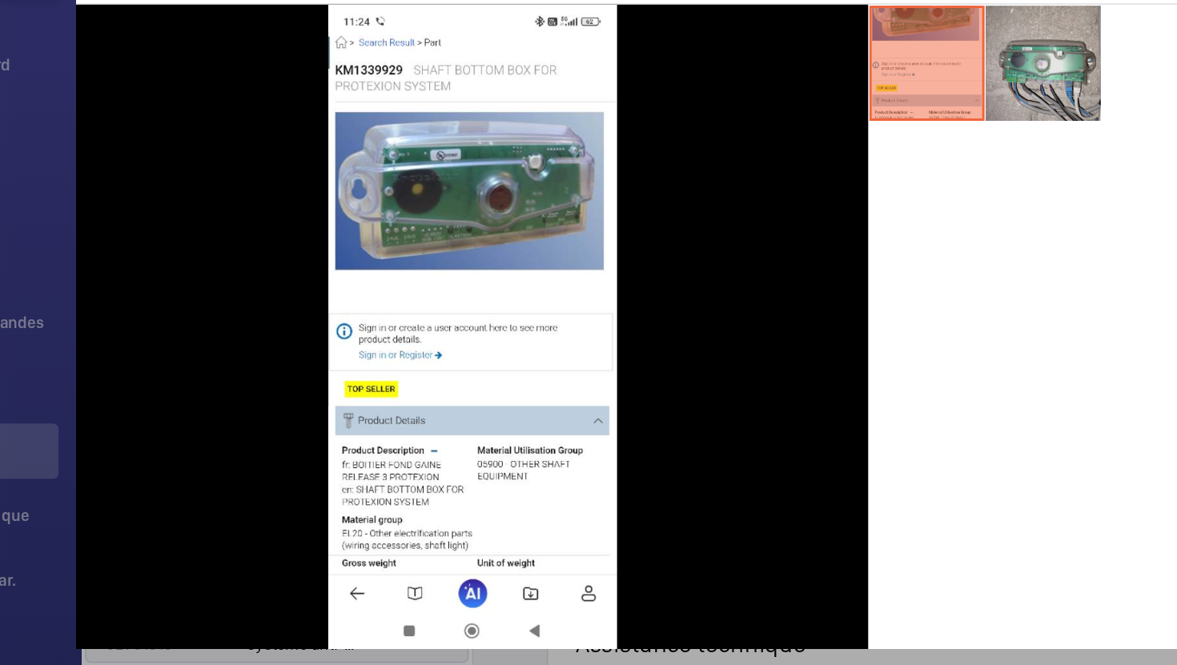
click at [869, 204] on li at bounding box center [861, 185] width 80 height 80
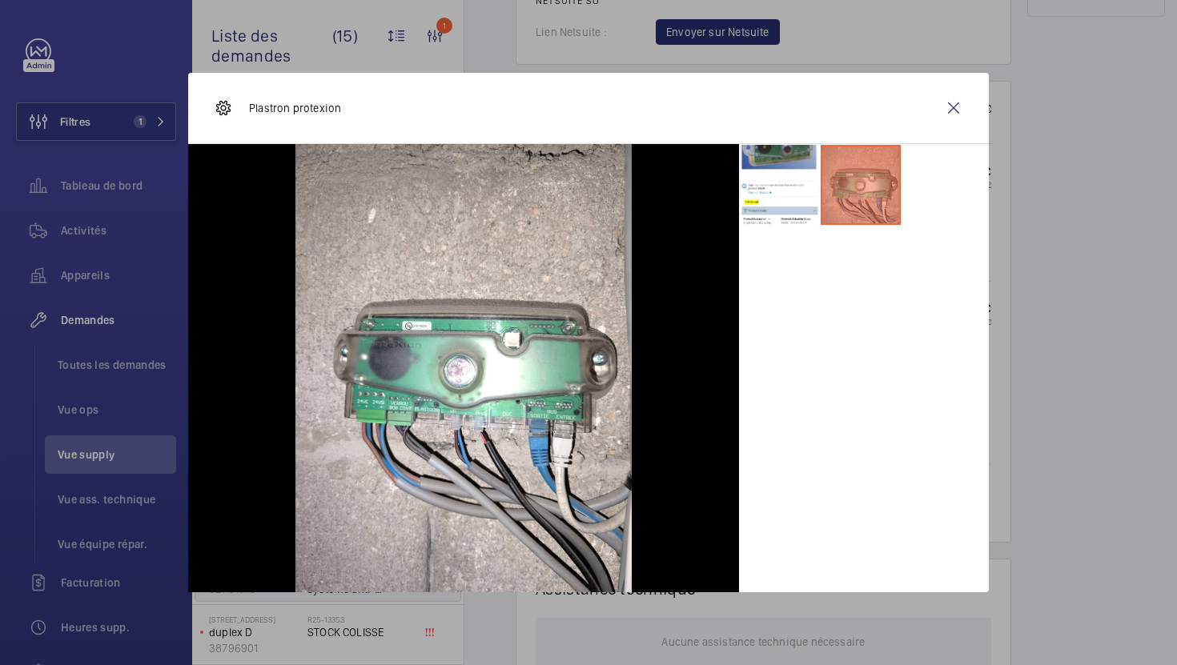
click at [891, 275] on div at bounding box center [864, 368] width 250 height 448
click at [953, 106] on wm-front-icon-button at bounding box center [953, 108] width 38 height 38
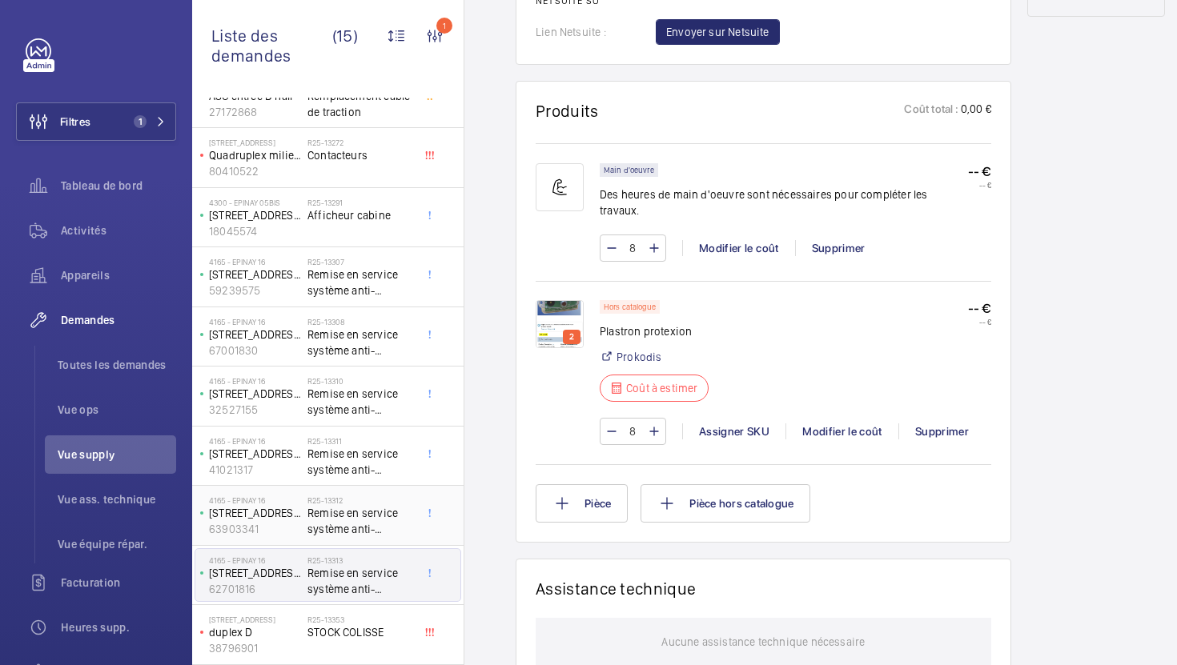
click at [367, 528] on span "Remise en service système anti-intrusion" at bounding box center [360, 521] width 106 height 32
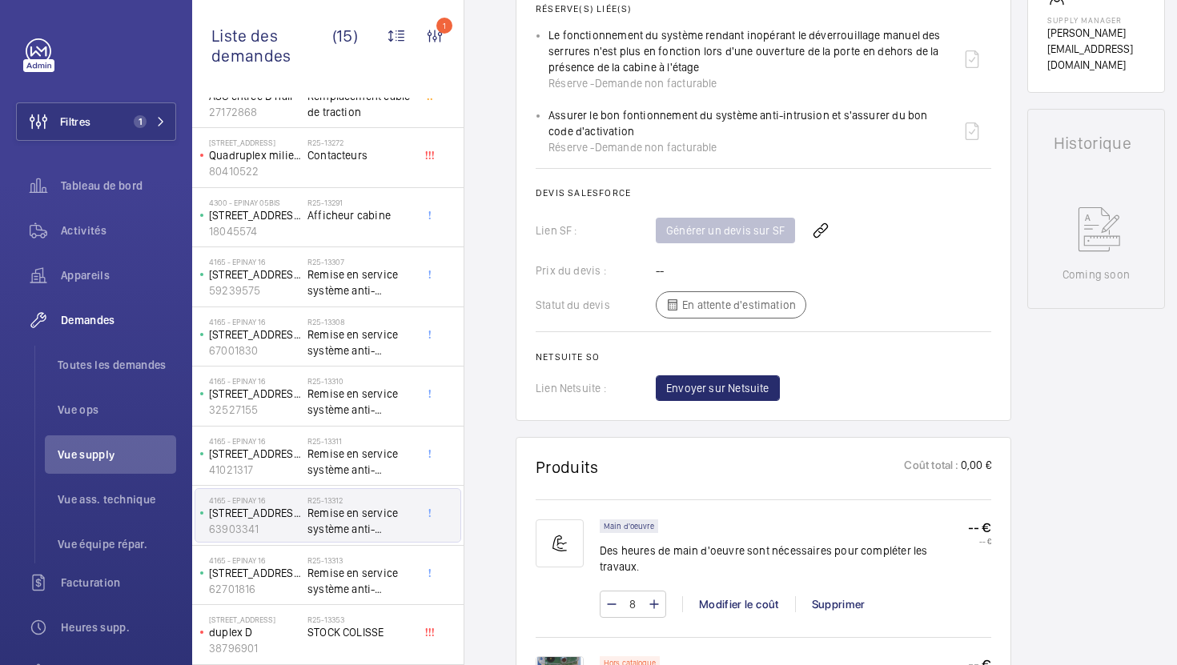
scroll to position [874, 0]
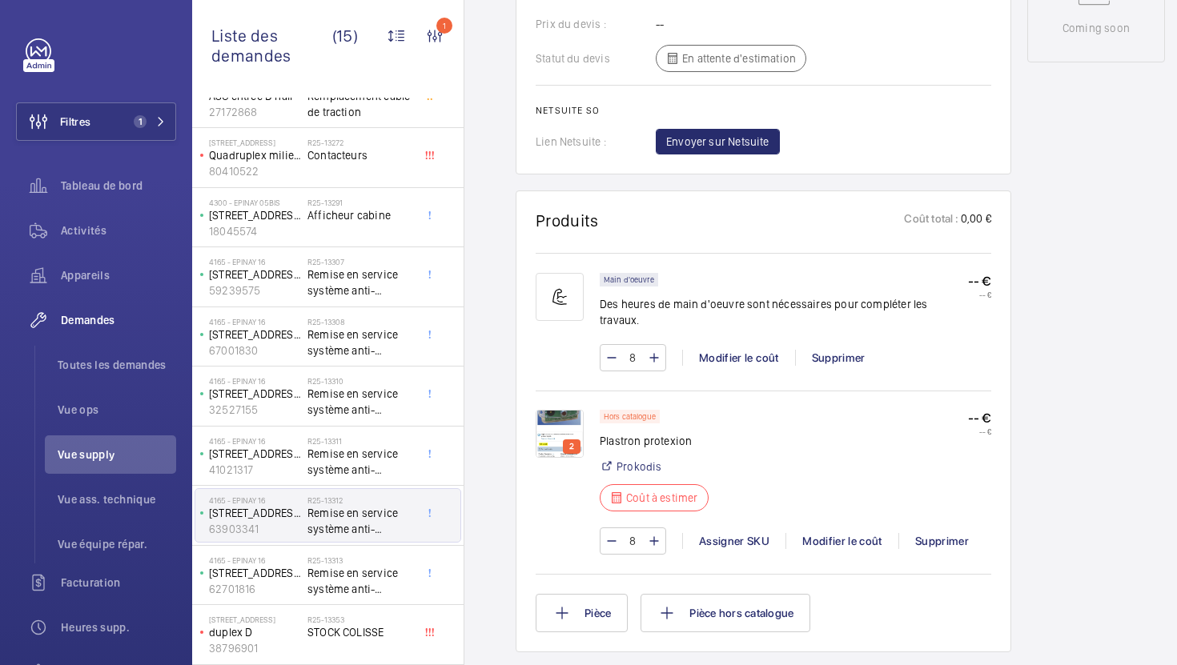
click at [565, 411] on img at bounding box center [560, 434] width 48 height 48
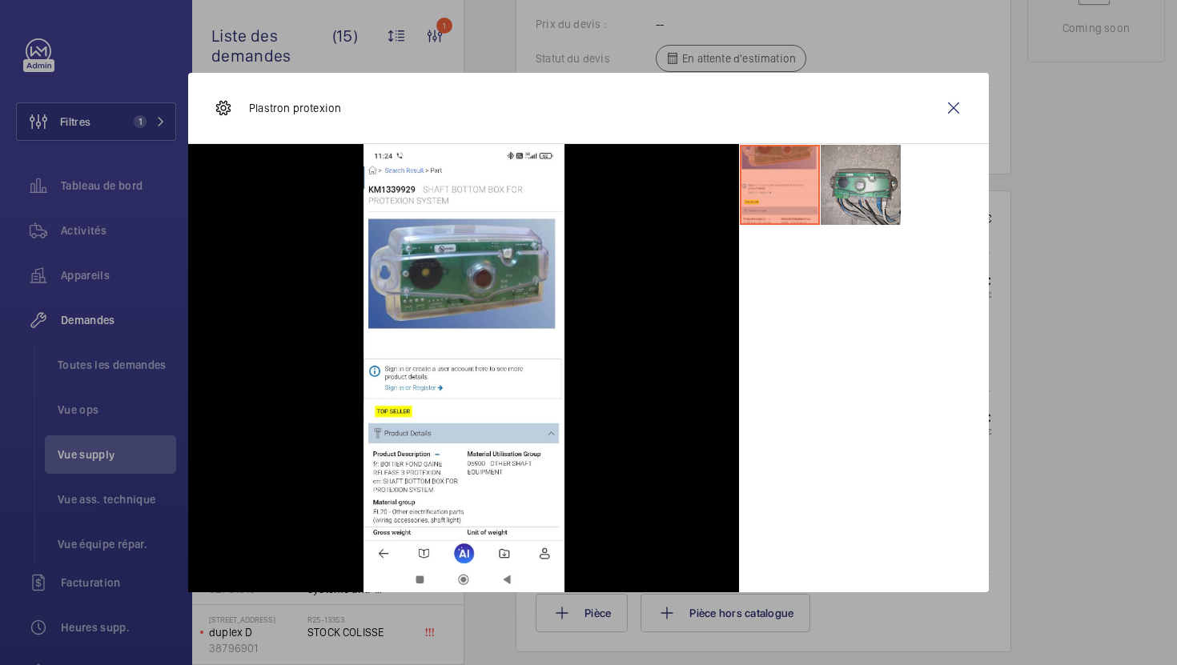
click at [866, 208] on li at bounding box center [861, 185] width 80 height 80
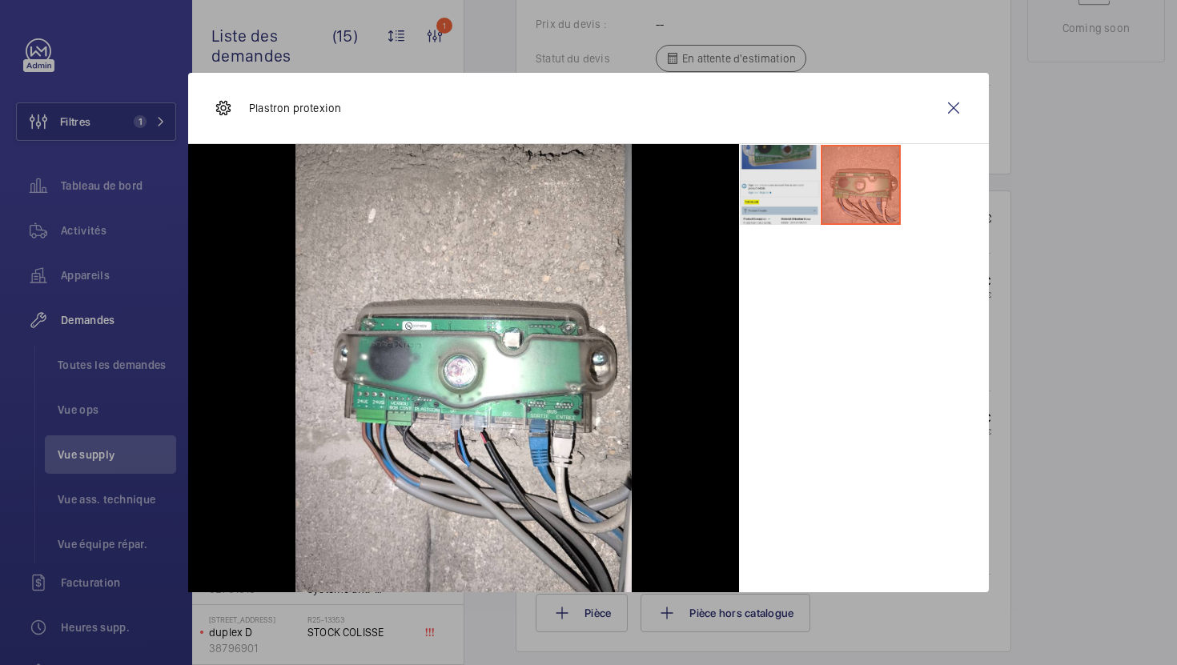
click at [801, 195] on li at bounding box center [780, 185] width 80 height 80
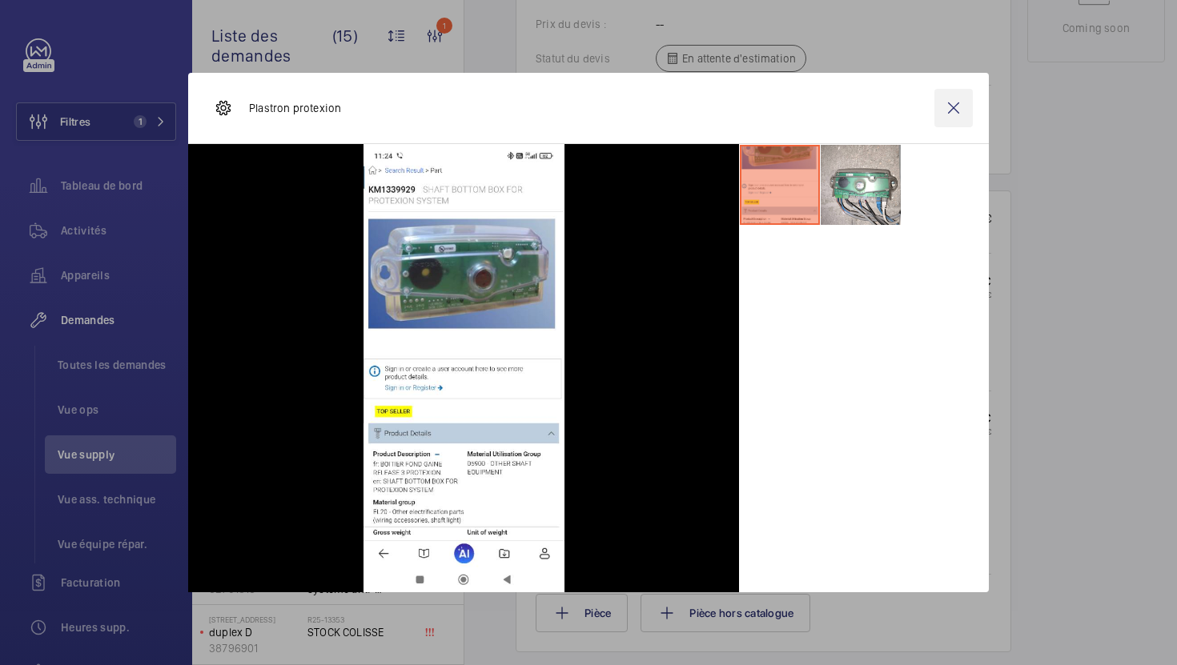
click at [949, 110] on wm-front-icon-button at bounding box center [953, 108] width 38 height 38
click at [362, 455] on span "Remise en service système anti-intrusion" at bounding box center [360, 462] width 106 height 32
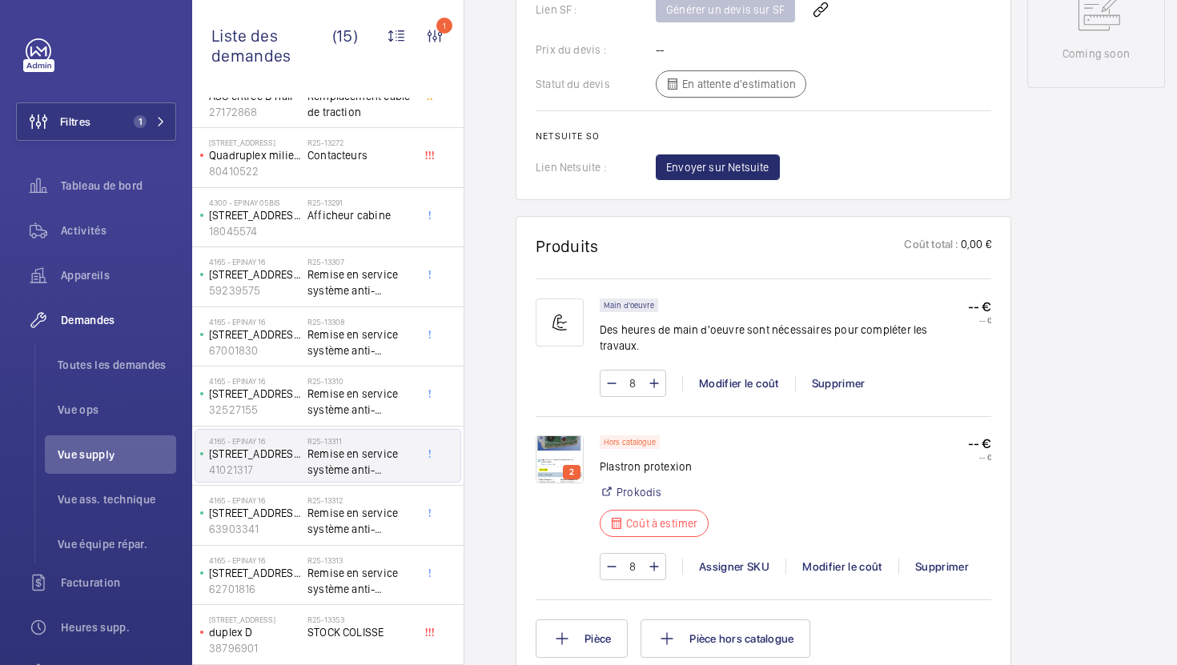
scroll to position [893, 0]
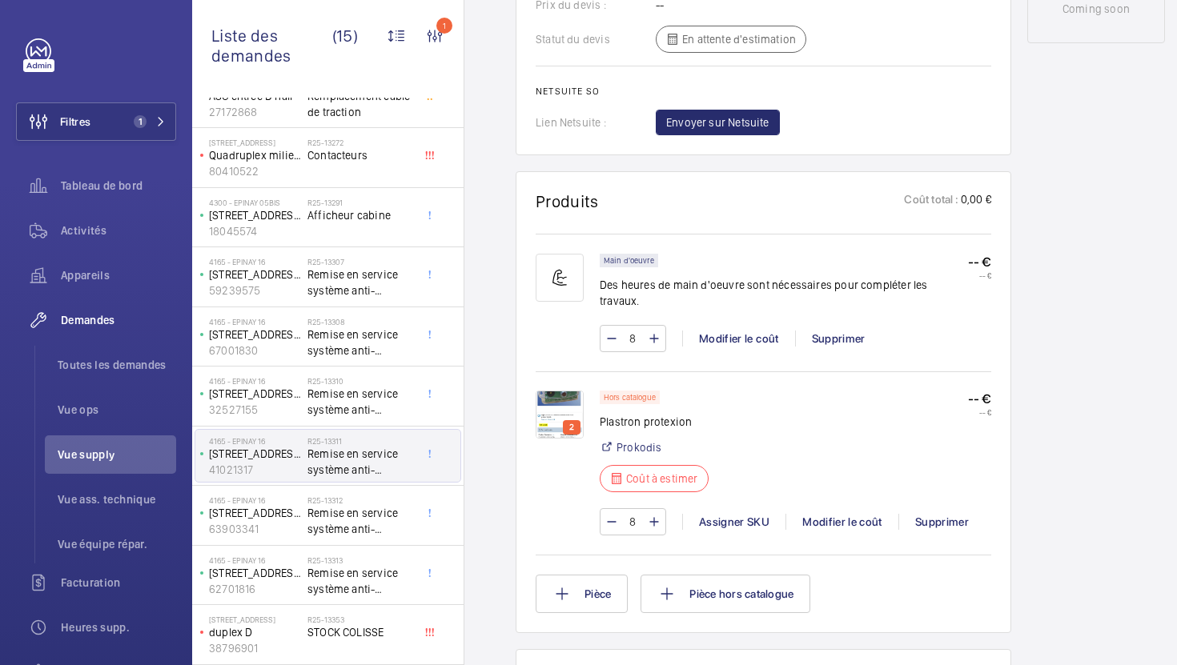
click at [554, 402] on img at bounding box center [560, 415] width 48 height 48
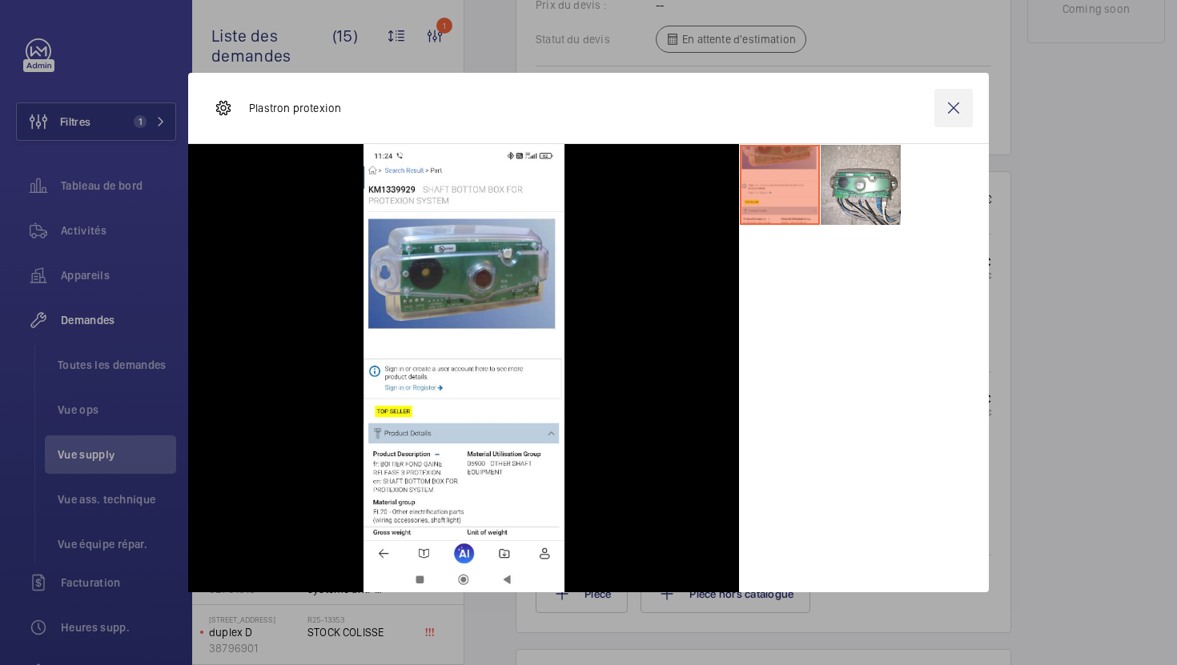
click at [953, 108] on wm-front-icon-button at bounding box center [953, 108] width 38 height 38
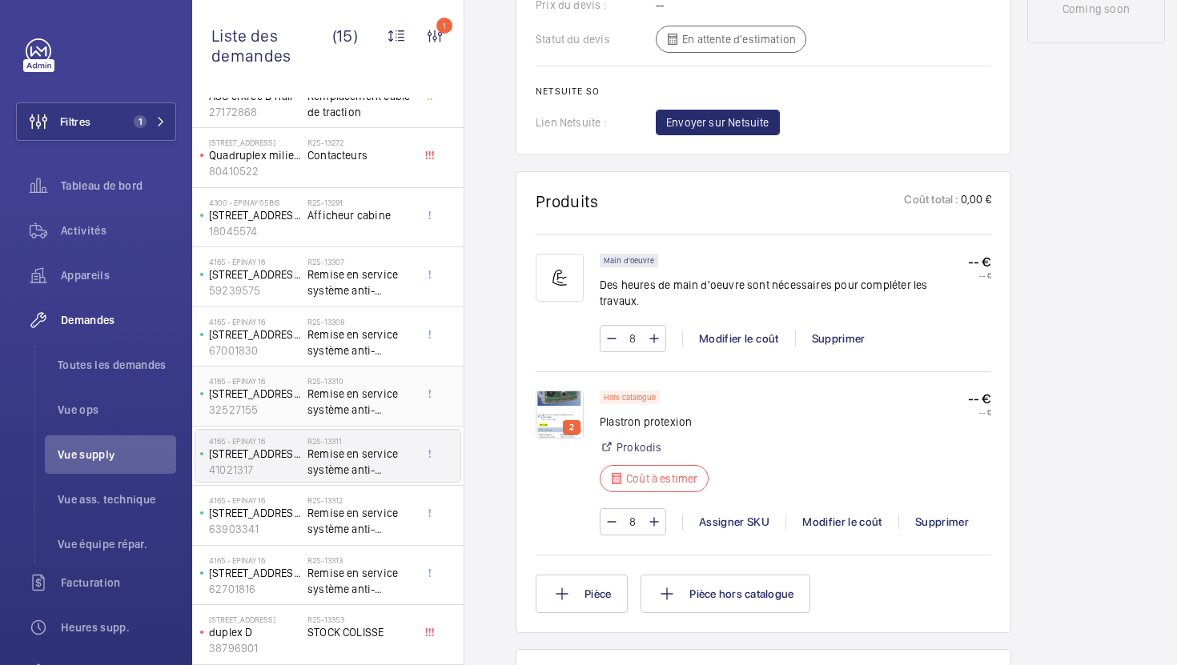
click at [346, 407] on span "Remise en service système anti-intrusion" at bounding box center [360, 402] width 106 height 32
click at [376, 407] on span "Remise en service système anti-intrusion" at bounding box center [360, 402] width 106 height 32
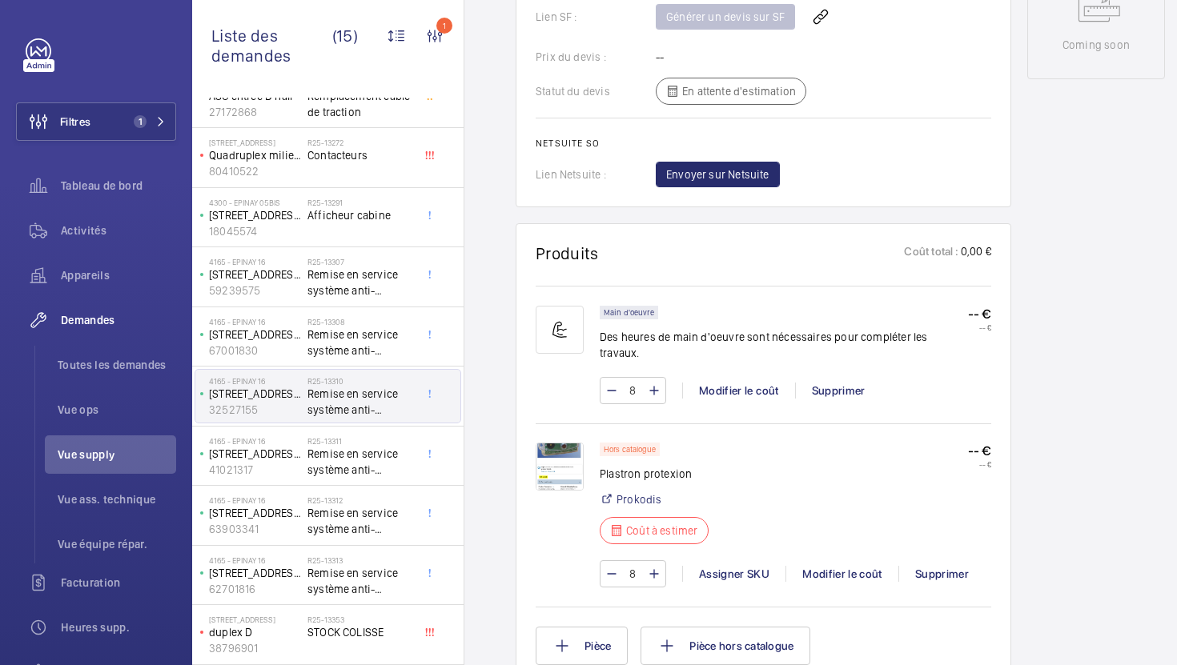
scroll to position [865, 0]
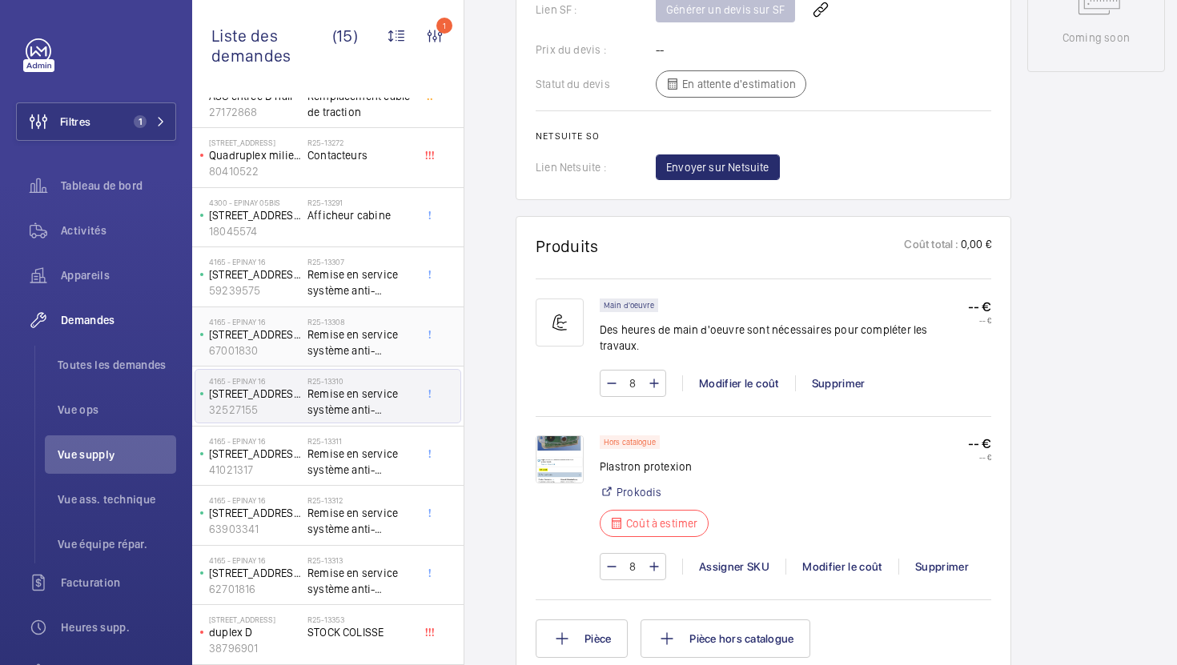
click at [336, 340] on span "Remise en service système anti-intrusion" at bounding box center [360, 343] width 106 height 32
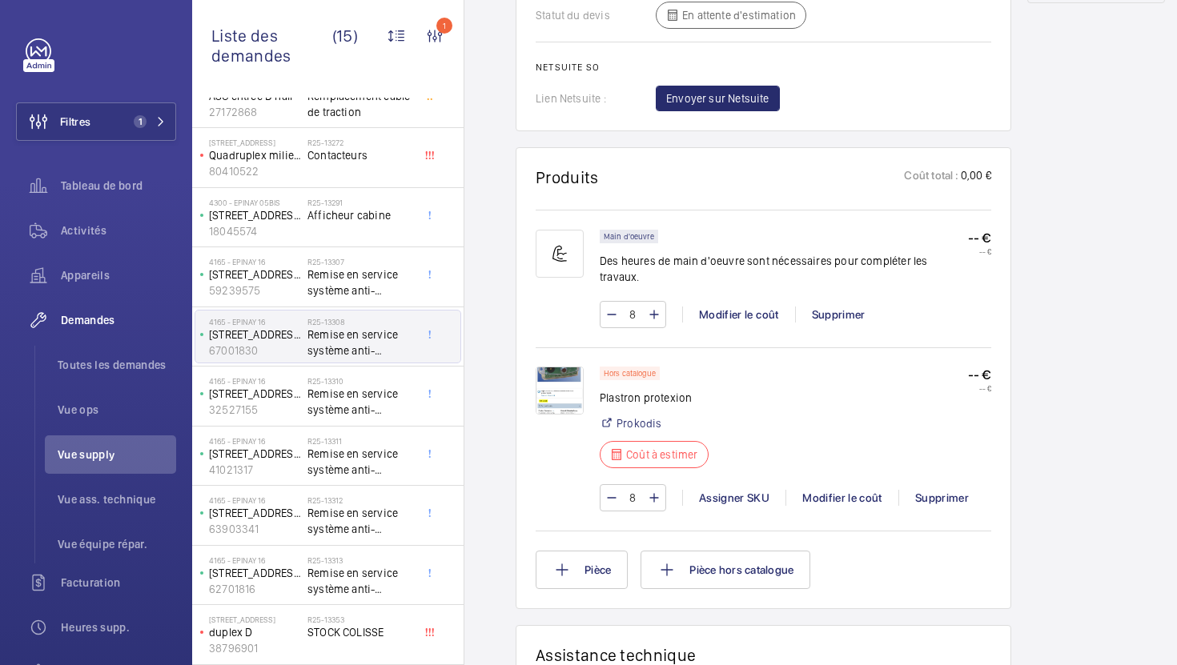
scroll to position [938, 0]
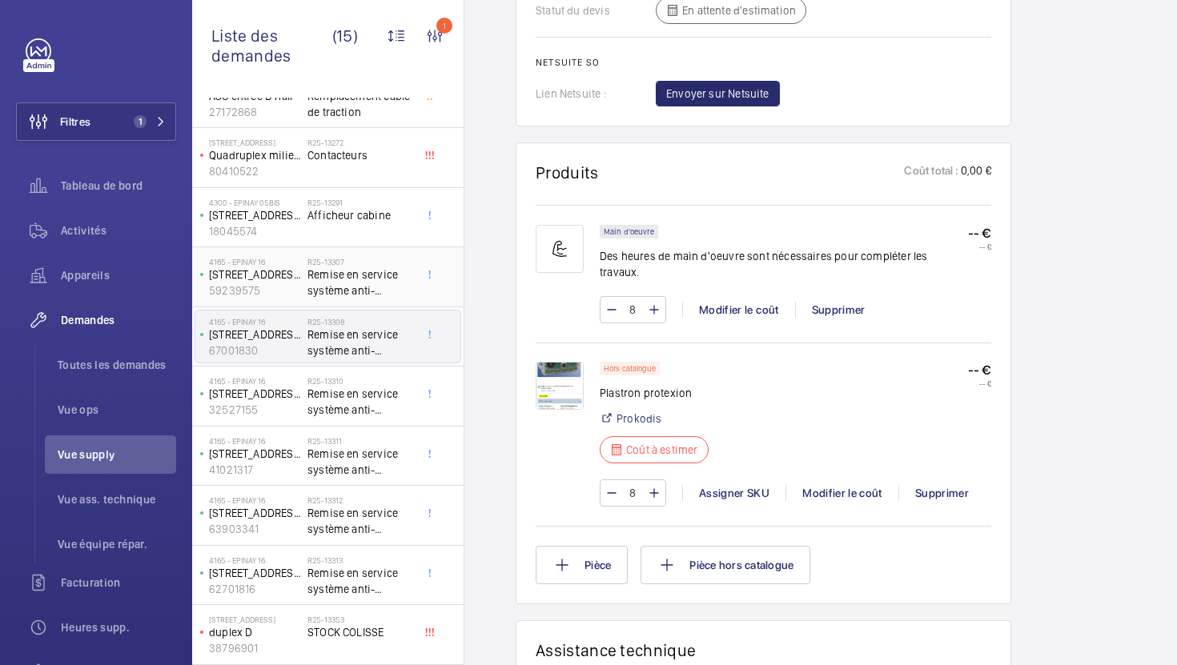
click at [364, 281] on span "Remise en service système anti-intrusion" at bounding box center [360, 283] width 106 height 32
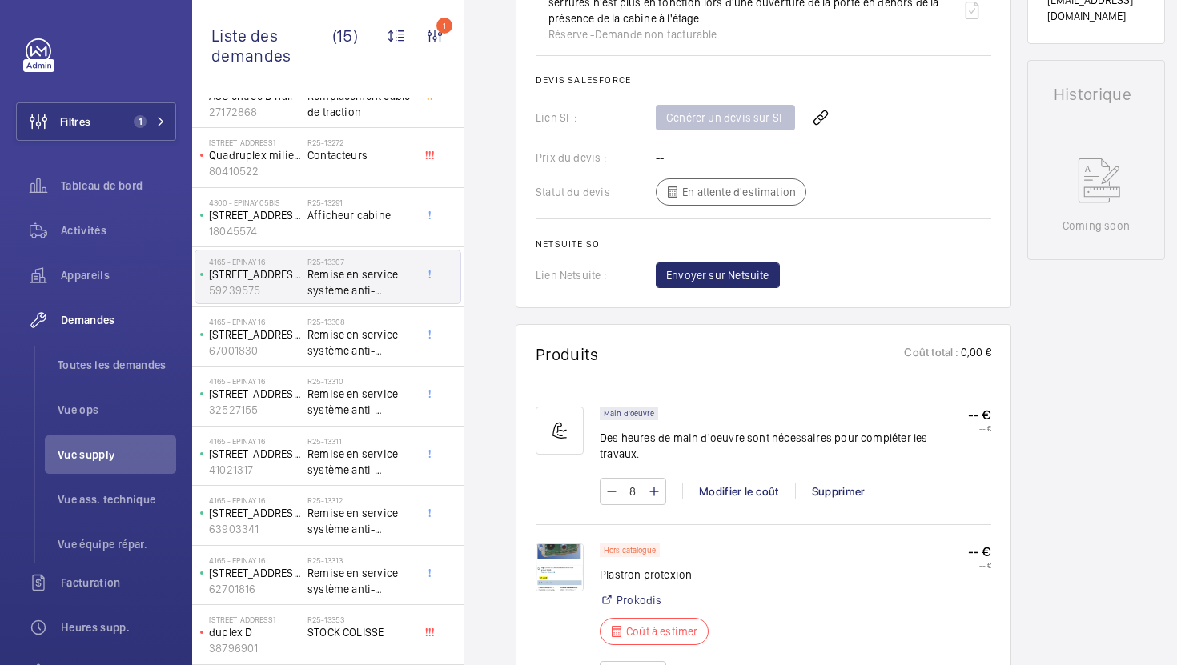
scroll to position [841, 0]
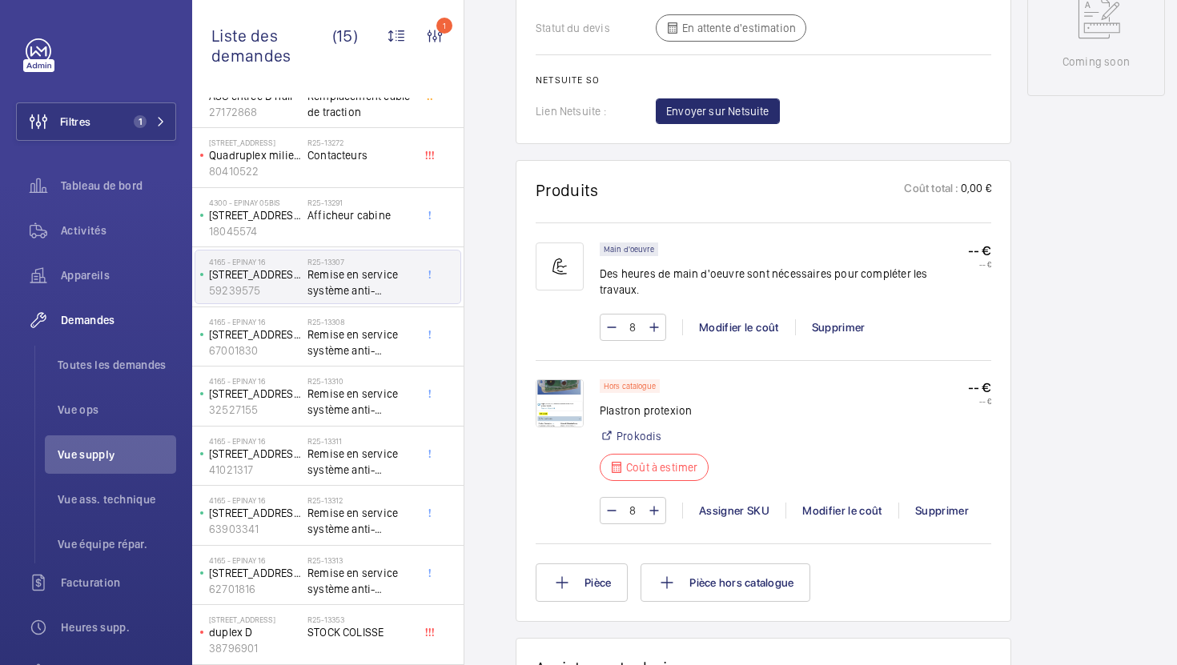
click at [564, 381] on img at bounding box center [560, 403] width 48 height 48
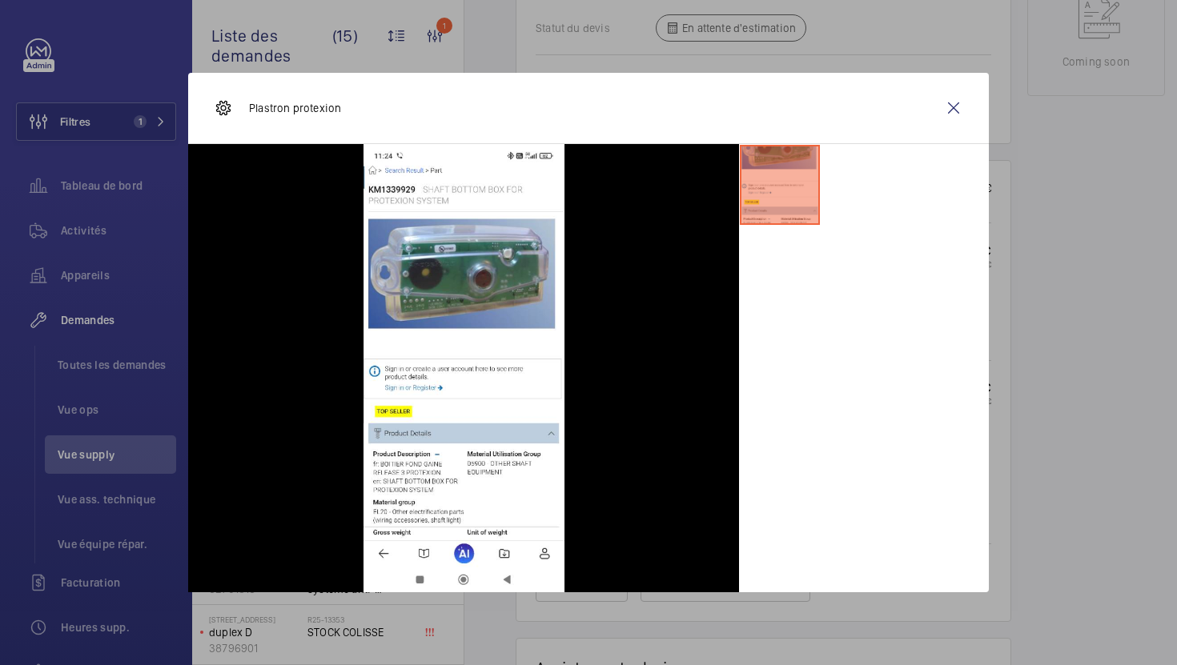
click at [1133, 394] on div at bounding box center [588, 332] width 1177 height 665
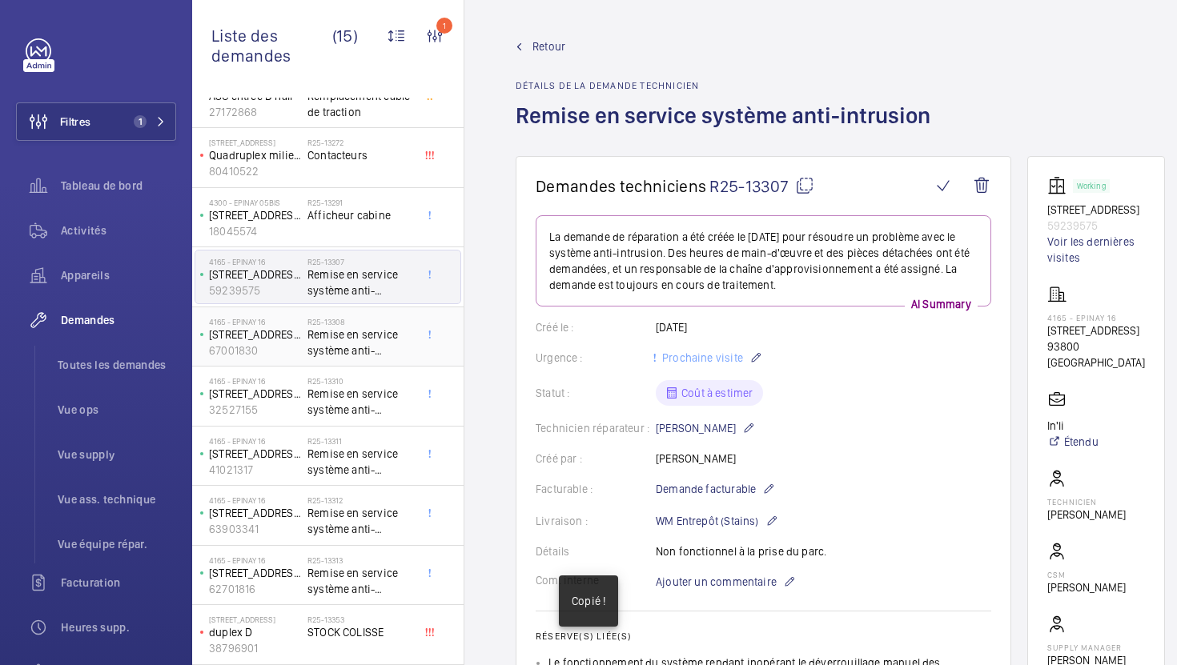
click at [317, 341] on span "Remise en service système anti-intrusion" at bounding box center [360, 343] width 106 height 32
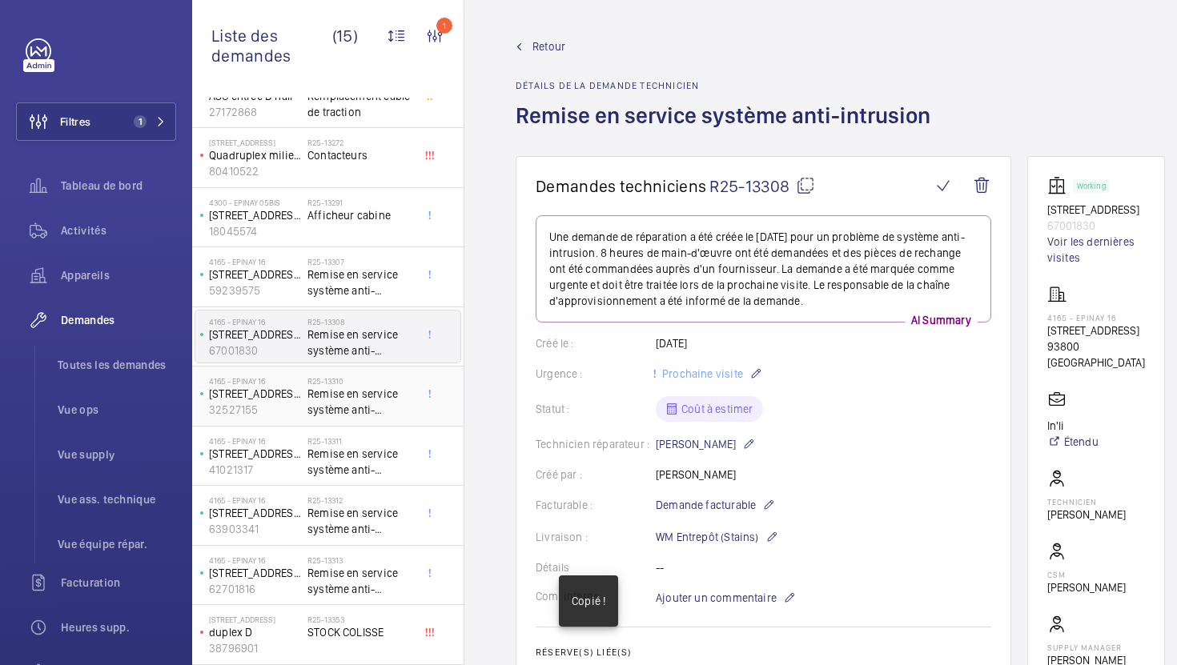
click at [370, 415] on span "Remise en service système anti-intrusion" at bounding box center [360, 402] width 106 height 32
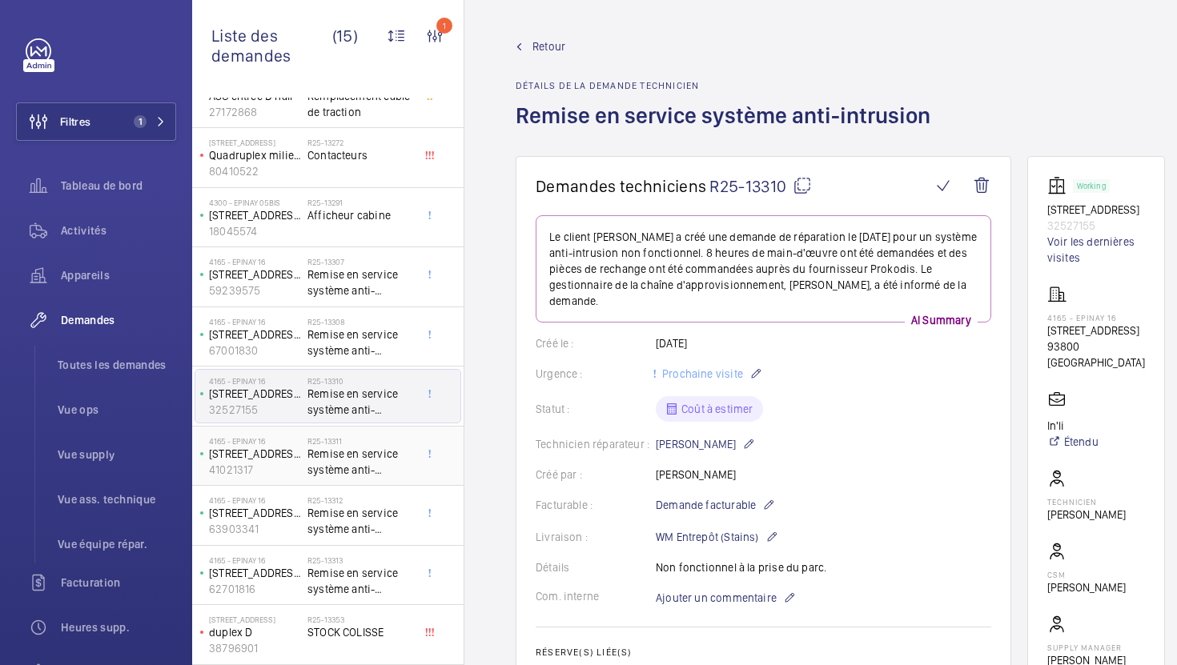
click at [377, 469] on span "Remise en service système anti-intrusion" at bounding box center [360, 462] width 106 height 32
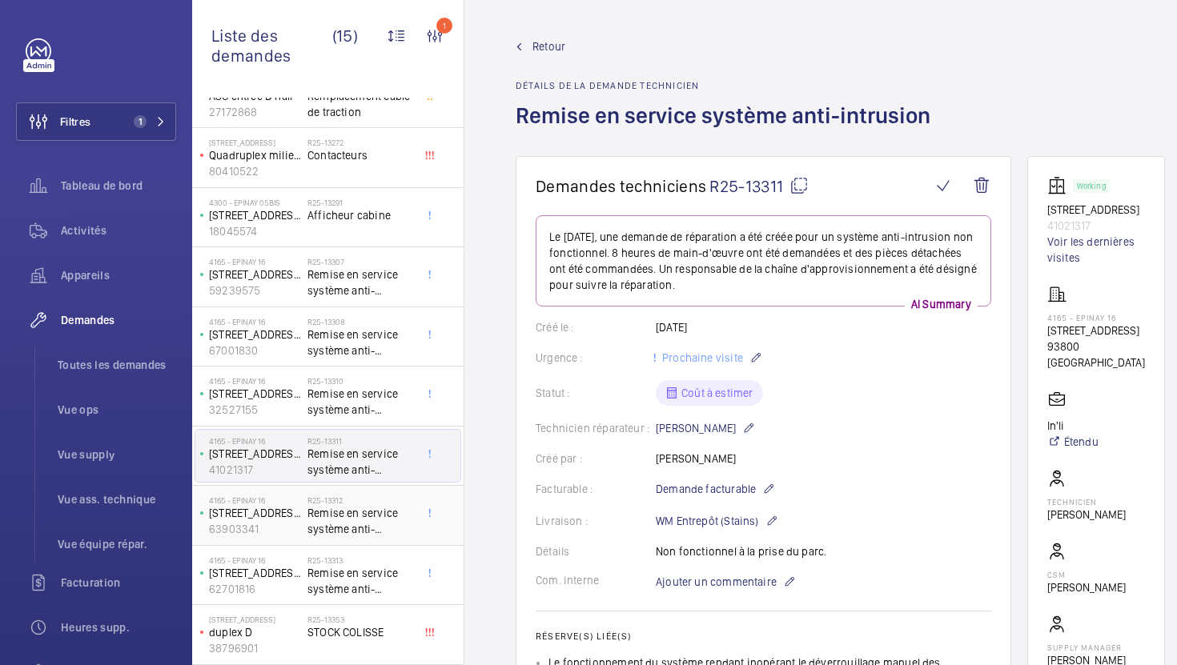
click at [372, 527] on span "Remise en service système anti-intrusion" at bounding box center [360, 521] width 106 height 32
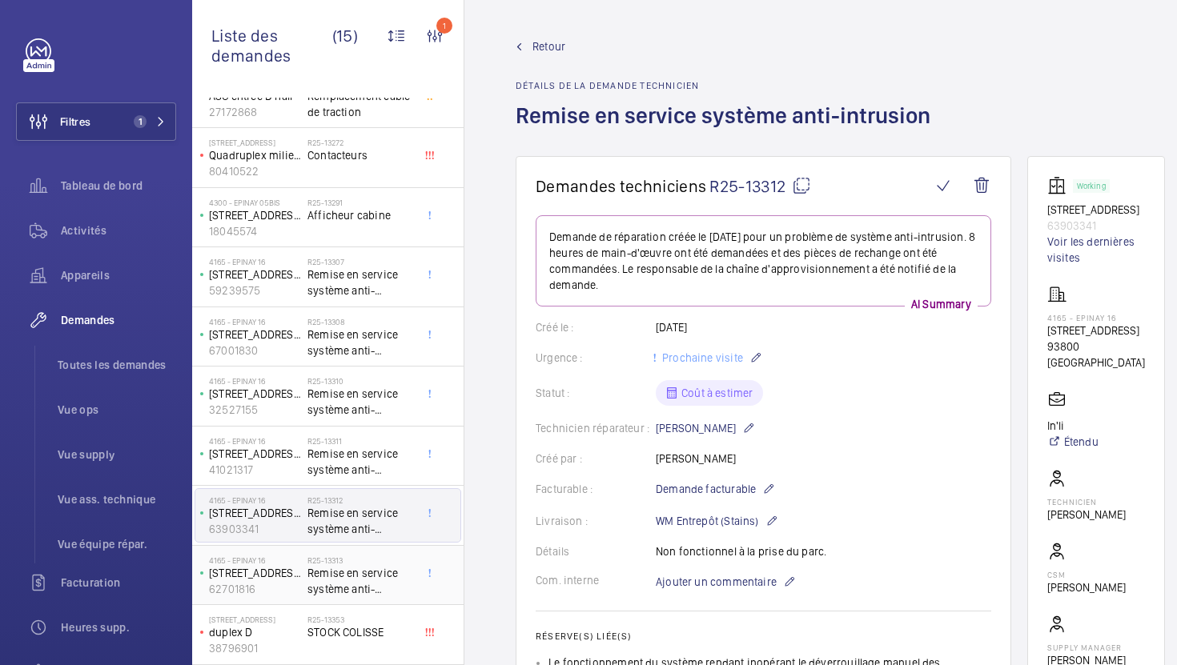
click at [367, 588] on span "Remise en service système anti-intrusion" at bounding box center [360, 581] width 106 height 32
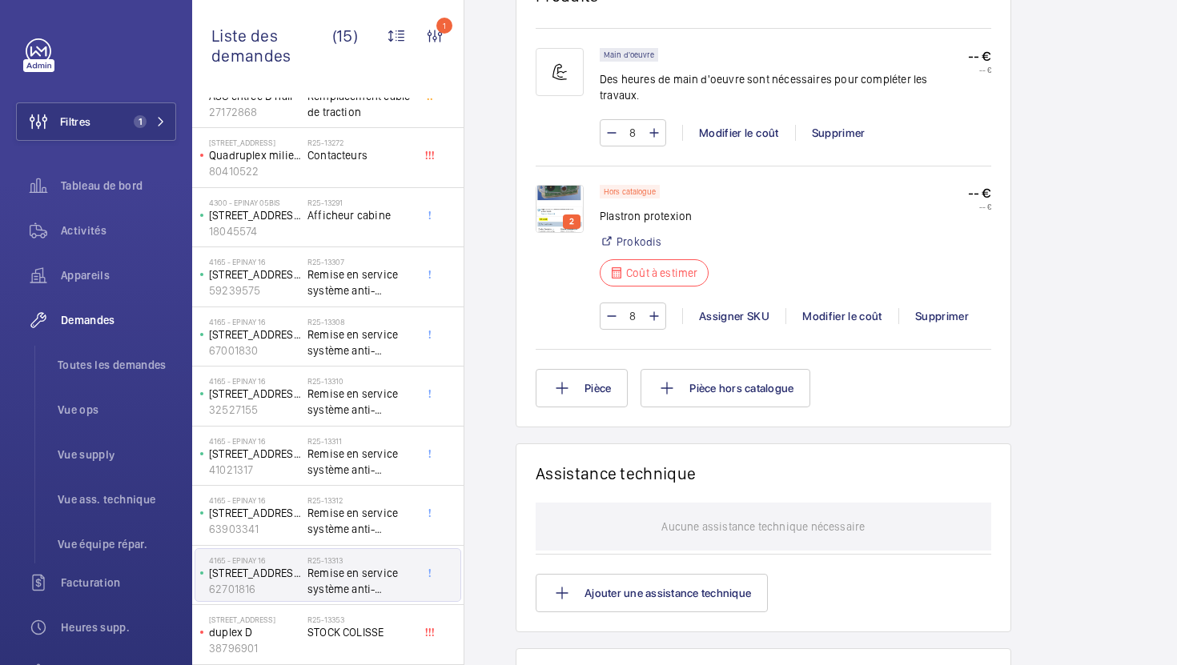
scroll to position [1040, 0]
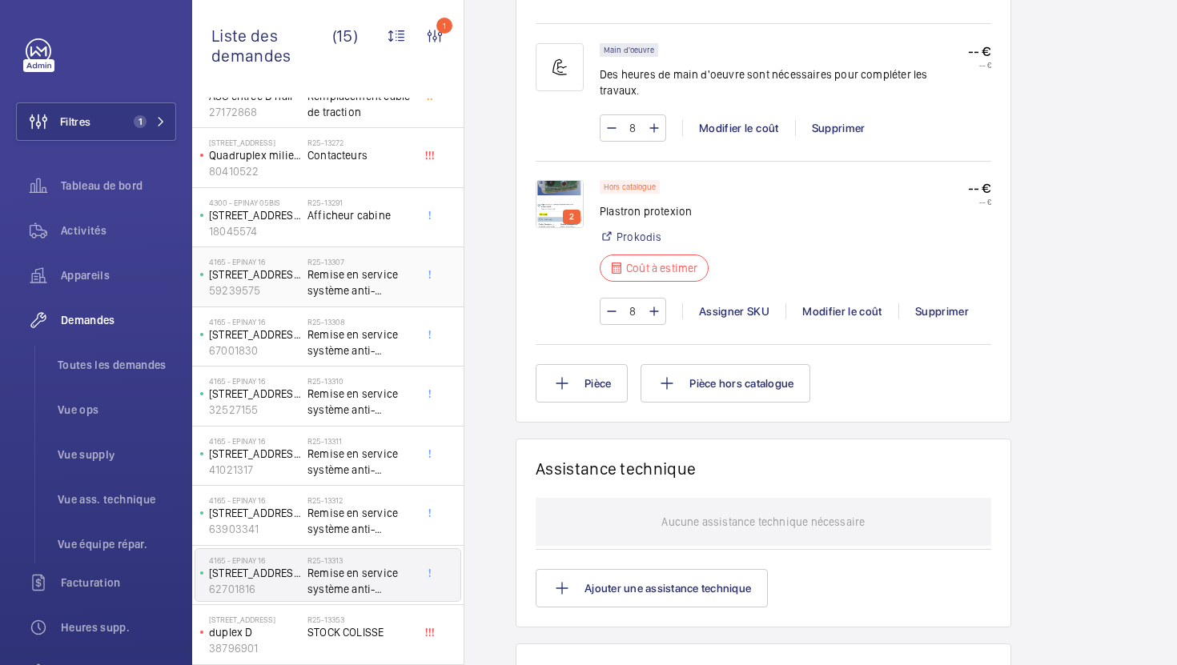
click at [383, 277] on span "Remise en service système anti-intrusion" at bounding box center [360, 283] width 106 height 32
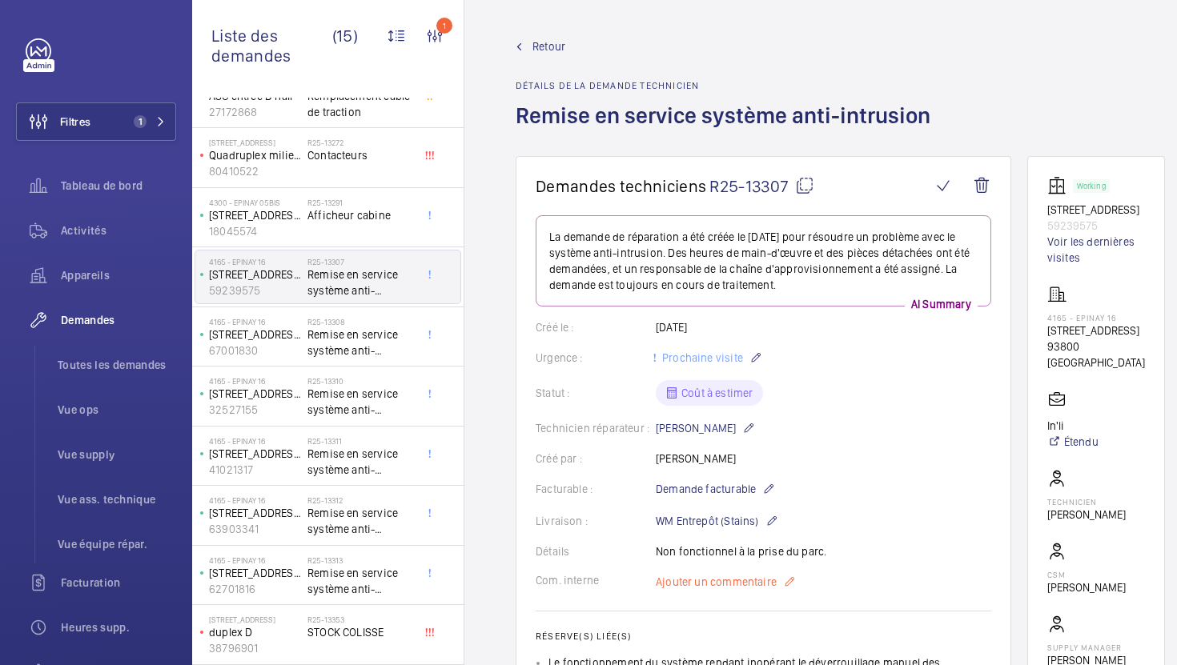
click at [723, 581] on span "Ajouter un commentaire" at bounding box center [716, 582] width 121 height 16
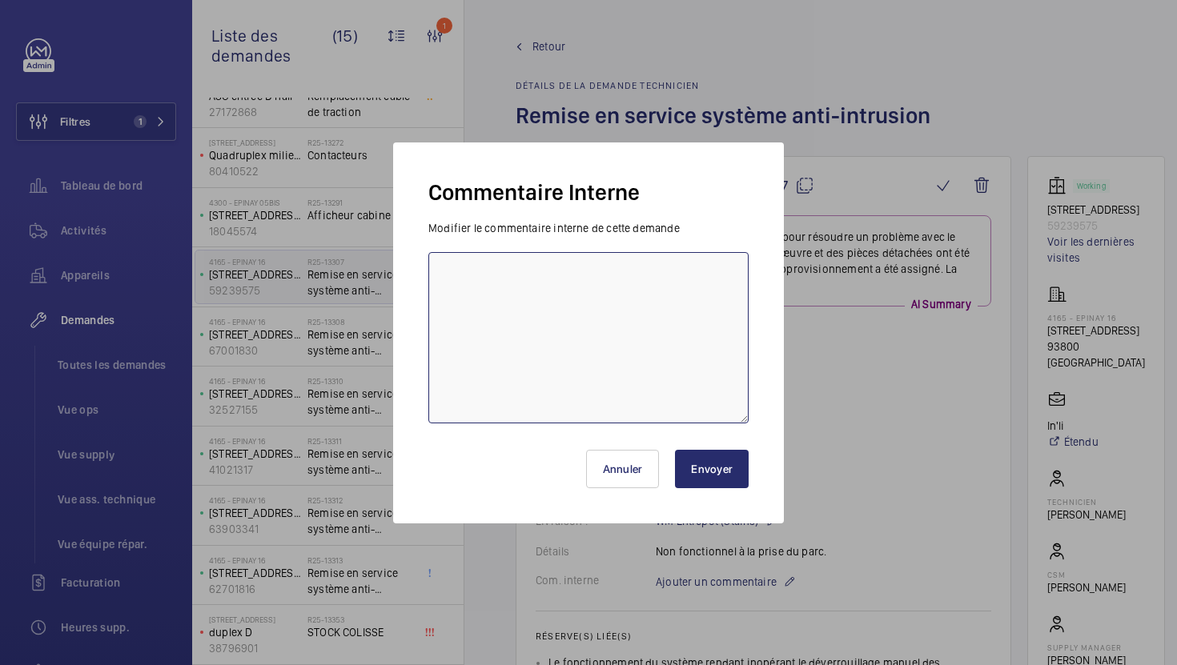
click at [653, 358] on textarea at bounding box center [588, 337] width 320 height 171
click at [562, 275] on textarea "07/10 demande de [PERSON_NAME] envoyée" at bounding box center [588, 337] width 320 height 171
click at [581, 275] on textarea "07/10 demande de [PERSON_NAME] gruoupée envoyée" at bounding box center [588, 337] width 320 height 171
click at [652, 279] on textarea "07/10 demande de devis groupée envoyée" at bounding box center [588, 337] width 320 height 171
drag, startPoint x: 661, startPoint y: 275, endPoint x: 441, endPoint y: 273, distance: 220.2
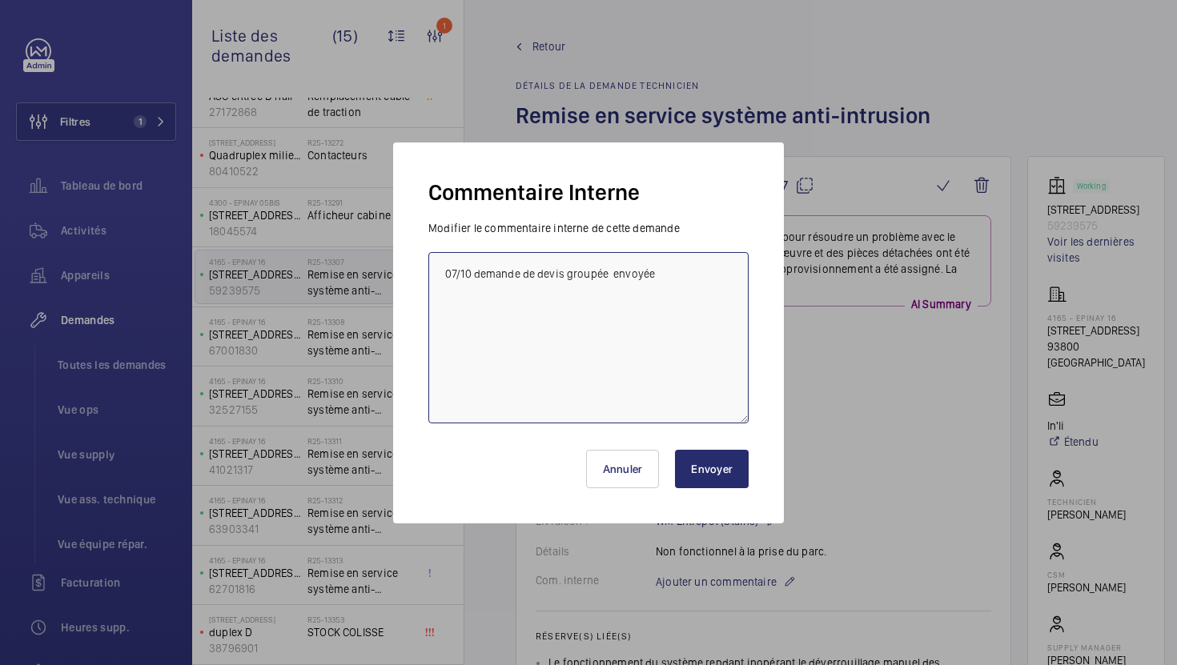
click at [441, 273] on textarea "07/10 demande de devis groupée envoyée" at bounding box center [588, 337] width 320 height 171
type textarea "07/10 demande de devis groupée envoyée"
click at [716, 465] on button "Envoyer" at bounding box center [712, 469] width 74 height 38
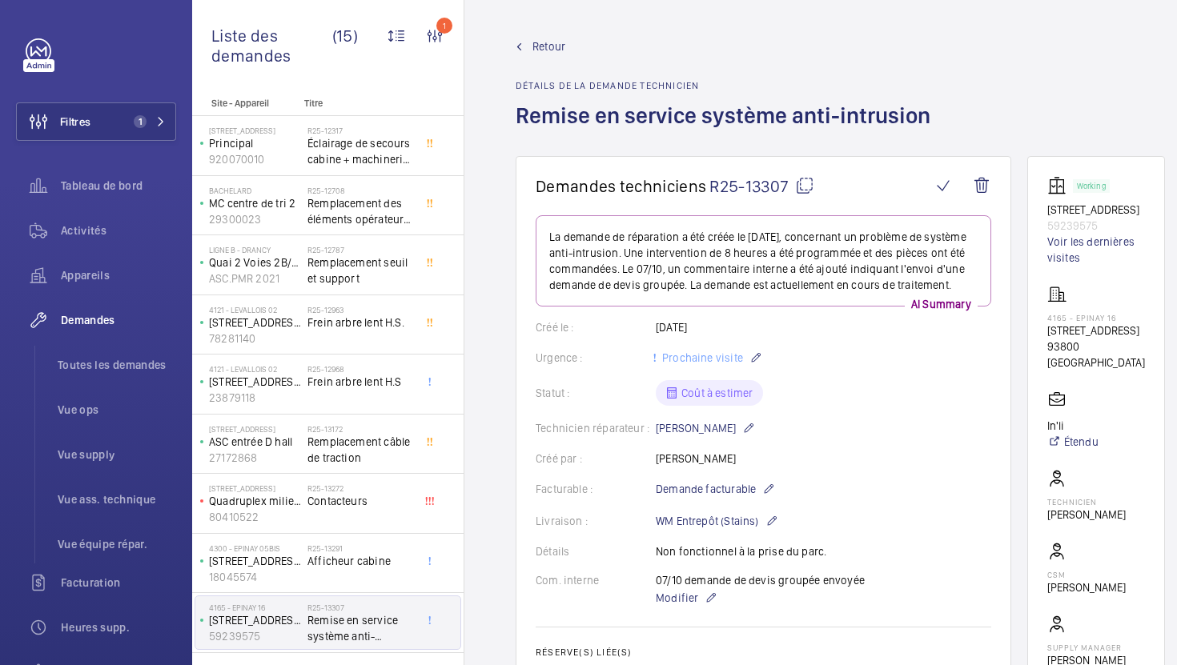
scroll to position [105, 0]
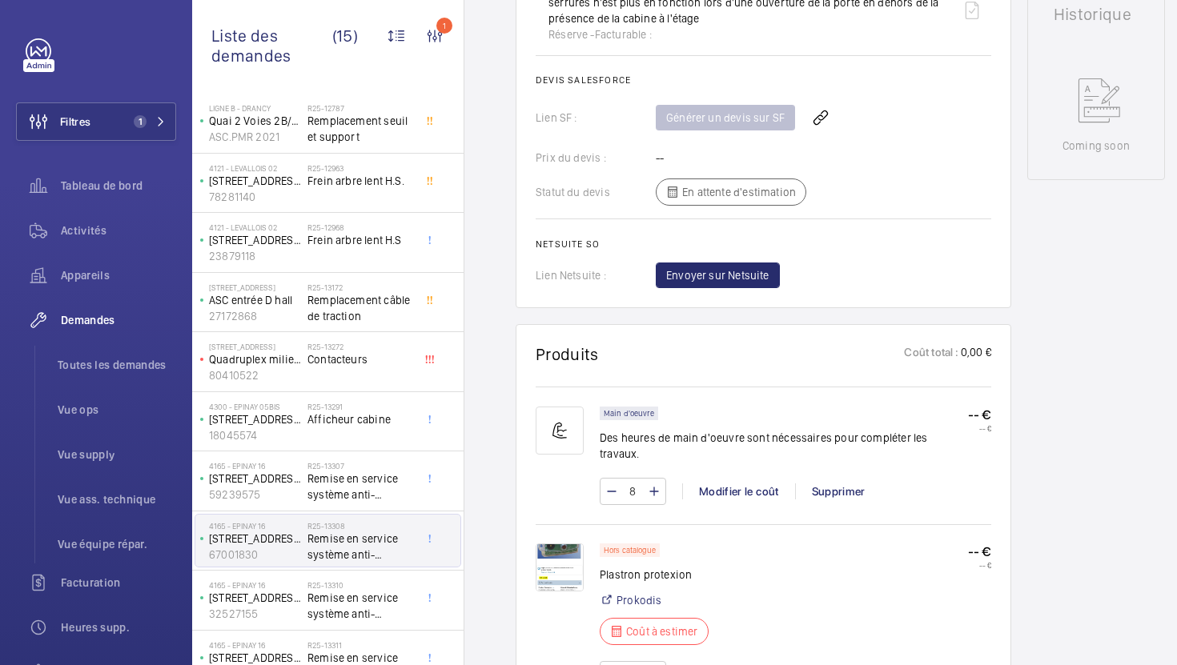
scroll to position [344, 0]
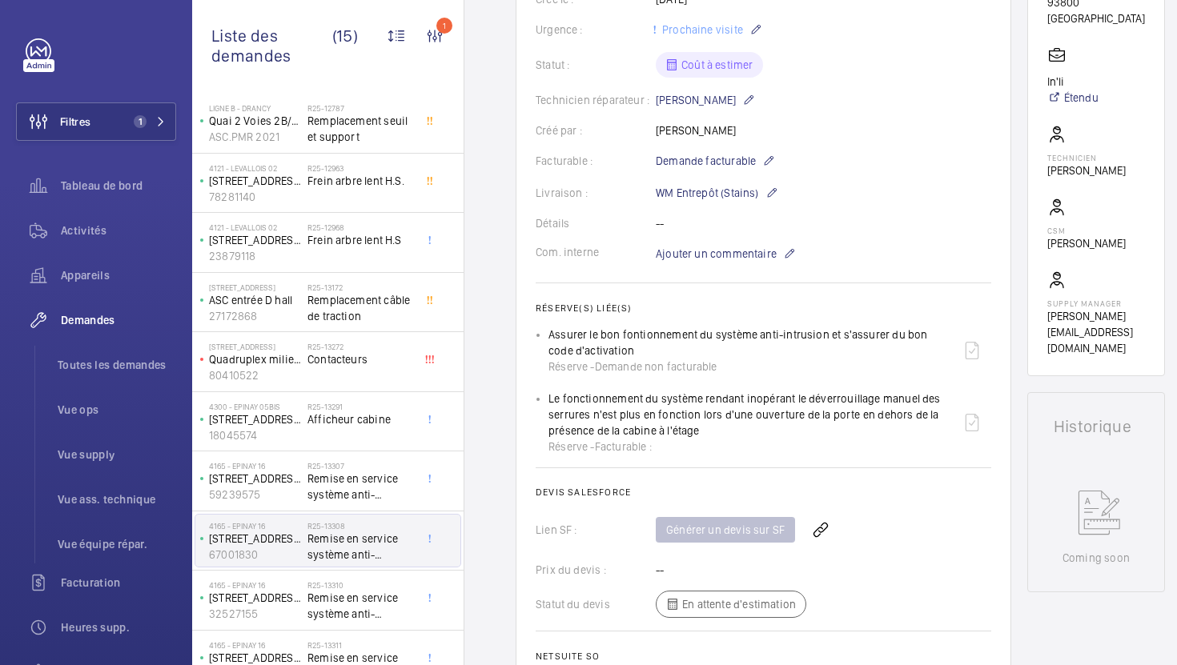
click at [716, 263] on wm-front-card-body "Une demande de réparation a été créée le [DATE] pour un problème de système ant…" at bounding box center [763, 285] width 455 height 829
click at [718, 252] on span "Ajouter un commentaire" at bounding box center [716, 254] width 121 height 16
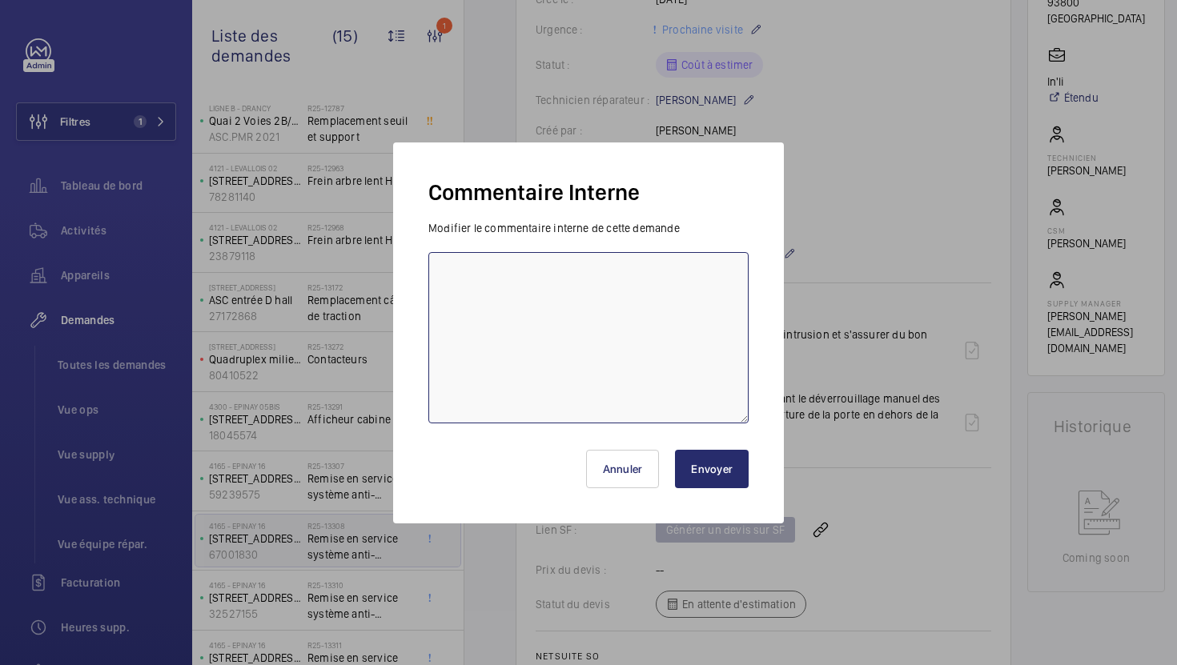
click at [611, 302] on textarea at bounding box center [588, 337] width 320 height 171
paste textarea "07/10 demande de devis groupée envoyée"
type textarea "07/10 demande de devis groupée envoyée"
click at [738, 474] on button "Envoyer" at bounding box center [712, 469] width 74 height 38
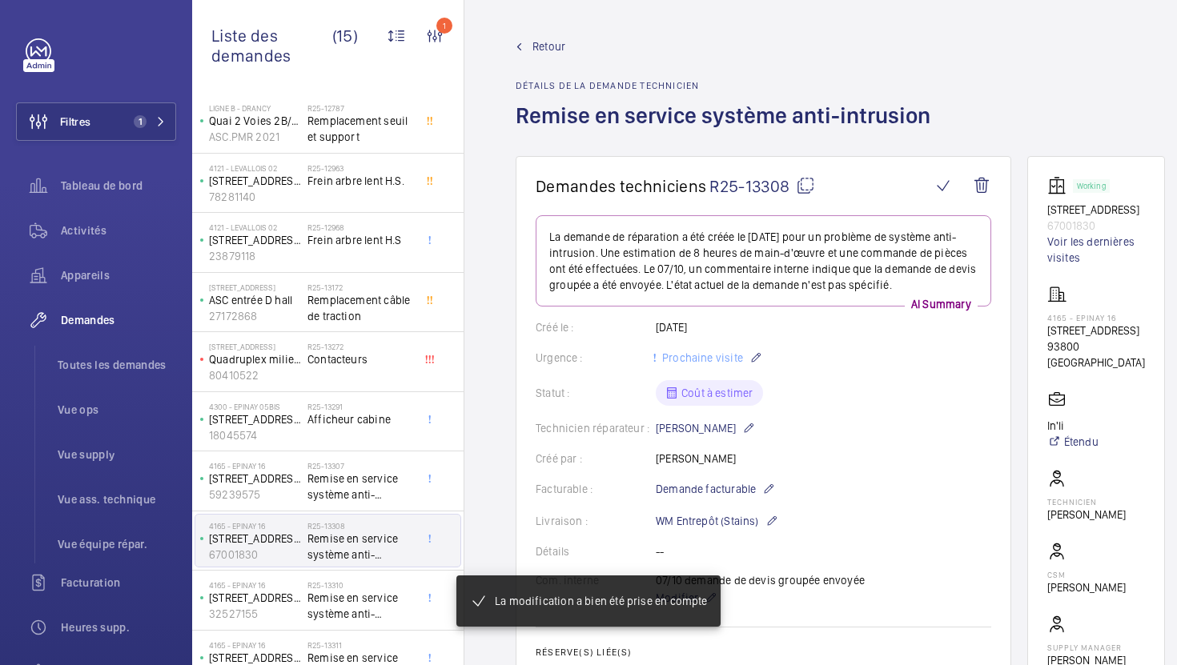
scroll to position [0, 0]
